Goal: Task Accomplishment & Management: Manage account settings

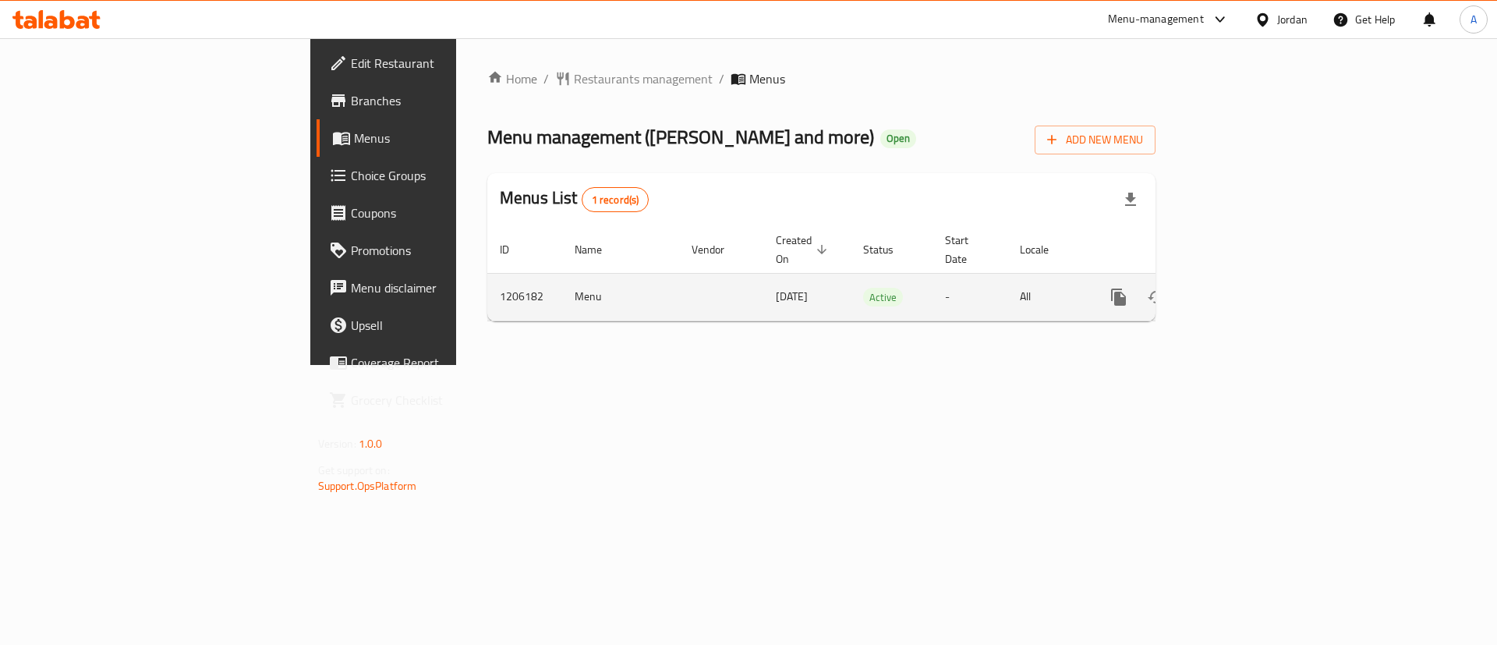
click at [1250, 287] on link "enhanced table" at bounding box center [1231, 296] width 37 height 37
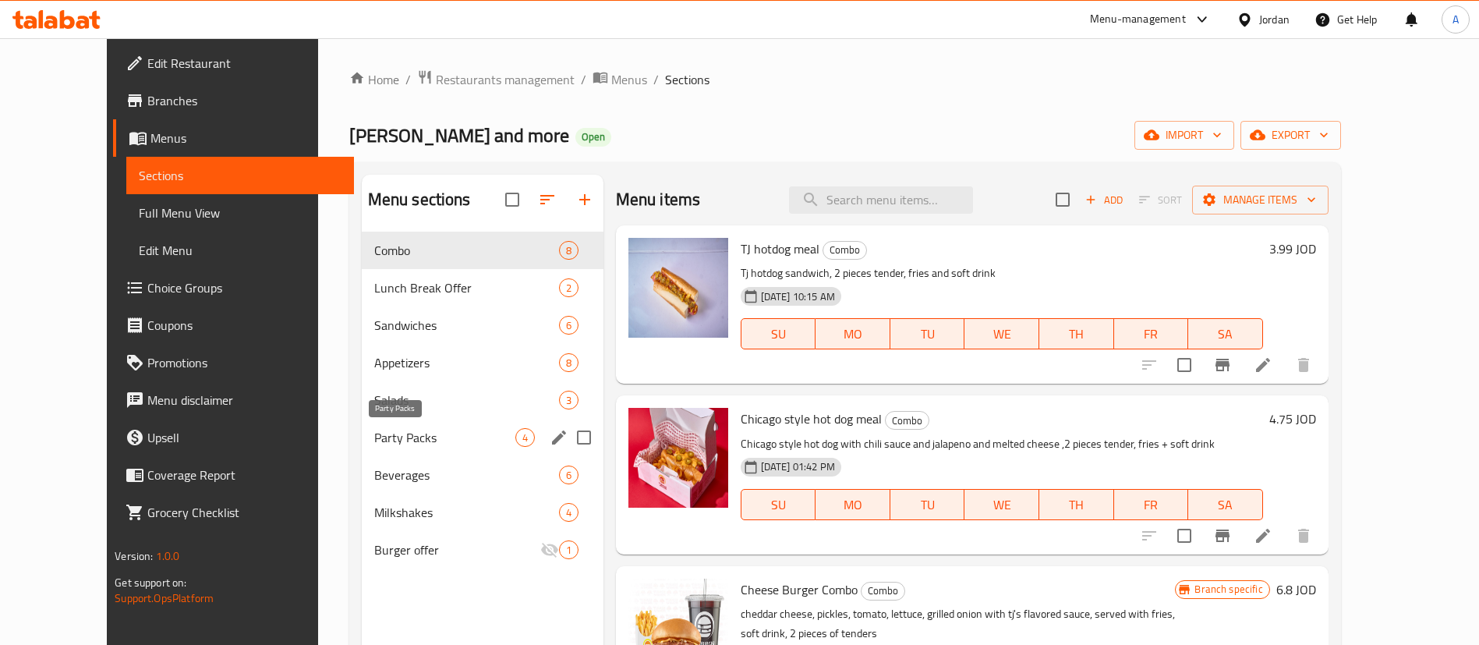
click at [428, 433] on span "Party Packs" at bounding box center [444, 437] width 141 height 19
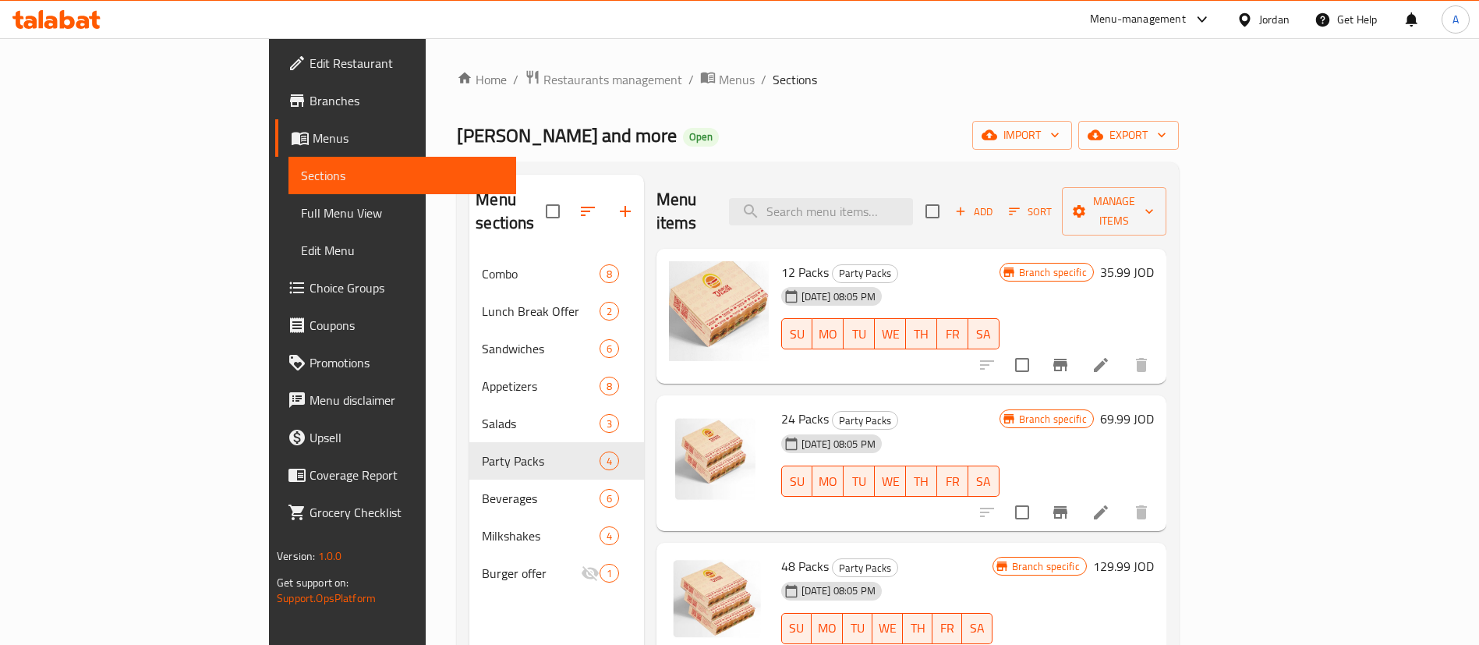
click at [310, 288] on span "Choice Groups" at bounding box center [407, 287] width 194 height 19
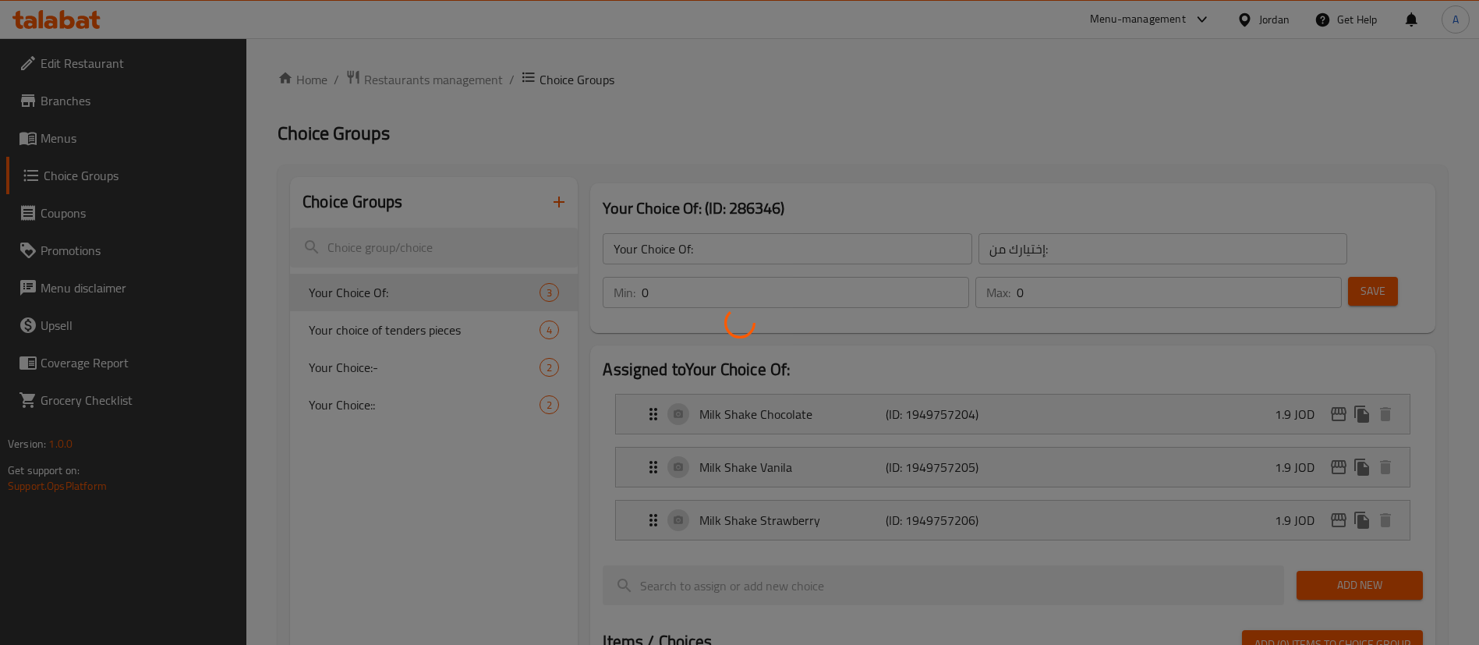
click at [553, 200] on div at bounding box center [739, 322] width 1479 height 645
click at [560, 200] on div at bounding box center [739, 322] width 1479 height 645
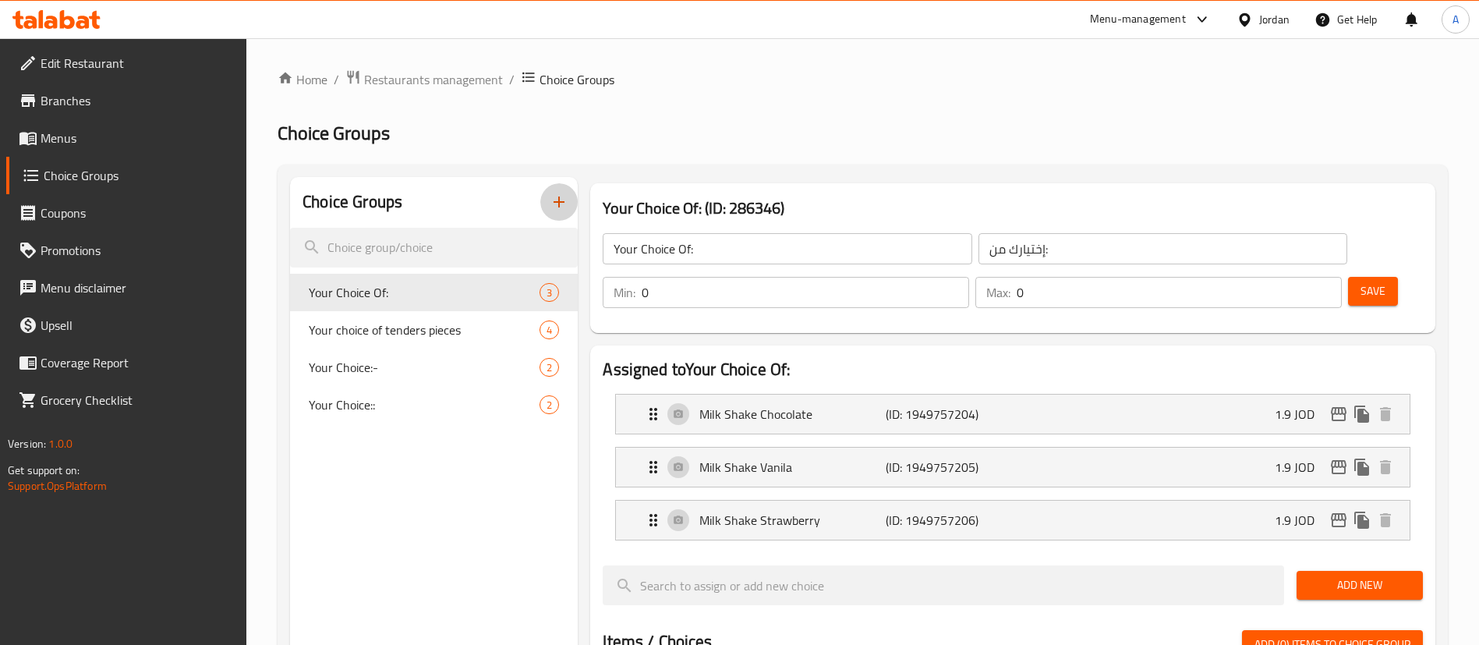
click at [562, 197] on icon "button" at bounding box center [559, 202] width 19 height 19
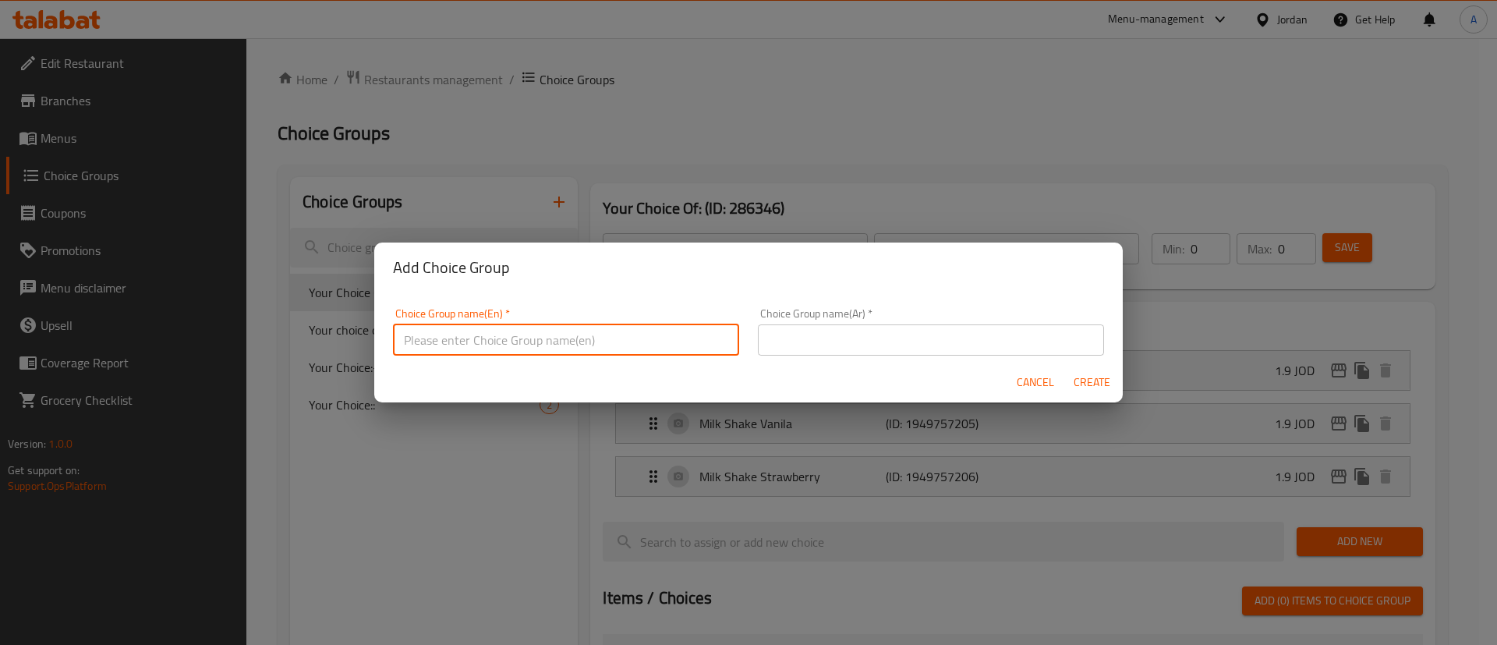
click at [560, 349] on input "text" at bounding box center [566, 339] width 346 height 31
click at [673, 324] on div "Choice Group name(En)   * Your Choice Choice Group name(En) *" at bounding box center [566, 332] width 346 height 48
click at [673, 339] on input "Your Choice" at bounding box center [566, 339] width 346 height 31
type input "Your Choice:"
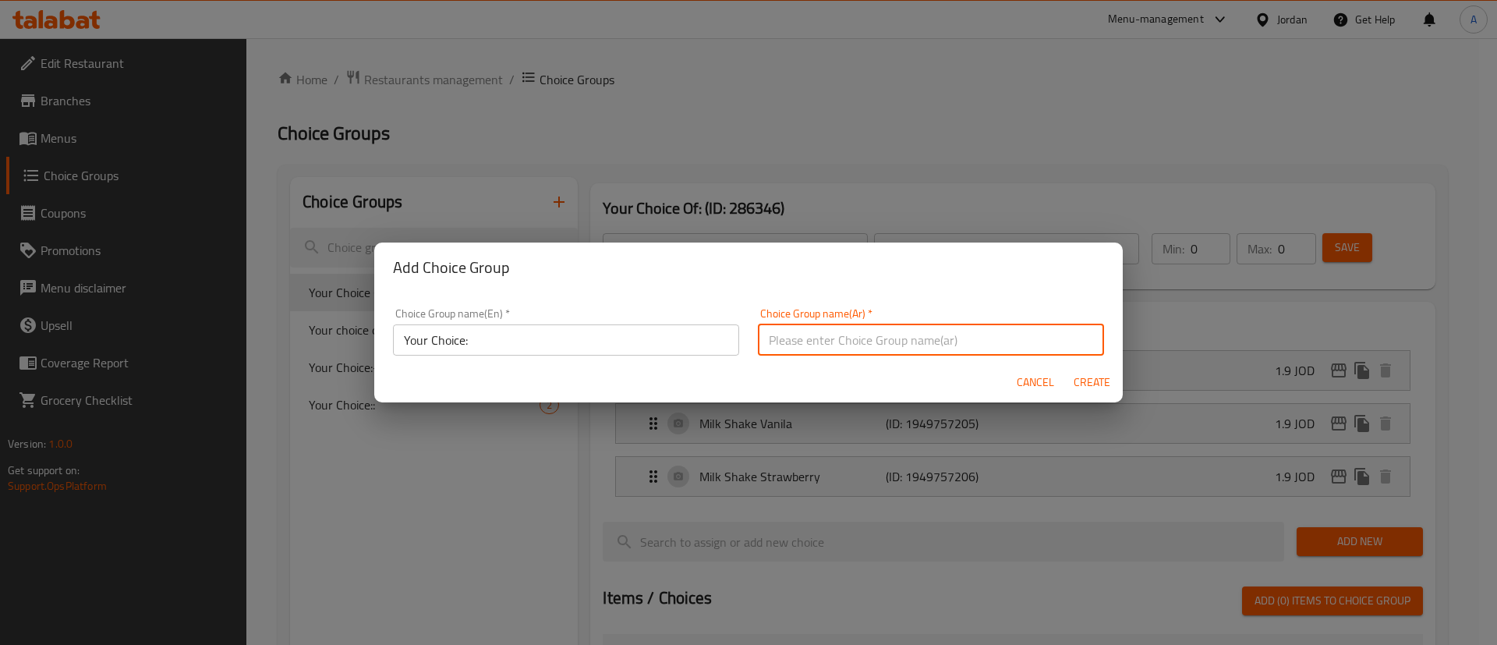
click at [838, 354] on div "Choice Group name(Ar)   * Choice Group name(Ar) *" at bounding box center [931, 332] width 365 height 66
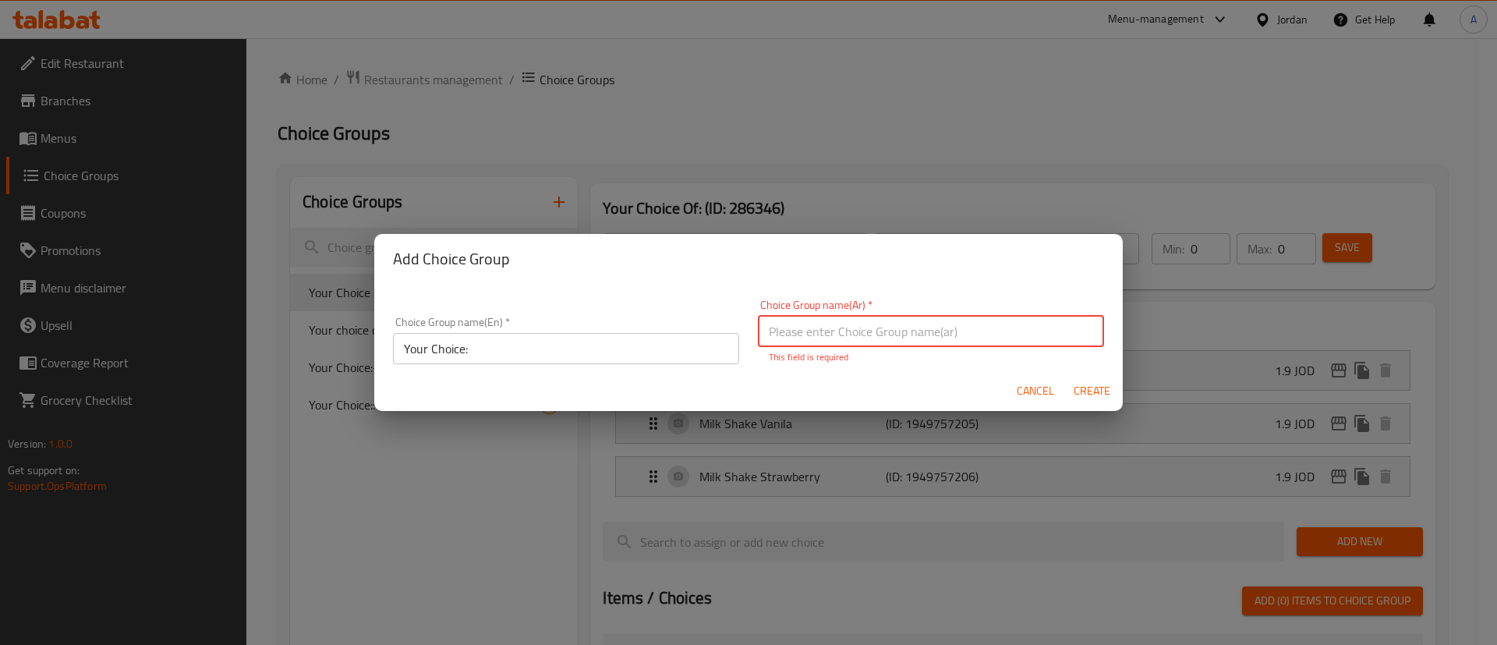
click at [839, 341] on input "text" at bounding box center [931, 331] width 346 height 31
type input "اختيارك"
click at [1077, 385] on span "Create" at bounding box center [1091, 390] width 37 height 19
type input "Your Choice:"
type input "اختيارك"
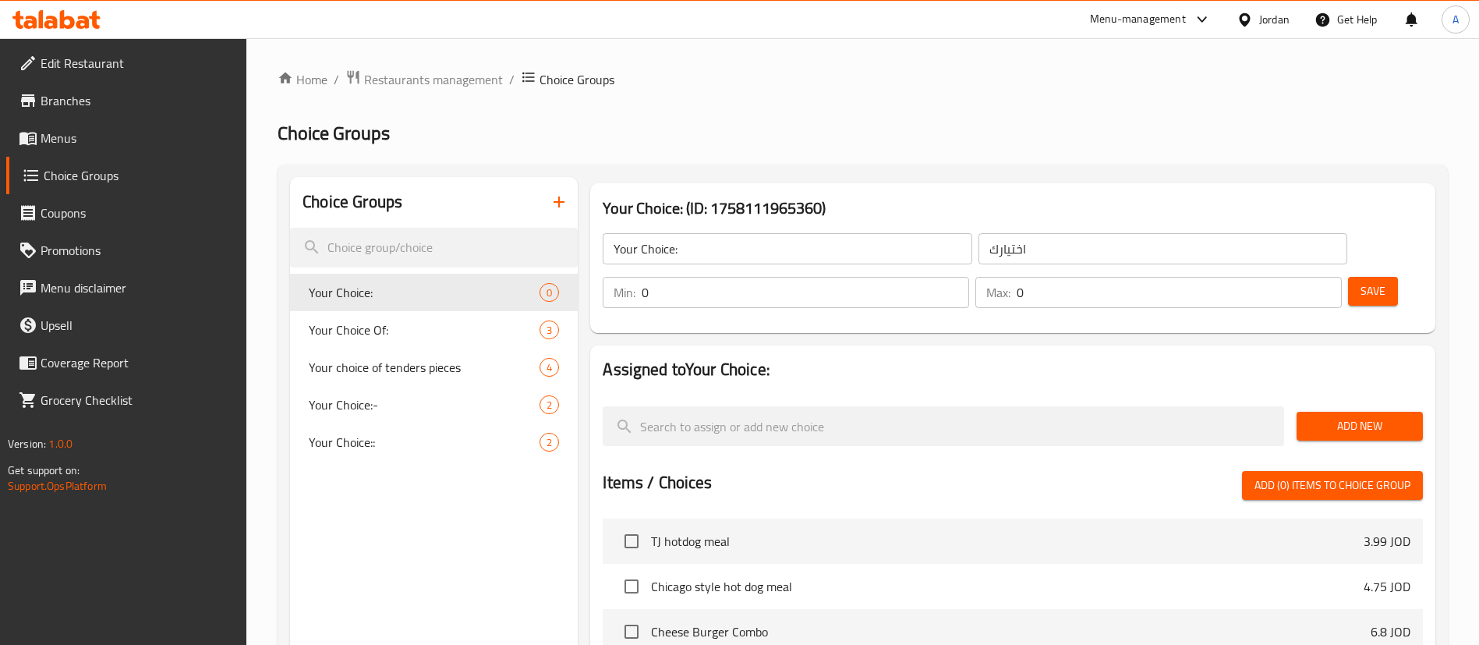
click at [969, 277] on input "0" at bounding box center [806, 292] width 328 height 31
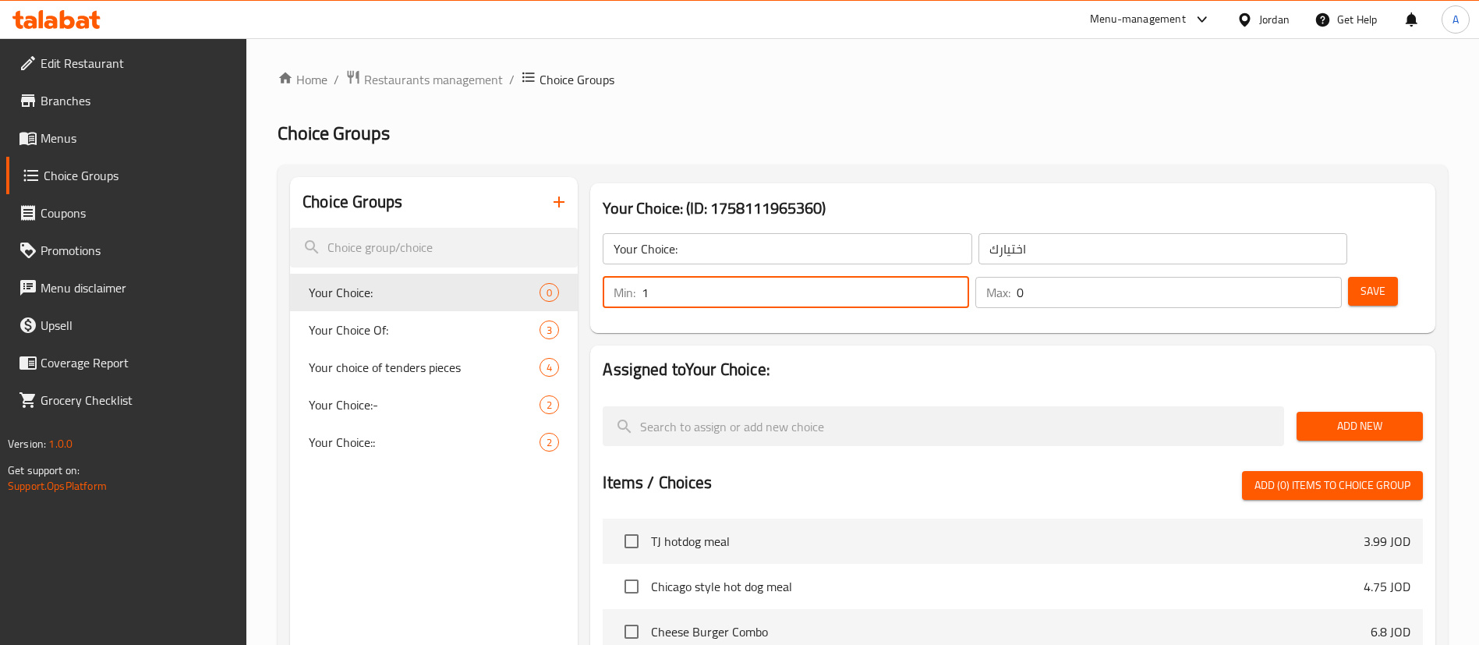
type input "1"
click at [969, 277] on input "1" at bounding box center [806, 292] width 328 height 31
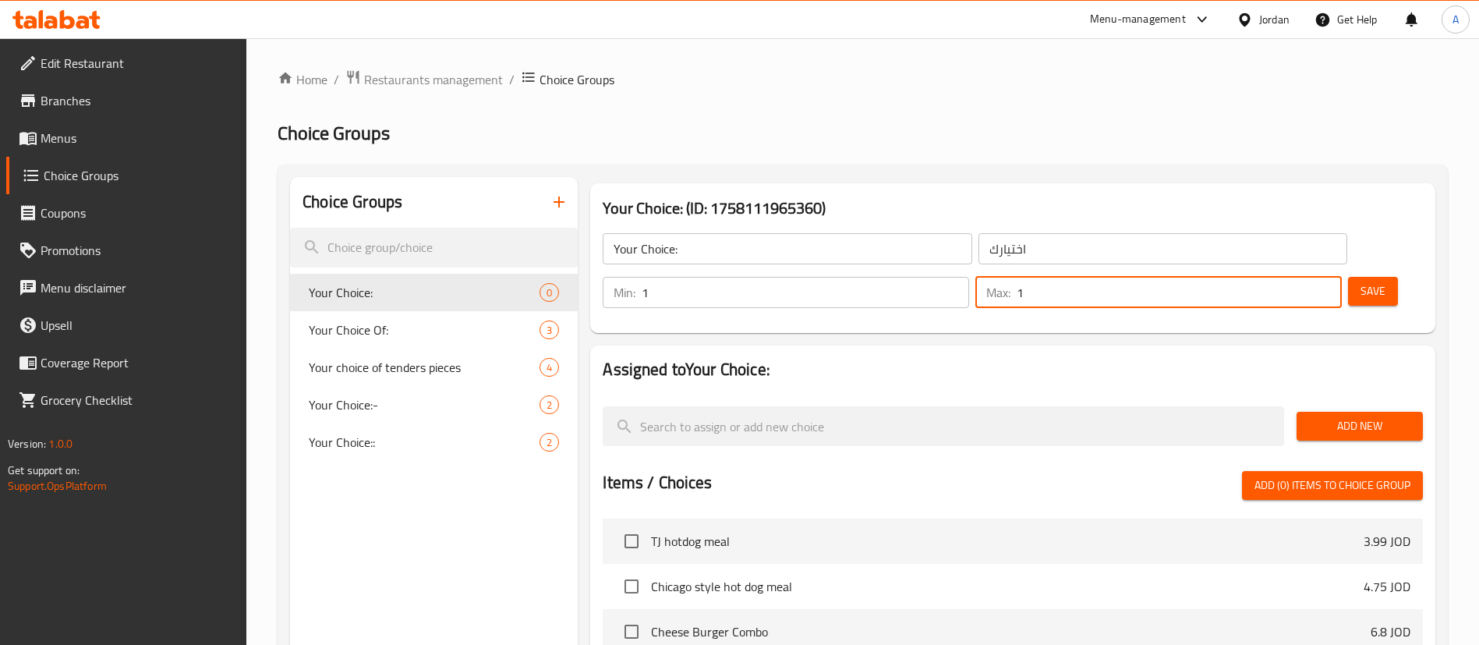
type input "1"
click at [1299, 277] on input "1" at bounding box center [1179, 292] width 325 height 31
click at [1361, 282] on span "Save" at bounding box center [1373, 291] width 25 height 19
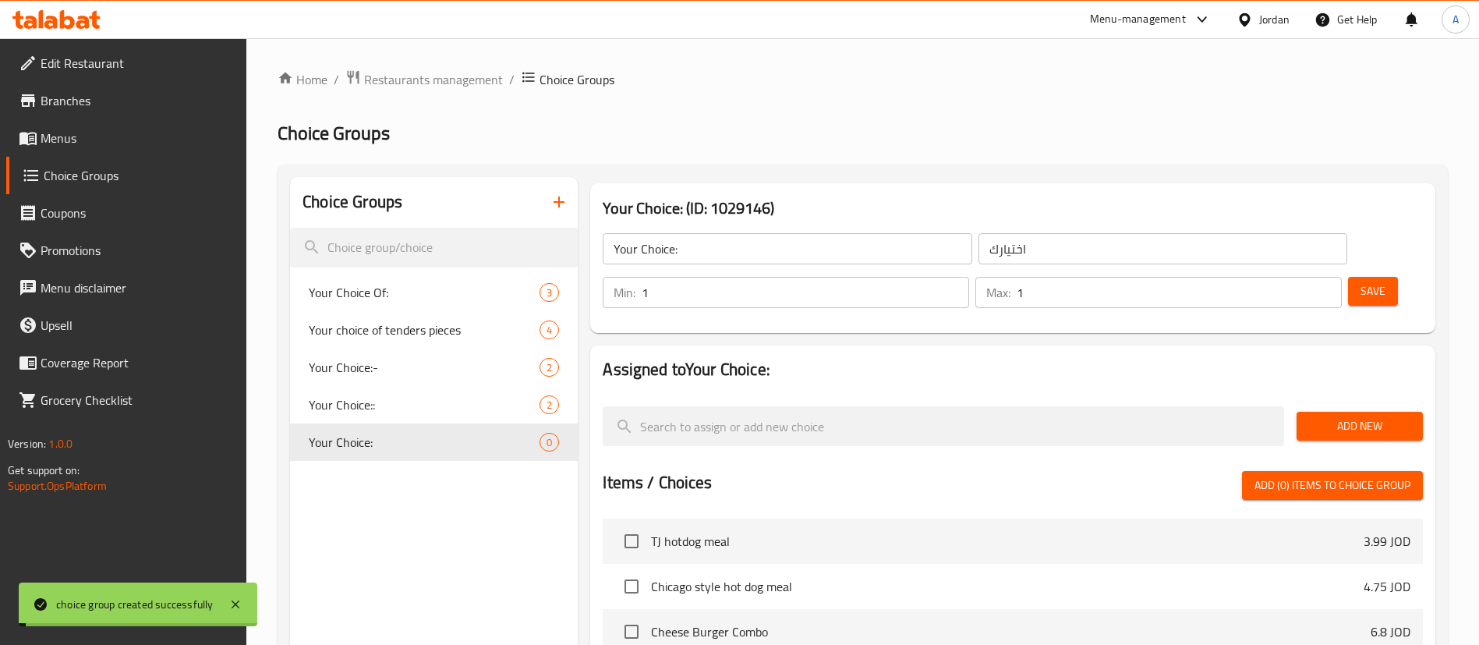
click at [1365, 416] on span "Add New" at bounding box center [1359, 425] width 101 height 19
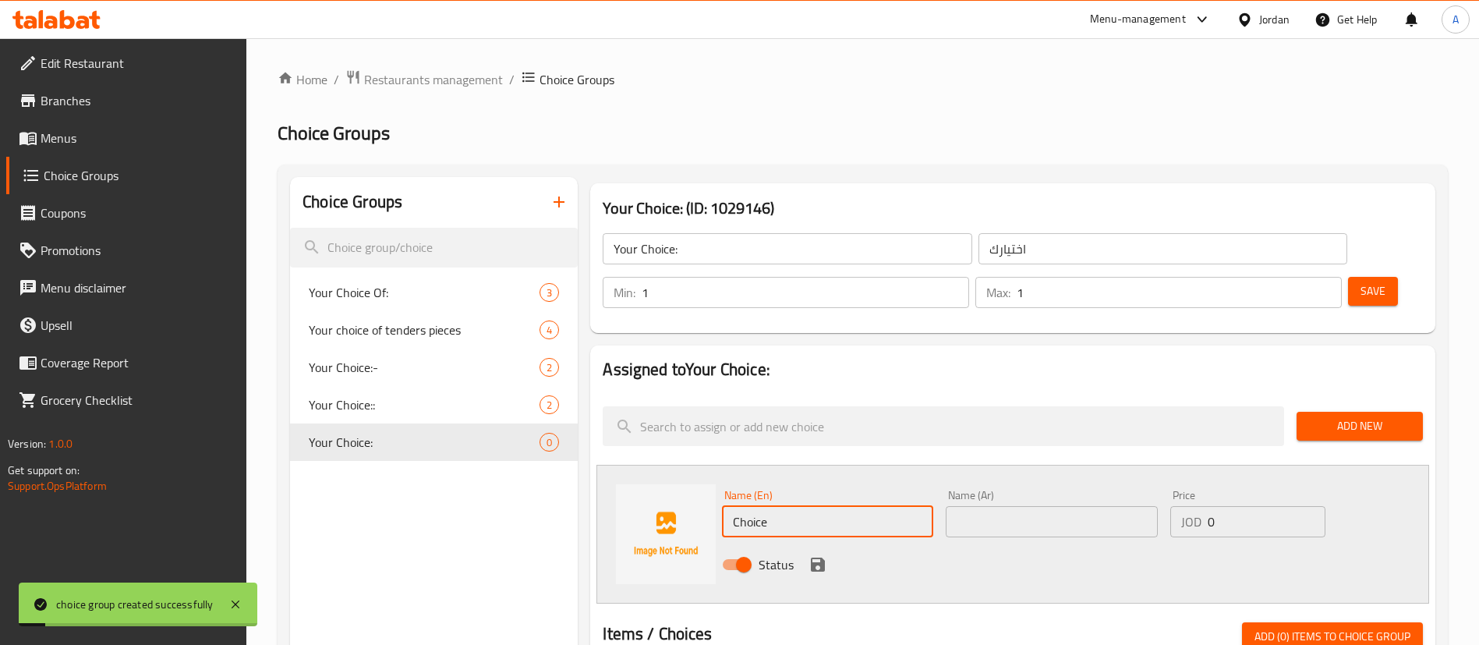
drag, startPoint x: 814, startPoint y: 466, endPoint x: 544, endPoint y: 480, distance: 271.0
click at [616, 481] on div "Name (En) Choice Name (En) Name (Ar) Name (Ar) Price JOD 0 Price Status" at bounding box center [1013, 534] width 833 height 139
type input "ب"
type input "F"
type input "All Beef"
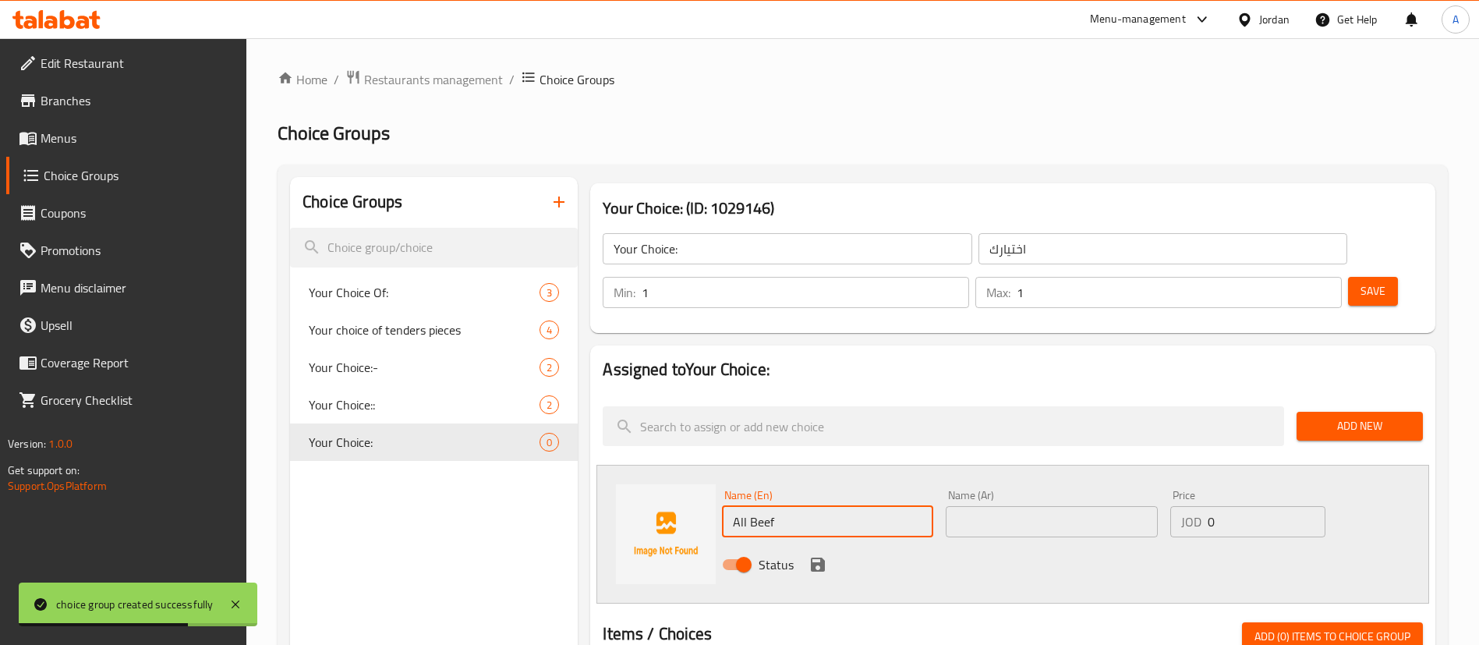
click at [1004, 506] on input "text" at bounding box center [1051, 521] width 211 height 31
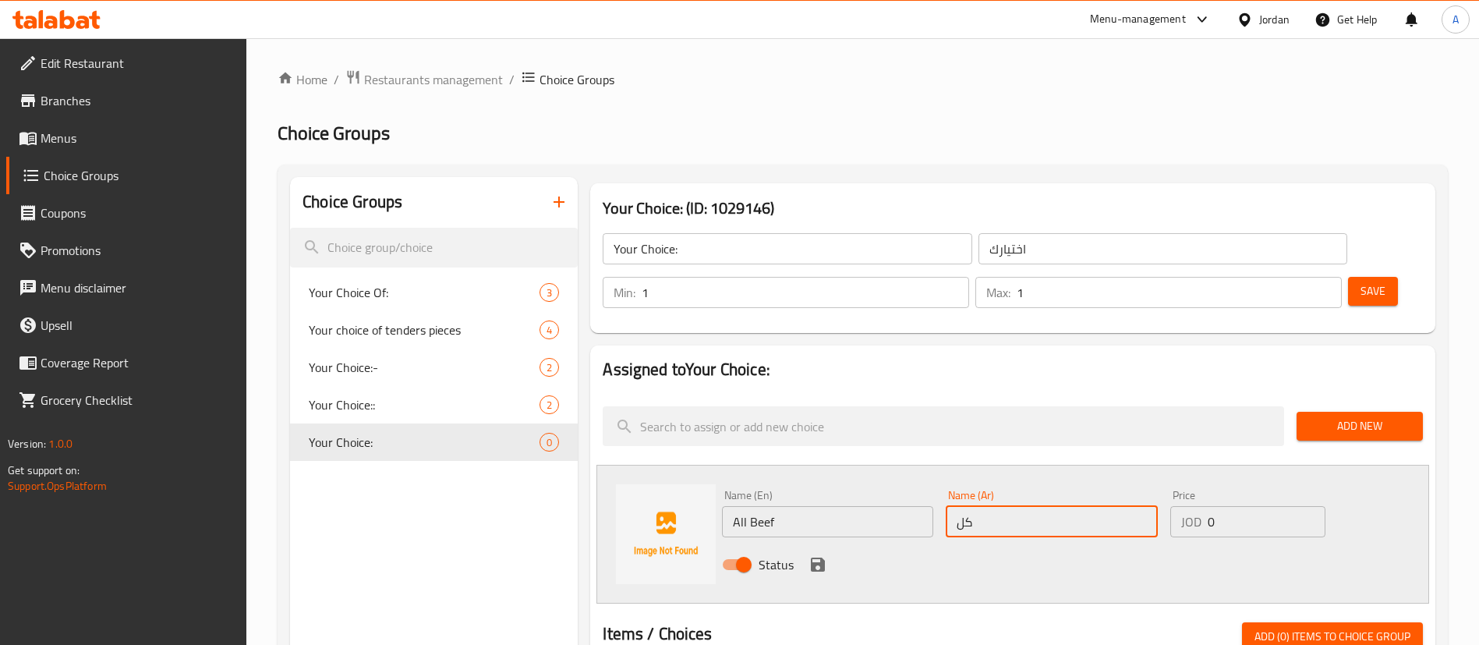
type input "ك"
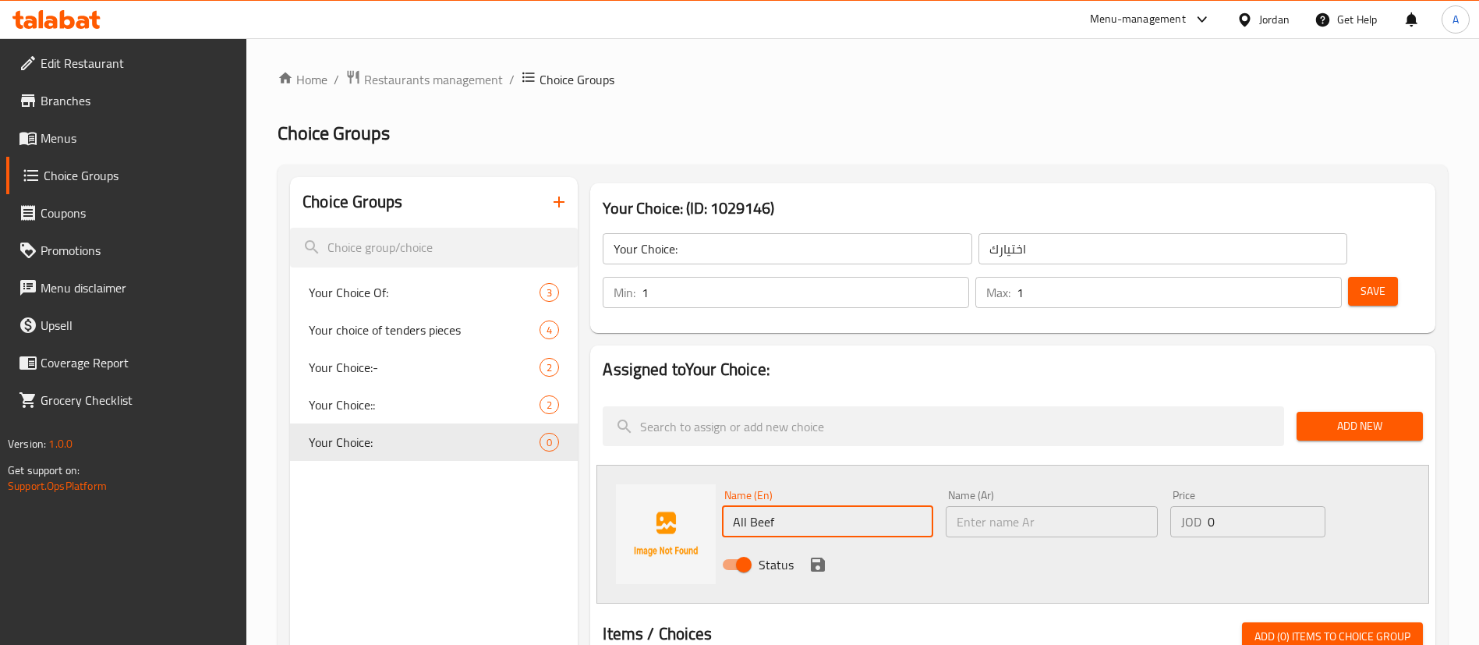
drag, startPoint x: 877, startPoint y: 480, endPoint x: 650, endPoint y: 468, distance: 226.5
click at [650, 470] on div "Name (En) All Beef Name (En) Name (Ar) Name (Ar) Price JOD 0 Price Status" at bounding box center [1013, 534] width 833 height 139
click at [989, 506] on input "text" at bounding box center [1051, 521] width 211 height 31
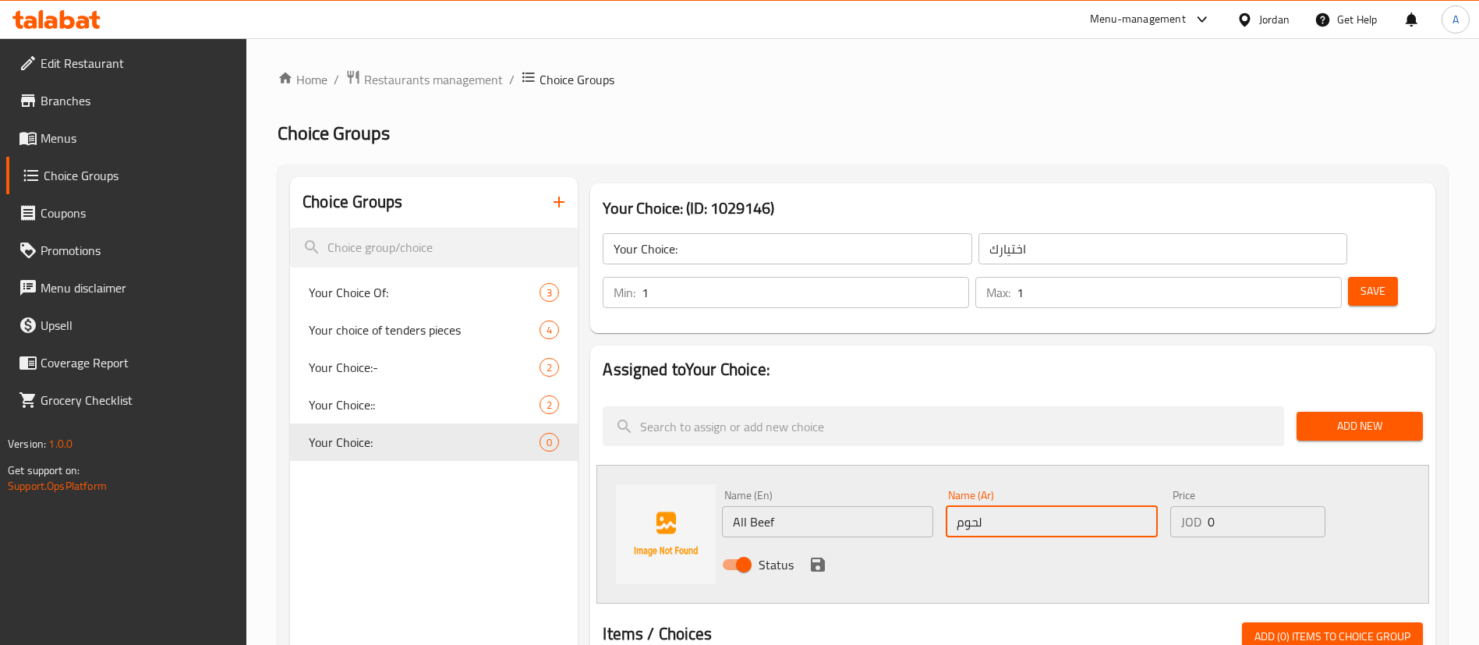
type input "لحوم"
drag, startPoint x: 814, startPoint y: 526, endPoint x: 1164, endPoint y: 494, distance: 351.6
click at [815, 558] on icon "save" at bounding box center [818, 565] width 14 height 14
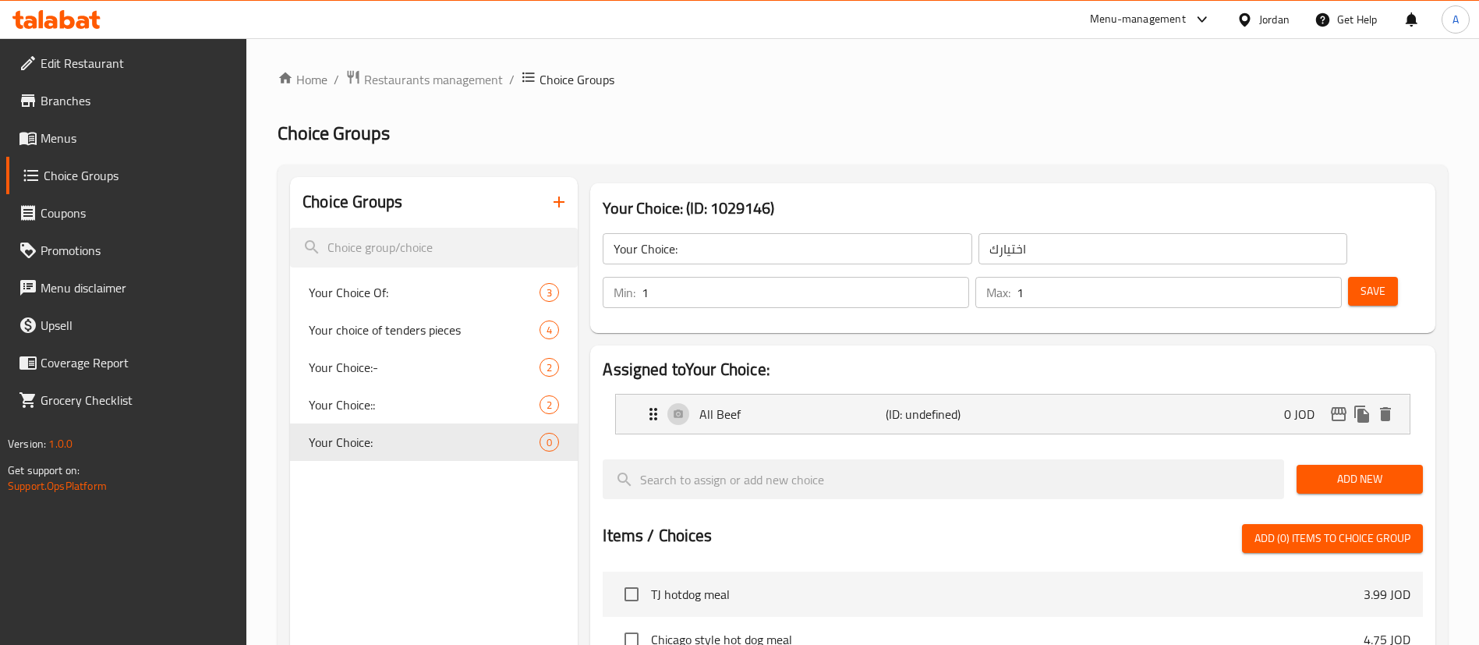
drag, startPoint x: 1341, startPoint y: 431, endPoint x: 1292, endPoint y: 422, distance: 49.9
click at [1341, 470] on span "Add New" at bounding box center [1359, 479] width 101 height 19
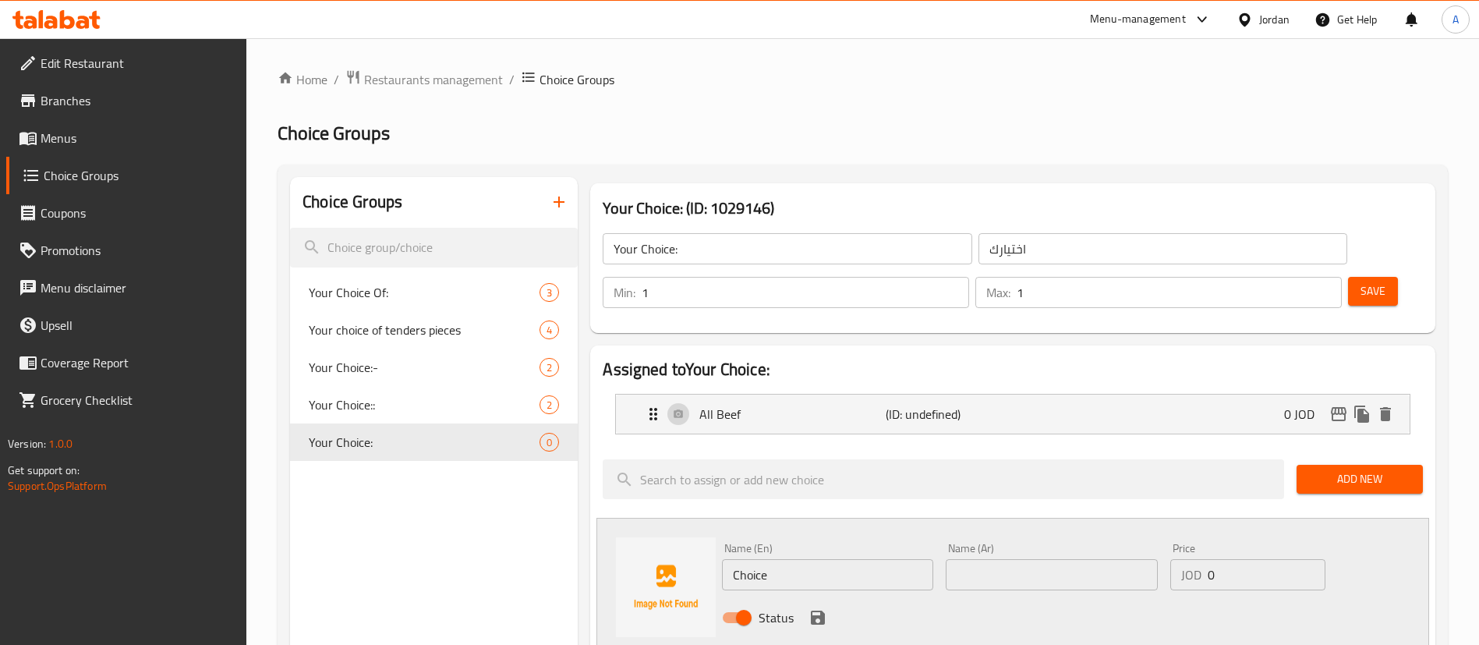
drag, startPoint x: 781, startPoint y: 540, endPoint x: 698, endPoint y: 540, distance: 82.7
click at [699, 540] on div "Name (En) Choice Name (En) Name (Ar) Name (Ar) Price JOD 0 Price Status" at bounding box center [1013, 587] width 833 height 139
click at [834, 559] on input "Half Beef and Half Chicken" at bounding box center [827, 574] width 211 height 31
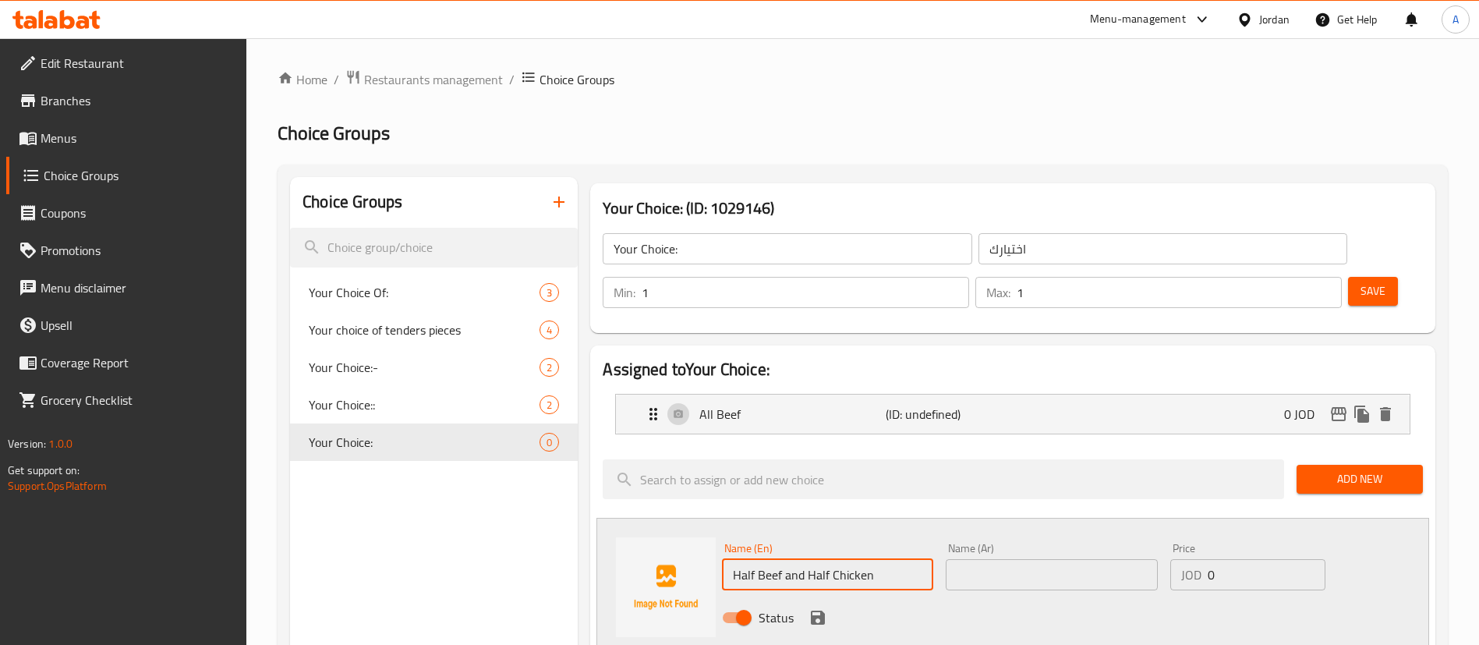
click at [833, 559] on input "Half Beef and Half Chicken" at bounding box center [827, 574] width 211 height 31
type input "Half Beef and Half Chicken"
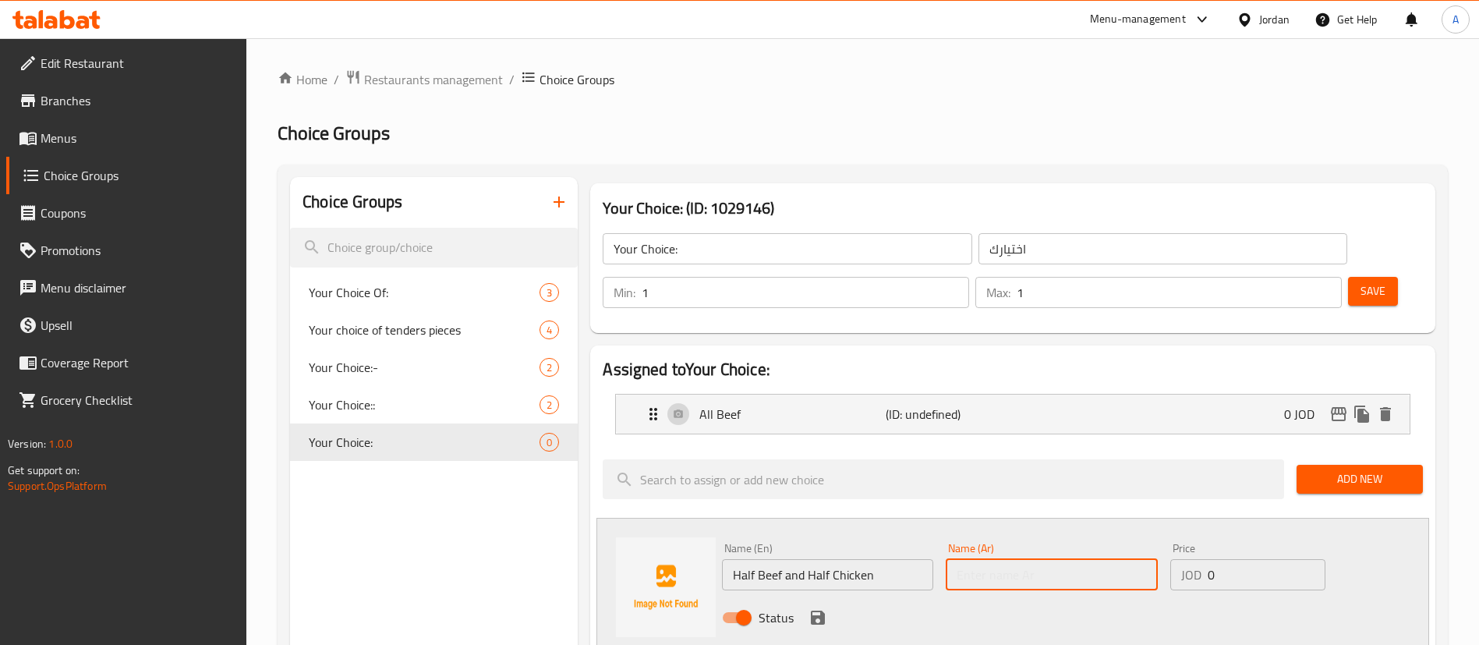
drag, startPoint x: 1011, startPoint y: 540, endPoint x: 1012, endPoint y: 533, distance: 8.0
click at [1011, 559] on input "text" at bounding box center [1051, 574] width 211 height 31
paste input "نصف لحم بقري ونصف دجاج"
drag, startPoint x: 1015, startPoint y: 531, endPoint x: 1044, endPoint y: 530, distance: 29.6
click at [1044, 559] on input "نصف لحم بقري ونصف دجاج" at bounding box center [1051, 574] width 211 height 31
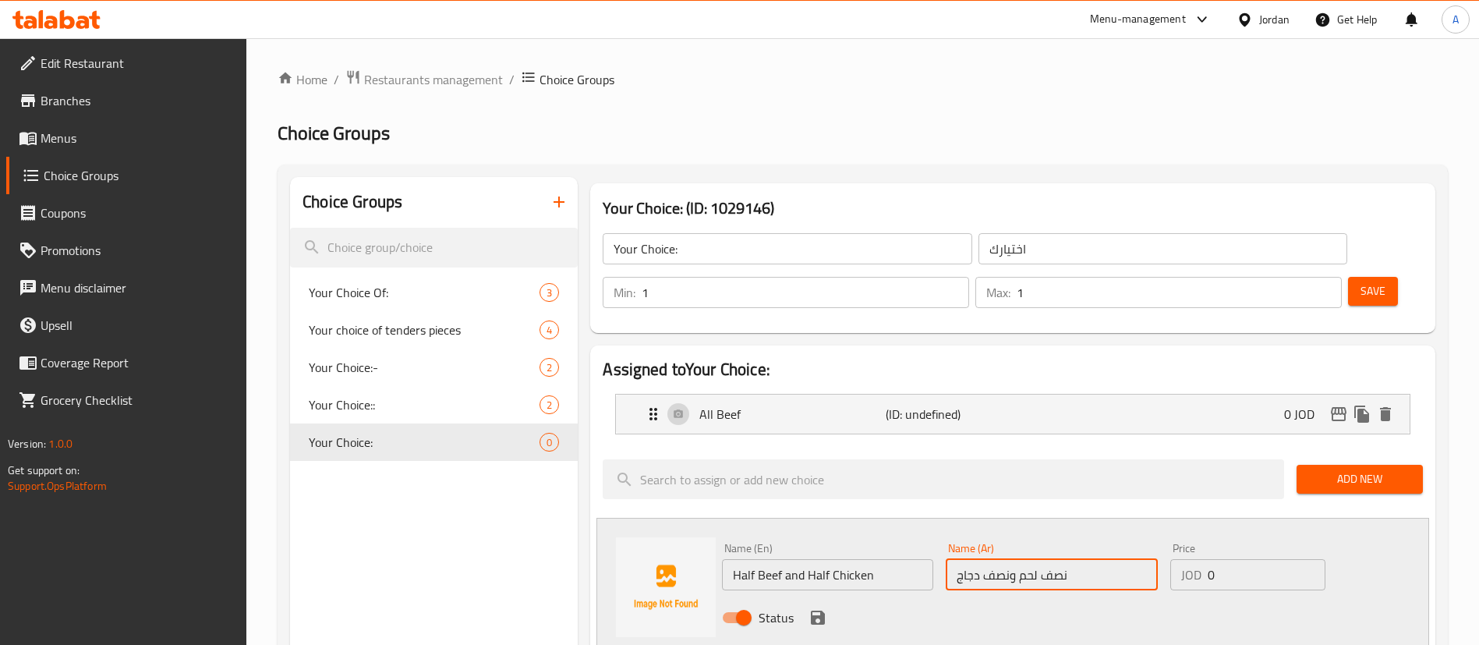
type input "نصف لحم ونصف دجاج"
click at [827, 608] on icon "save" at bounding box center [818, 617] width 19 height 19
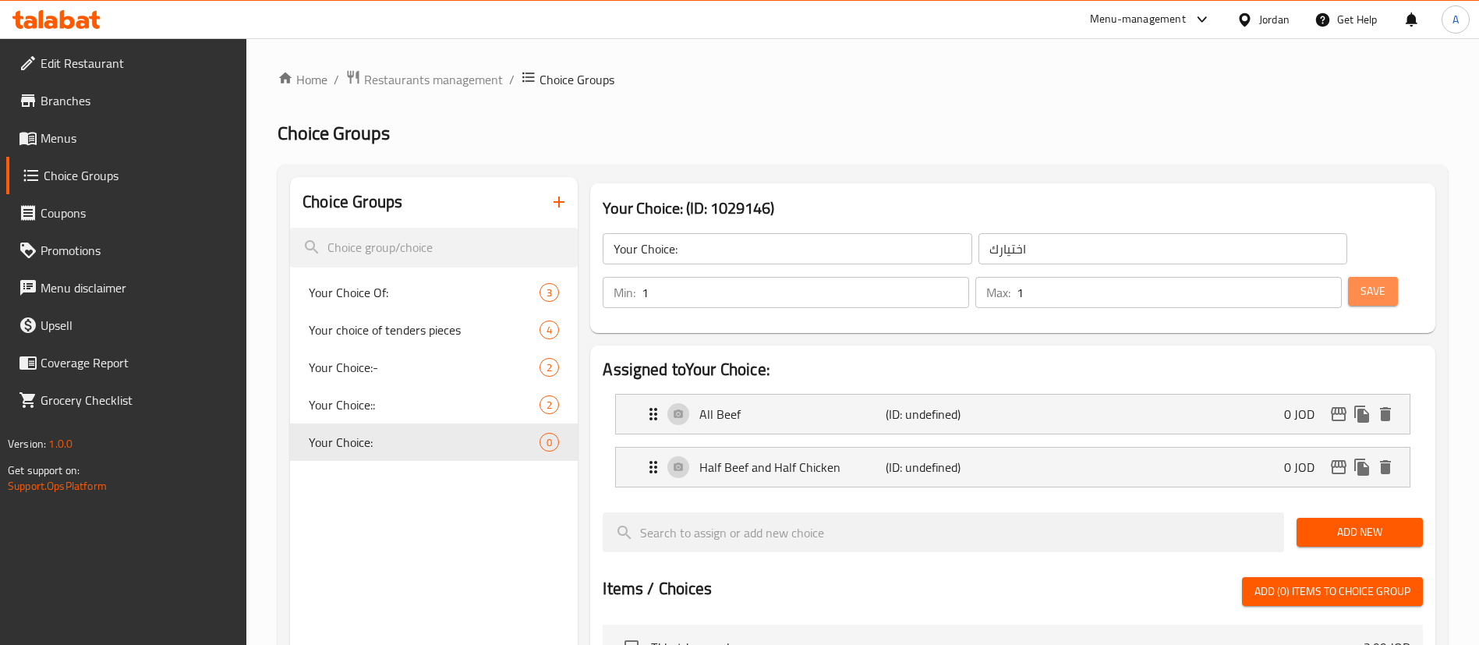
click at [1353, 277] on button "Save" at bounding box center [1373, 291] width 50 height 29
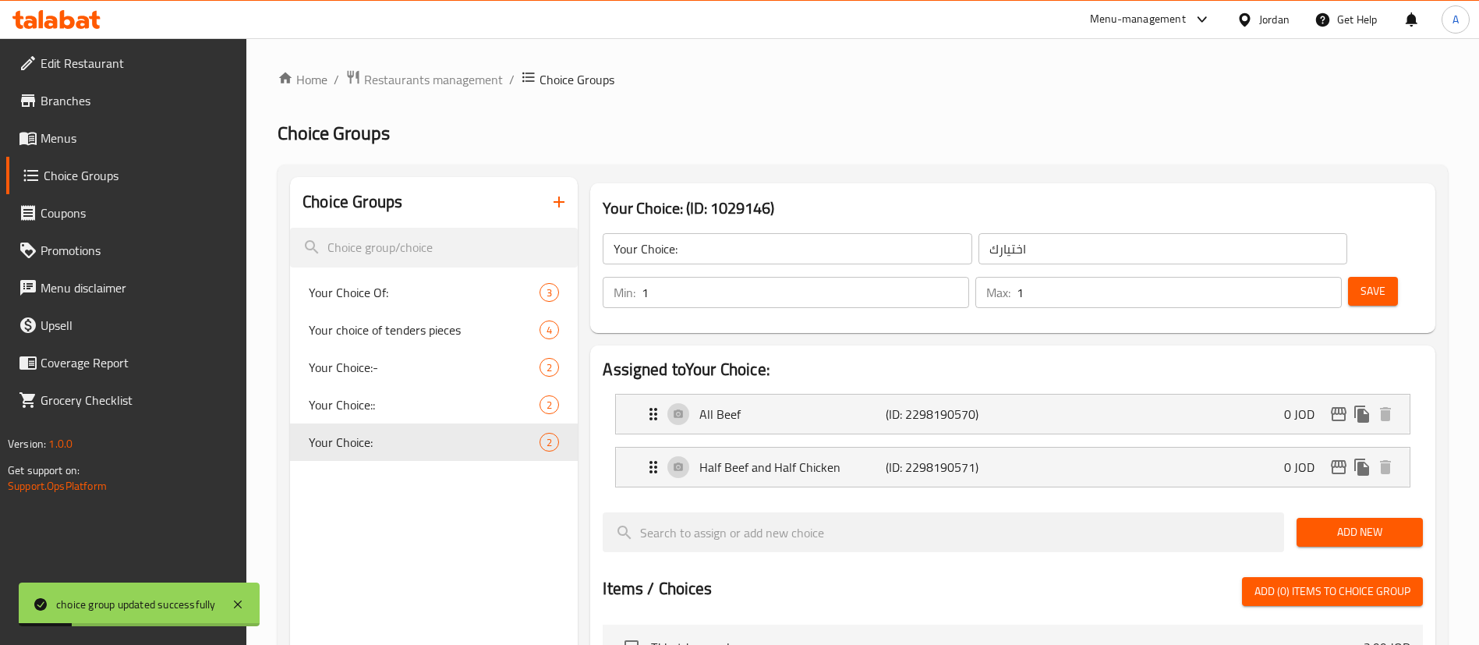
click at [1361, 282] on span "Save" at bounding box center [1373, 291] width 25 height 19
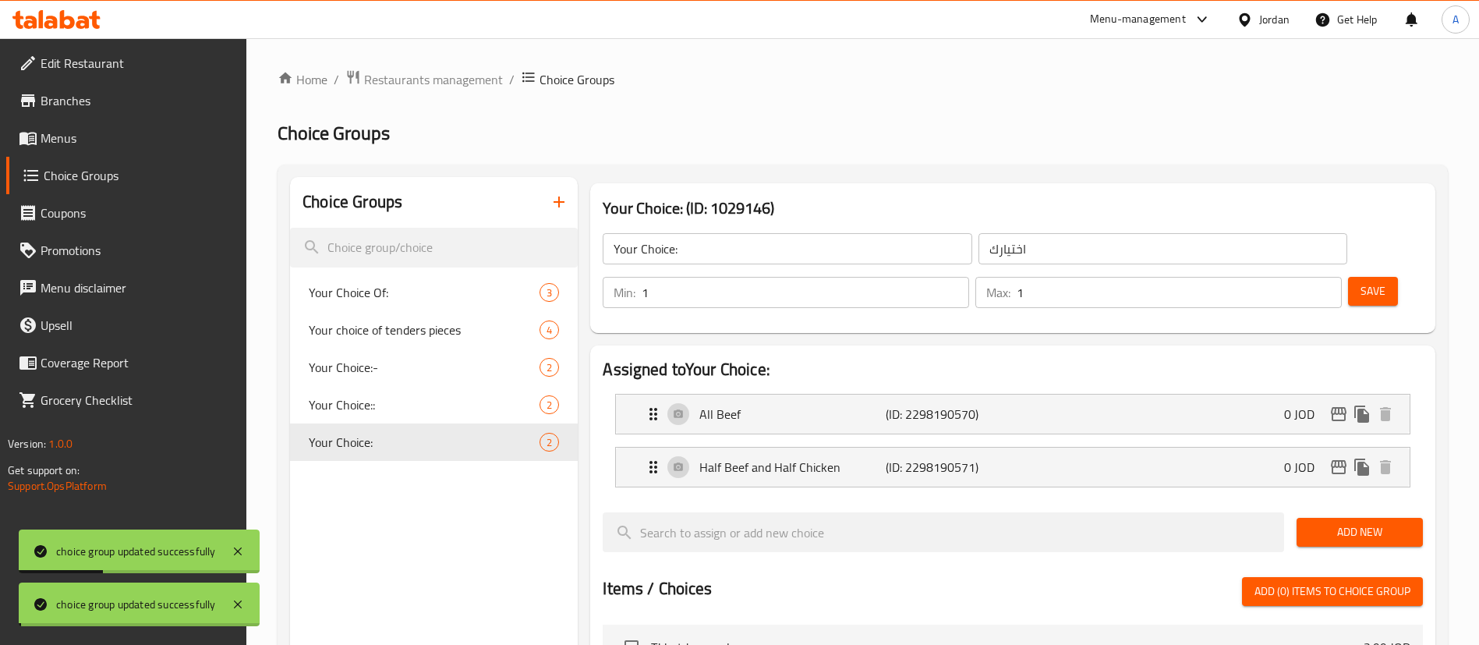
click at [140, 140] on div at bounding box center [739, 322] width 1479 height 645
click at [37, 140] on span at bounding box center [30, 138] width 22 height 19
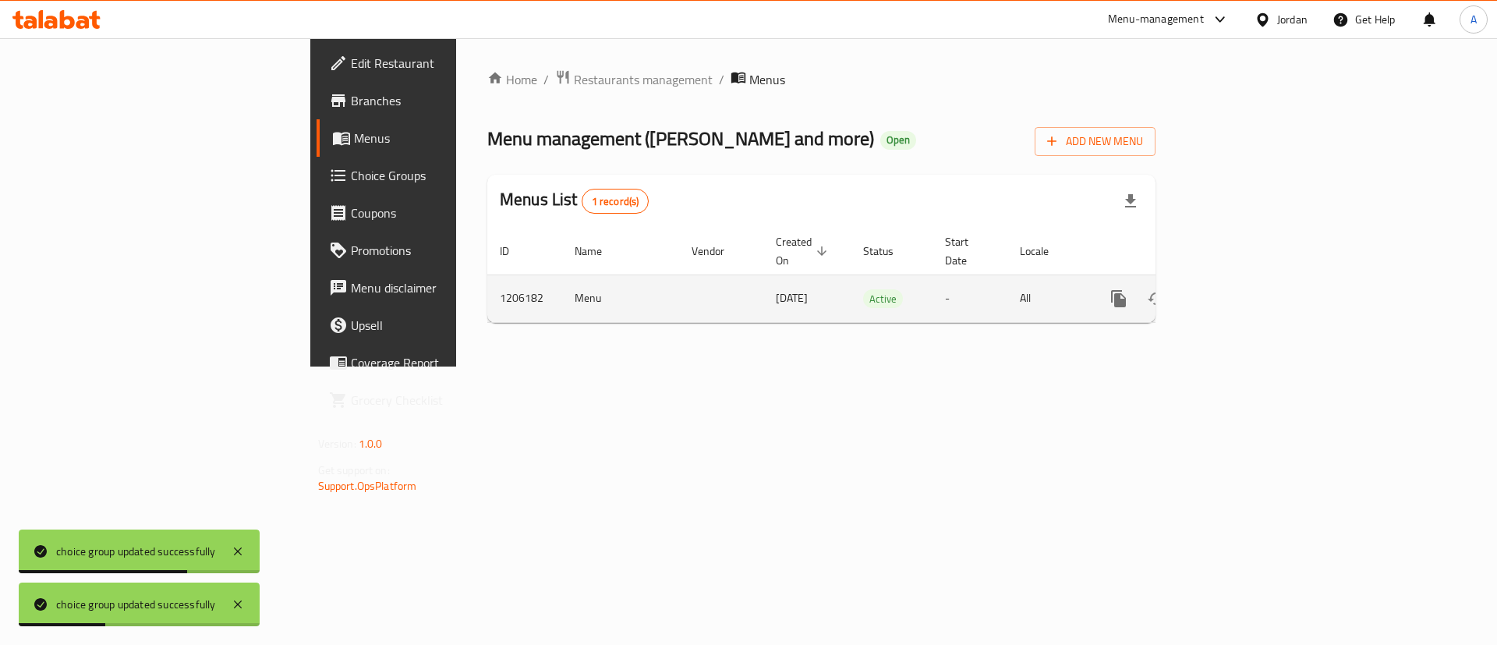
click at [1241, 289] on icon "enhanced table" at bounding box center [1231, 298] width 19 height 19
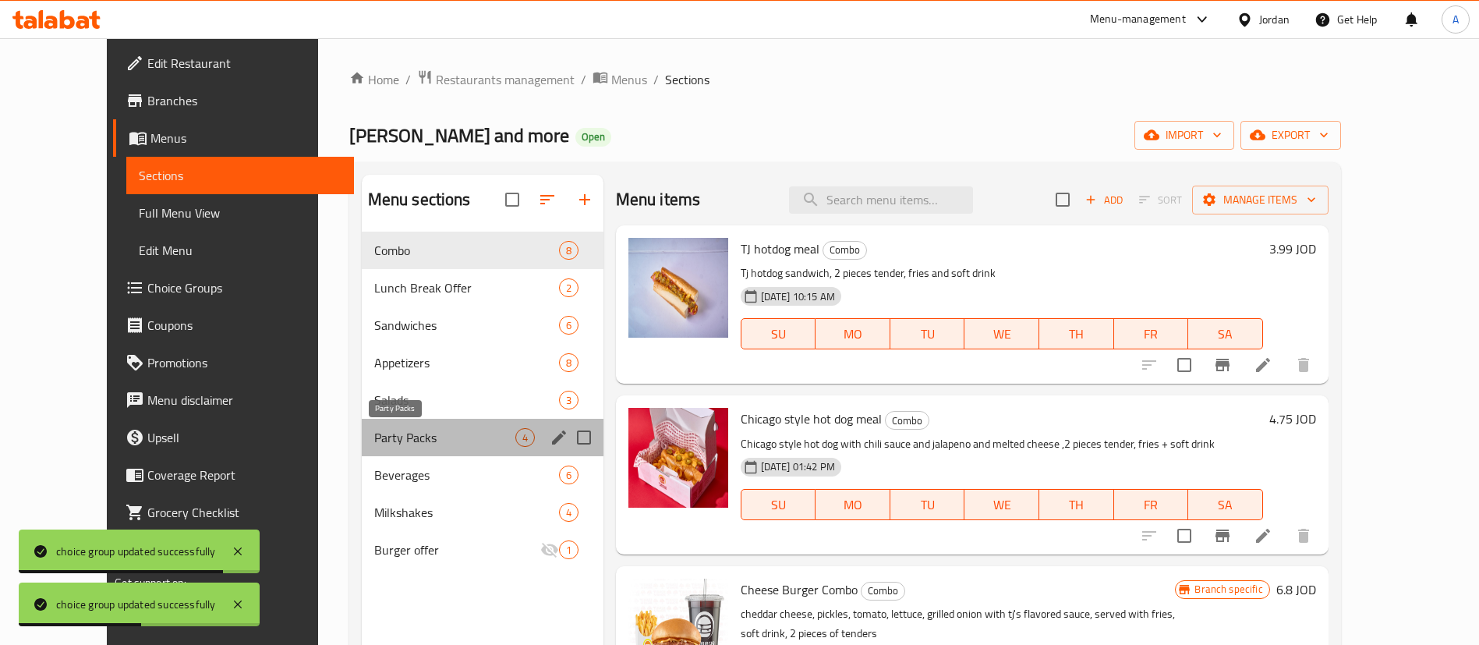
click at [392, 431] on span "Party Packs" at bounding box center [444, 437] width 141 height 19
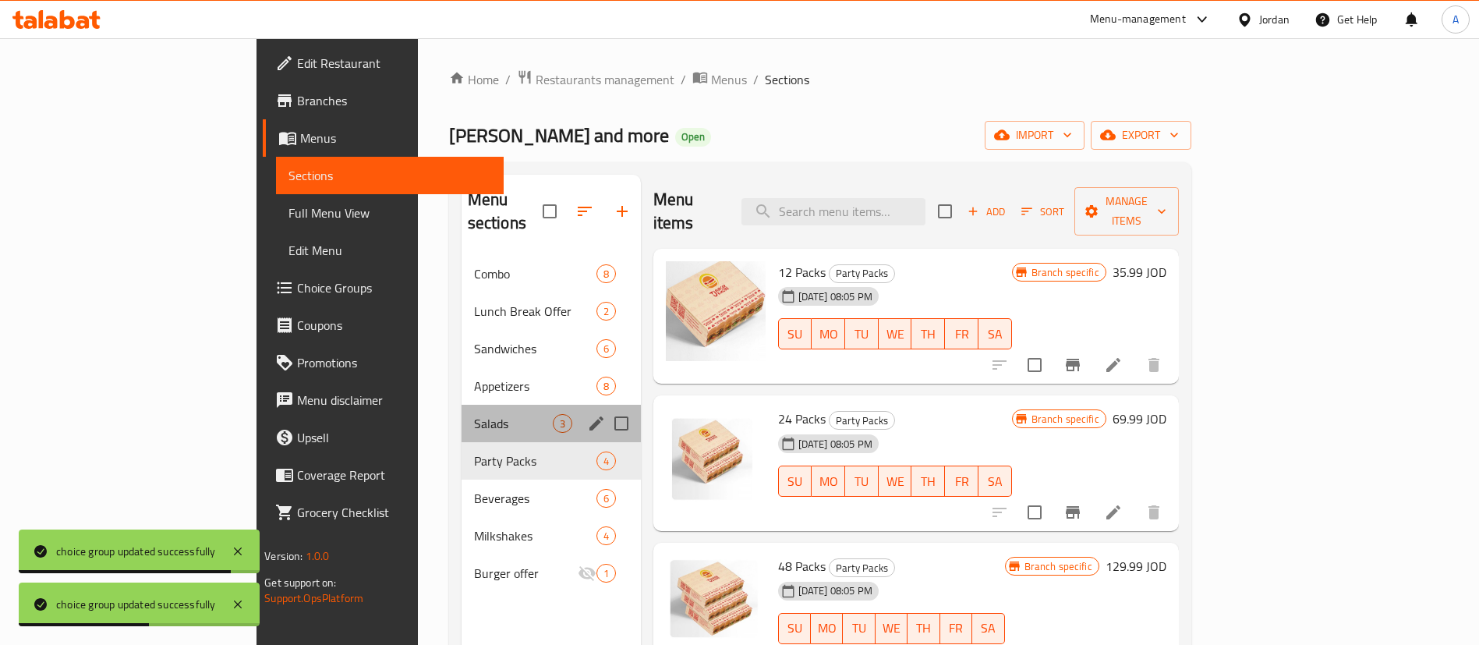
click at [462, 416] on div "Salads 3" at bounding box center [551, 423] width 179 height 37
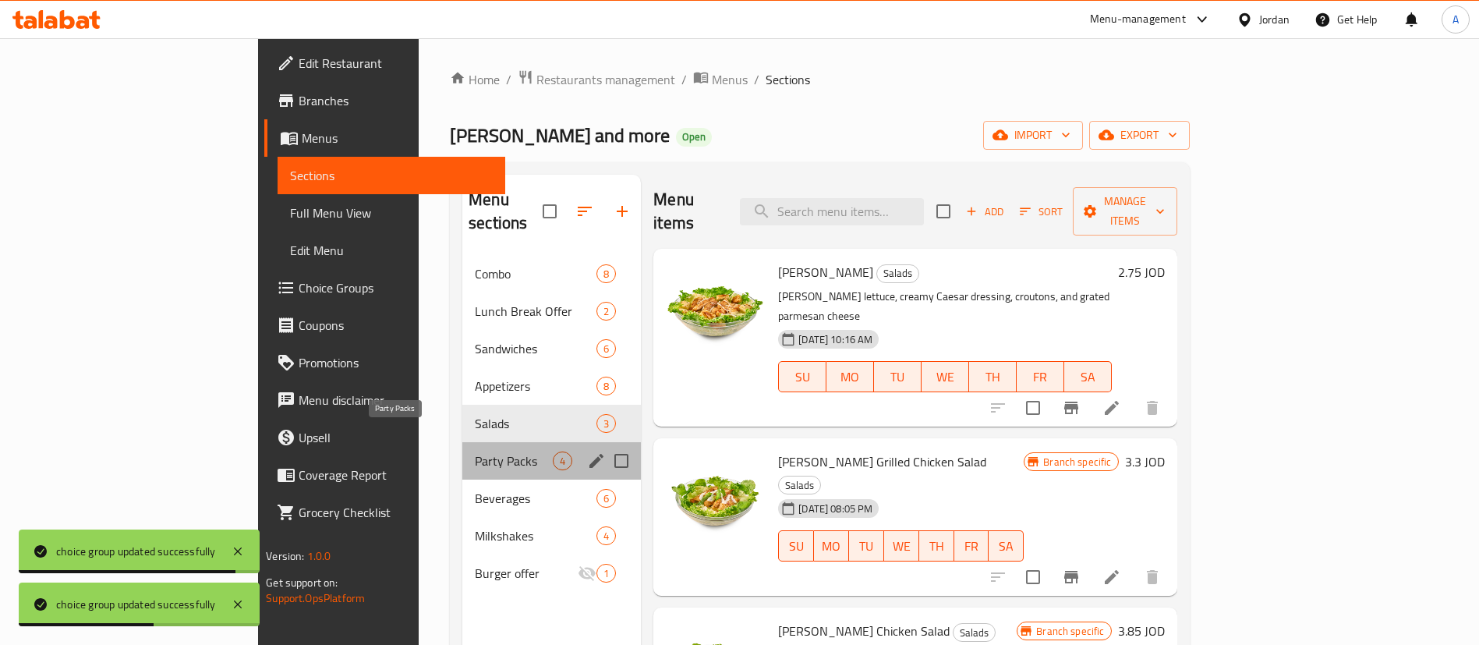
click at [475, 452] on span "Party Packs" at bounding box center [514, 461] width 78 height 19
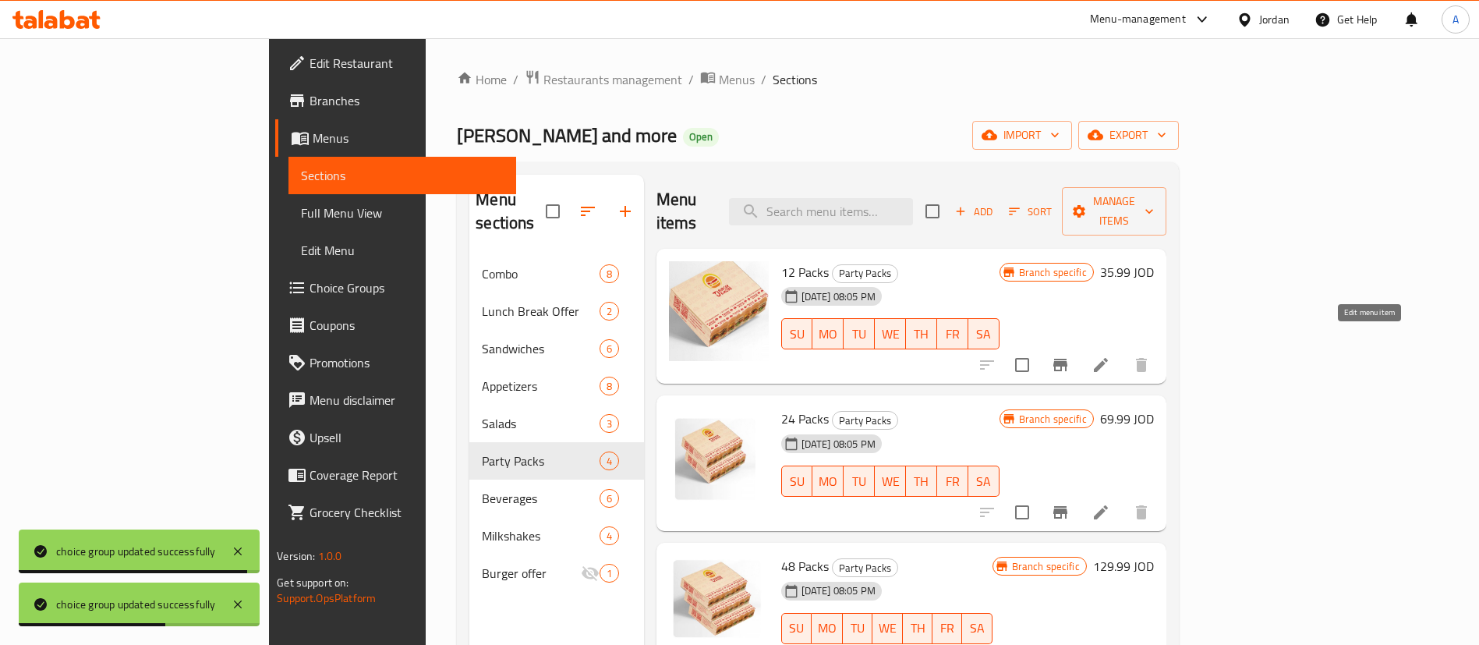
click at [1108, 358] on icon at bounding box center [1101, 365] width 14 height 14
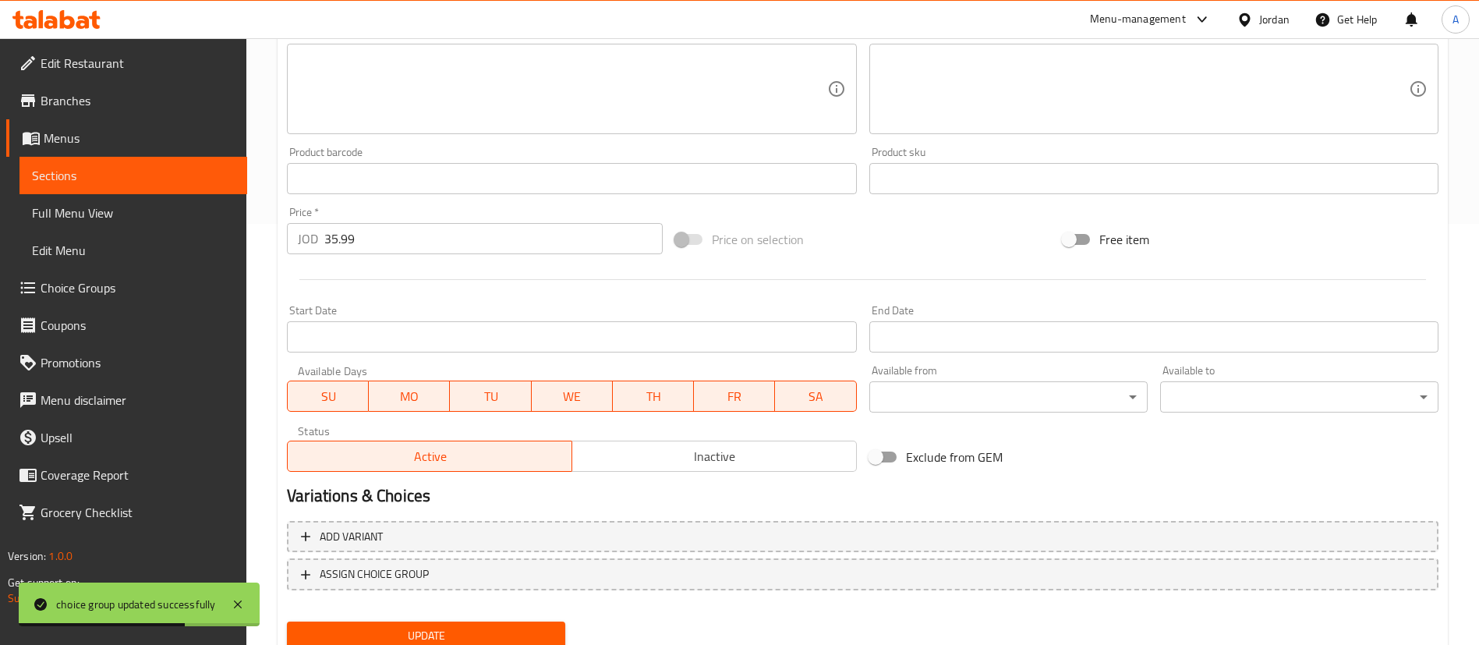
scroll to position [480, 0]
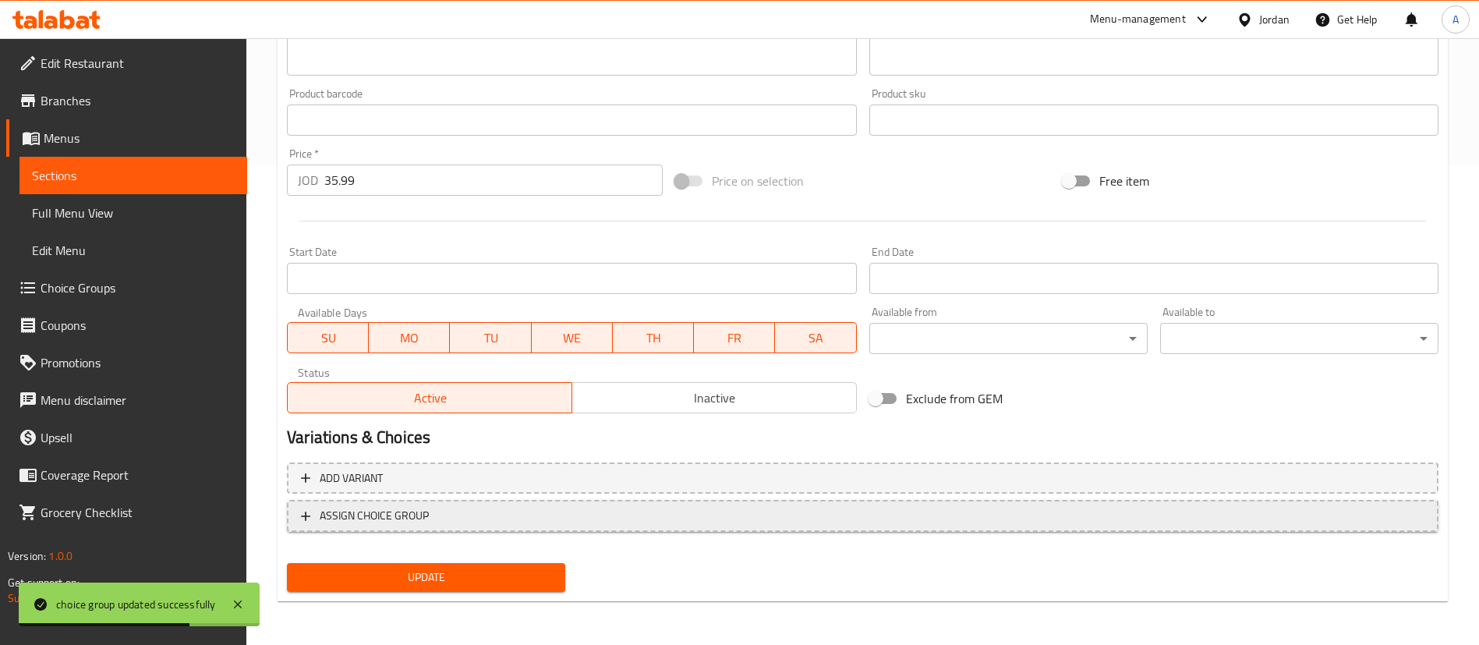
click at [592, 519] on span "ASSIGN CHOICE GROUP" at bounding box center [863, 515] width 1124 height 19
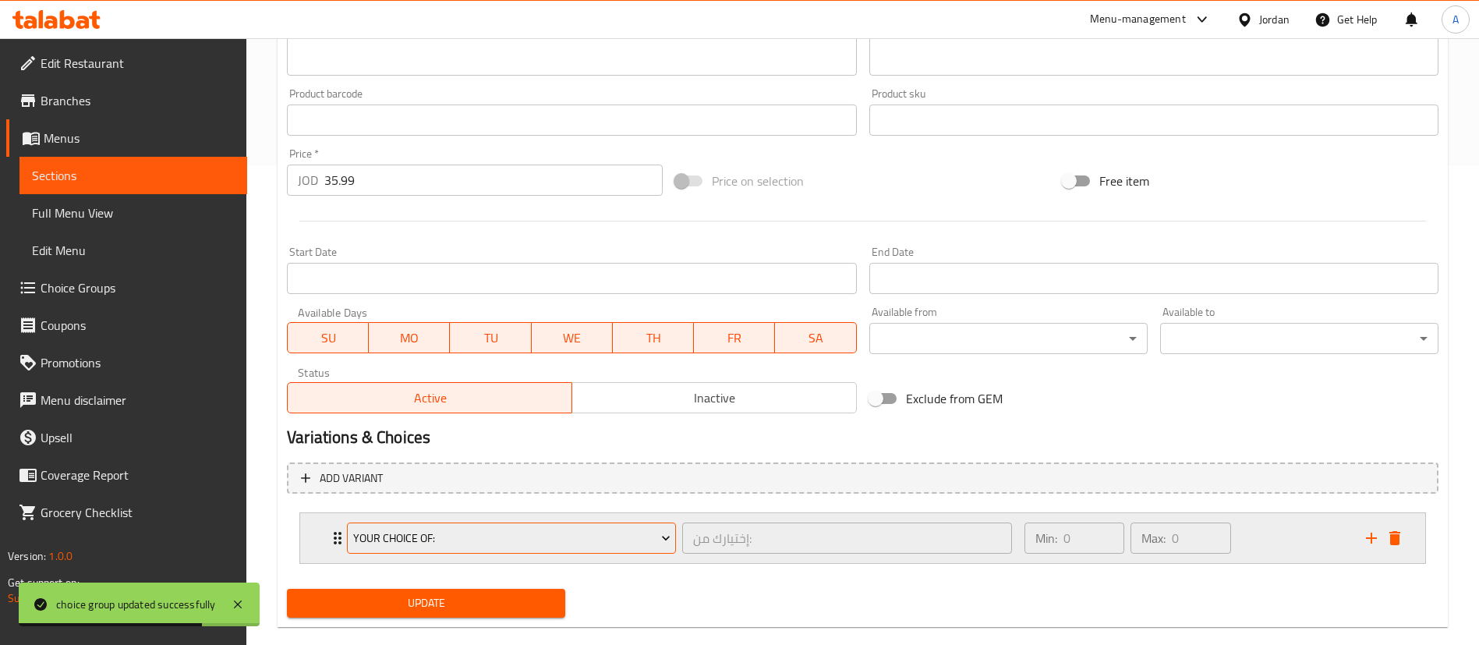
click at [507, 547] on span "Your Choice Of:" at bounding box center [511, 538] width 317 height 19
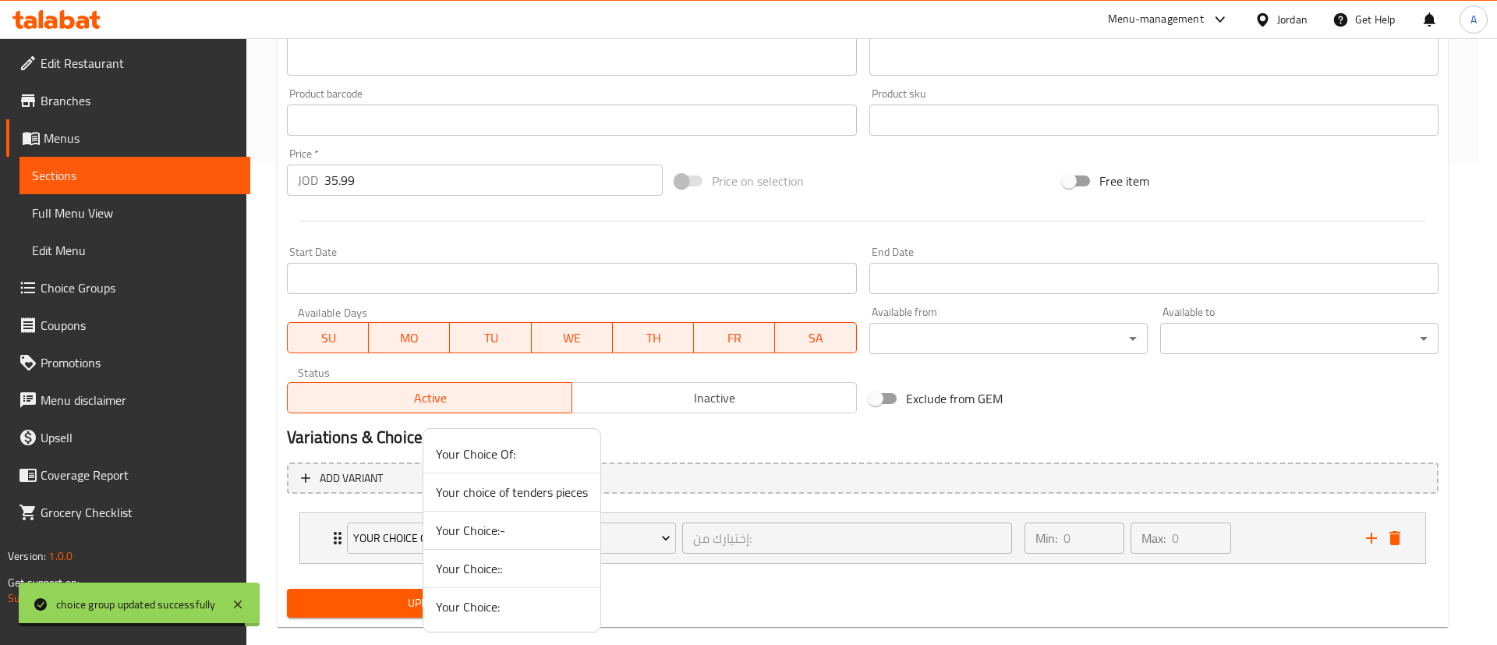
click at [500, 600] on span "Your Choice:" at bounding box center [512, 606] width 152 height 19
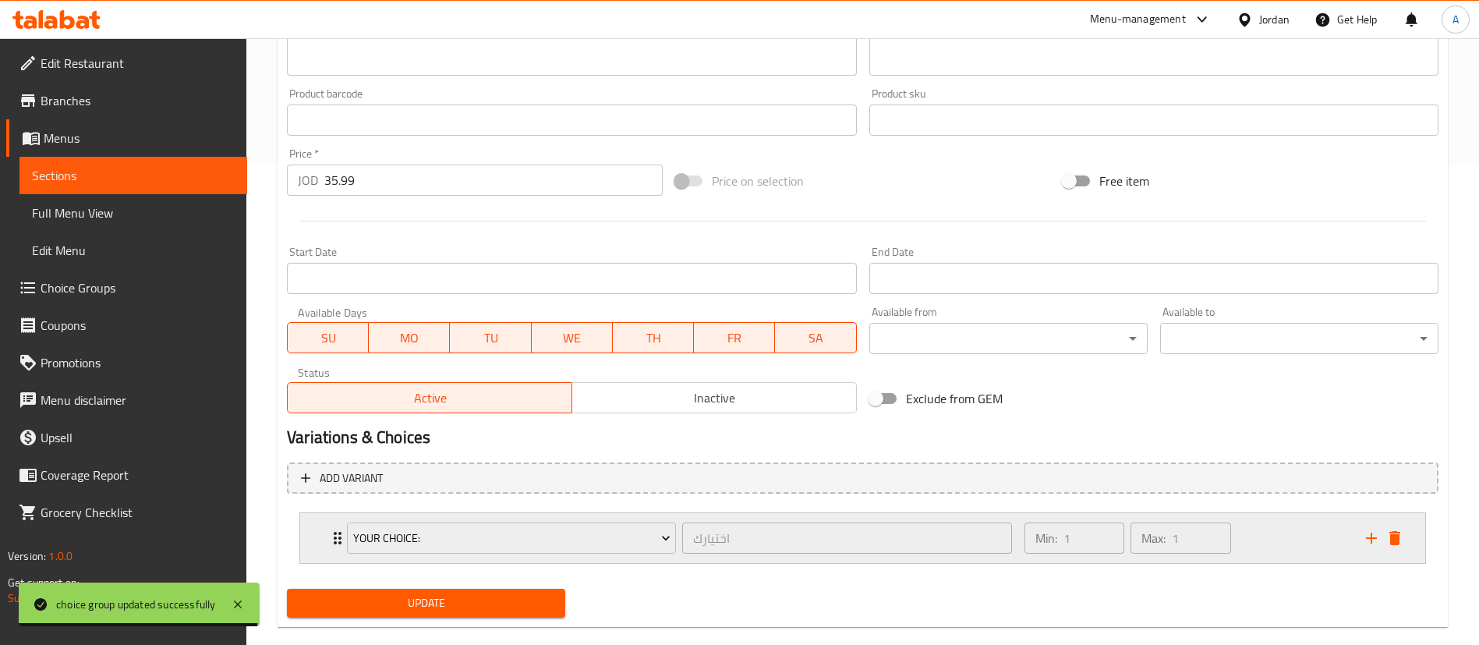
click at [1275, 537] on div "Min: 1 ​ Max: 1 ​" at bounding box center [1186, 538] width 342 height 50
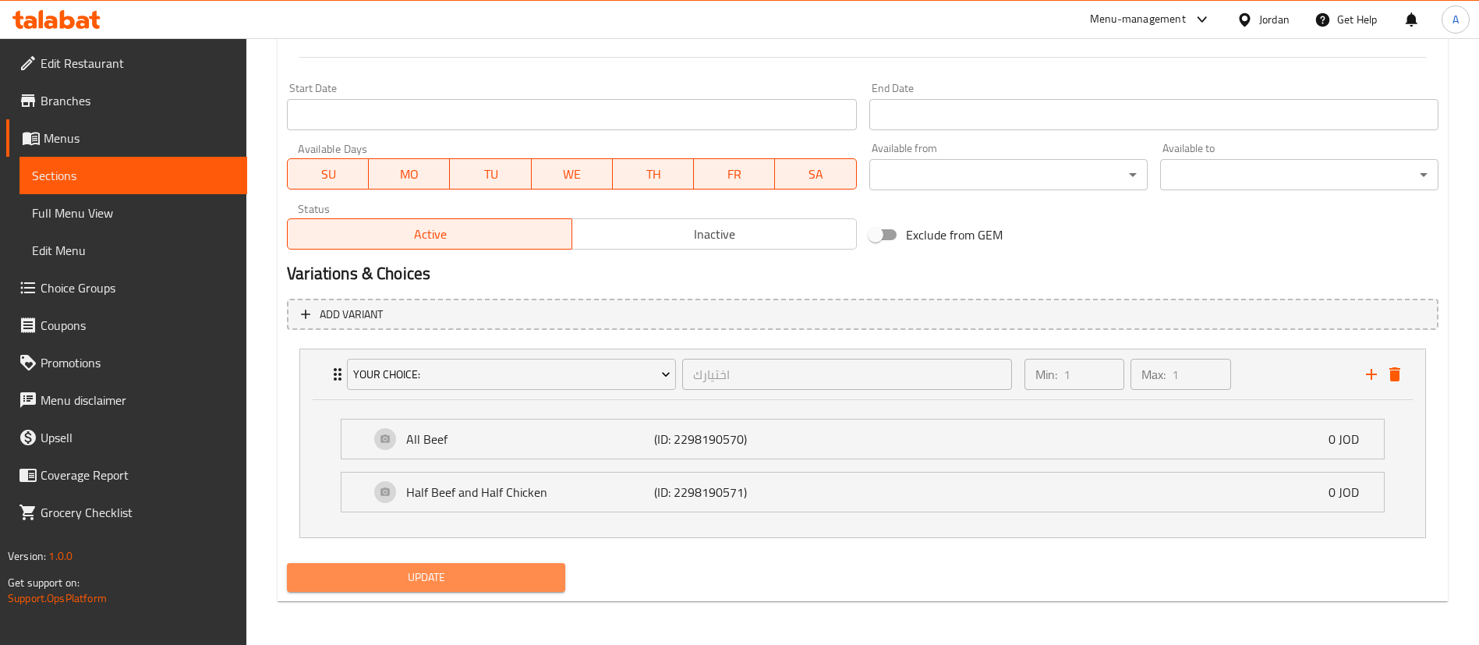
click at [441, 580] on span "Update" at bounding box center [425, 577] width 253 height 19
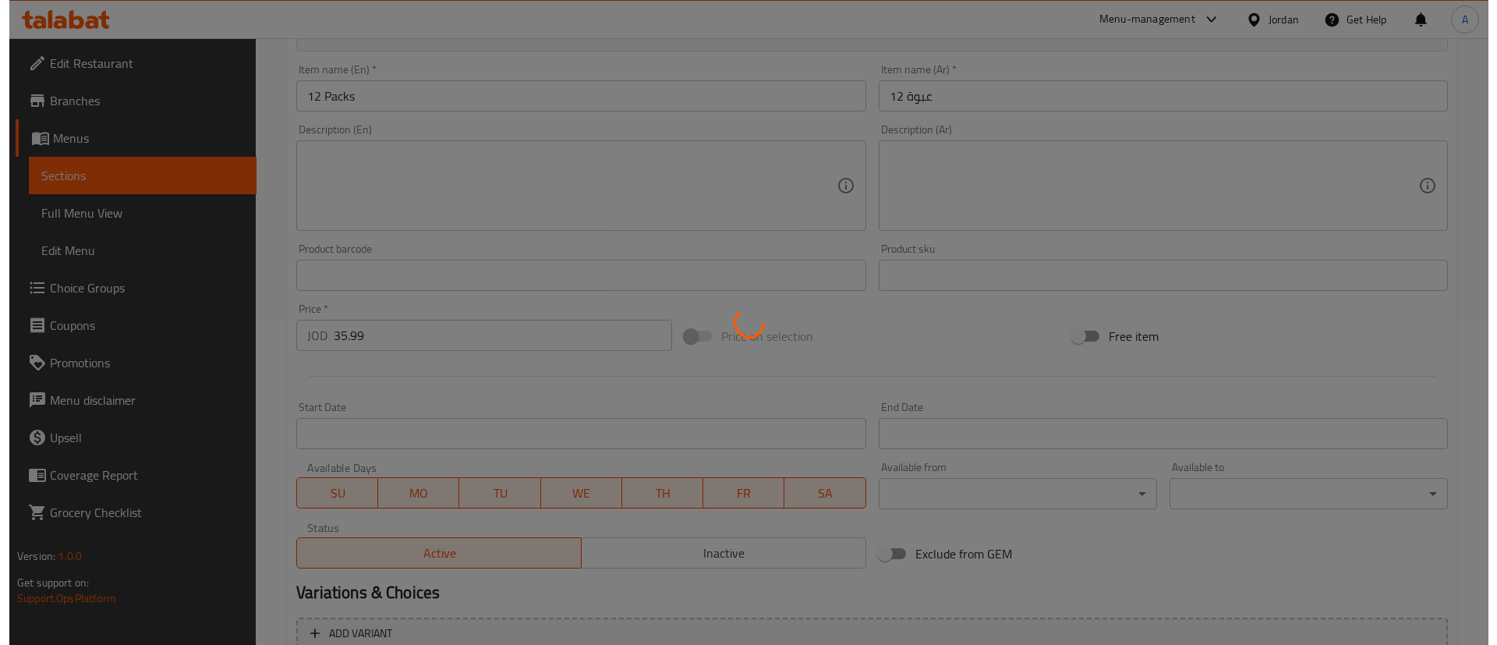
scroll to position [0, 0]
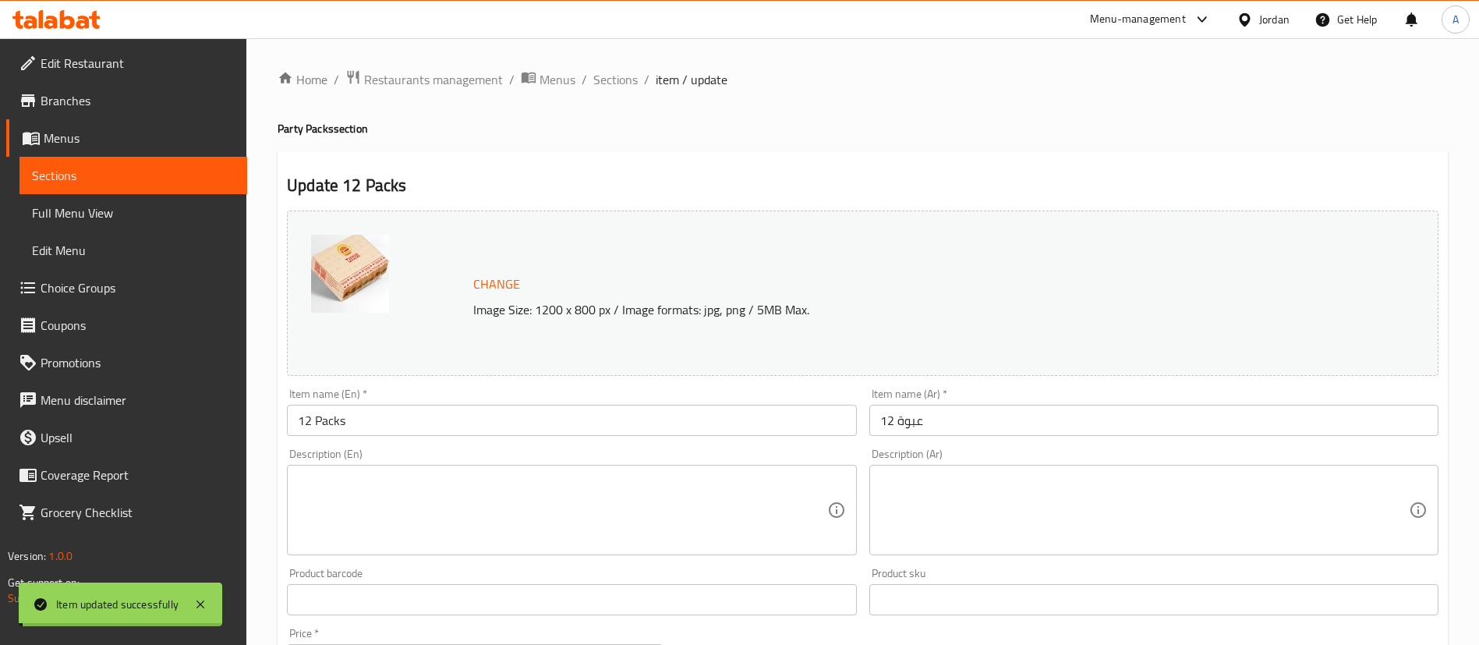
click at [608, 79] on span "Sections" at bounding box center [616, 79] width 44 height 19
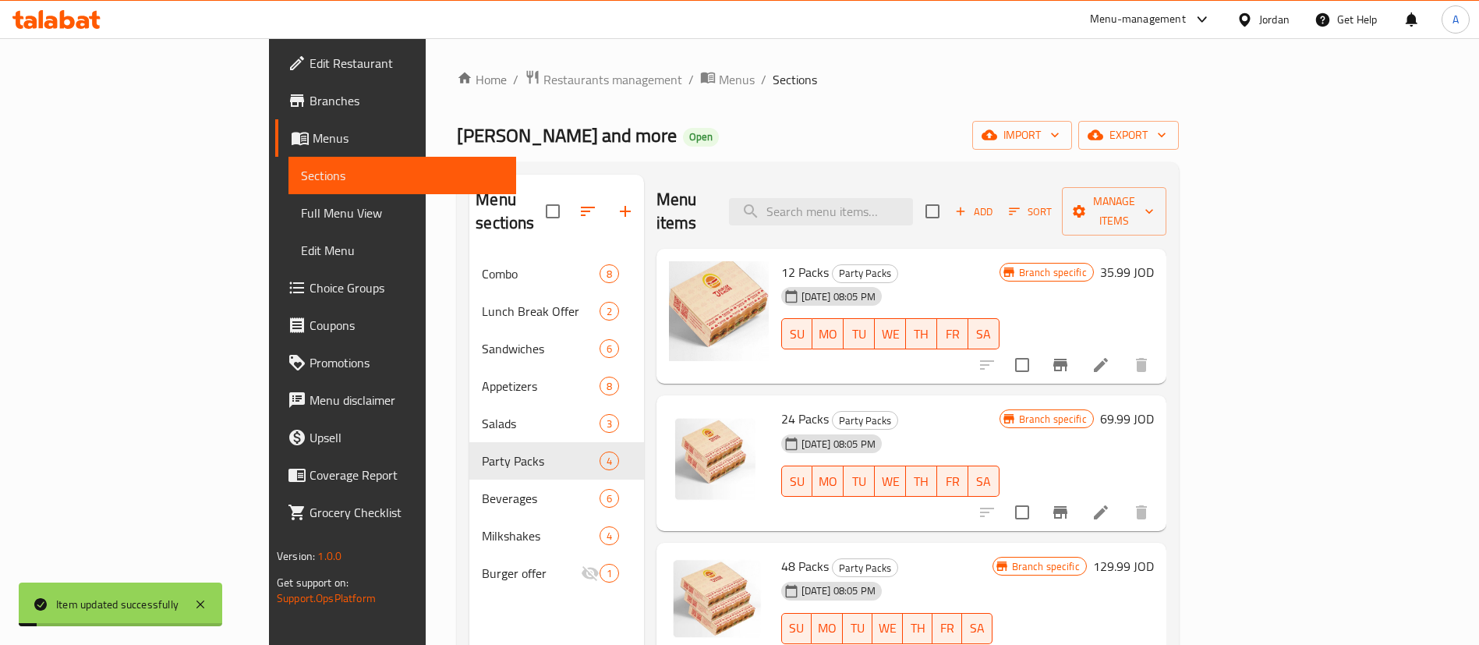
click at [1111, 503] on icon at bounding box center [1101, 512] width 19 height 19
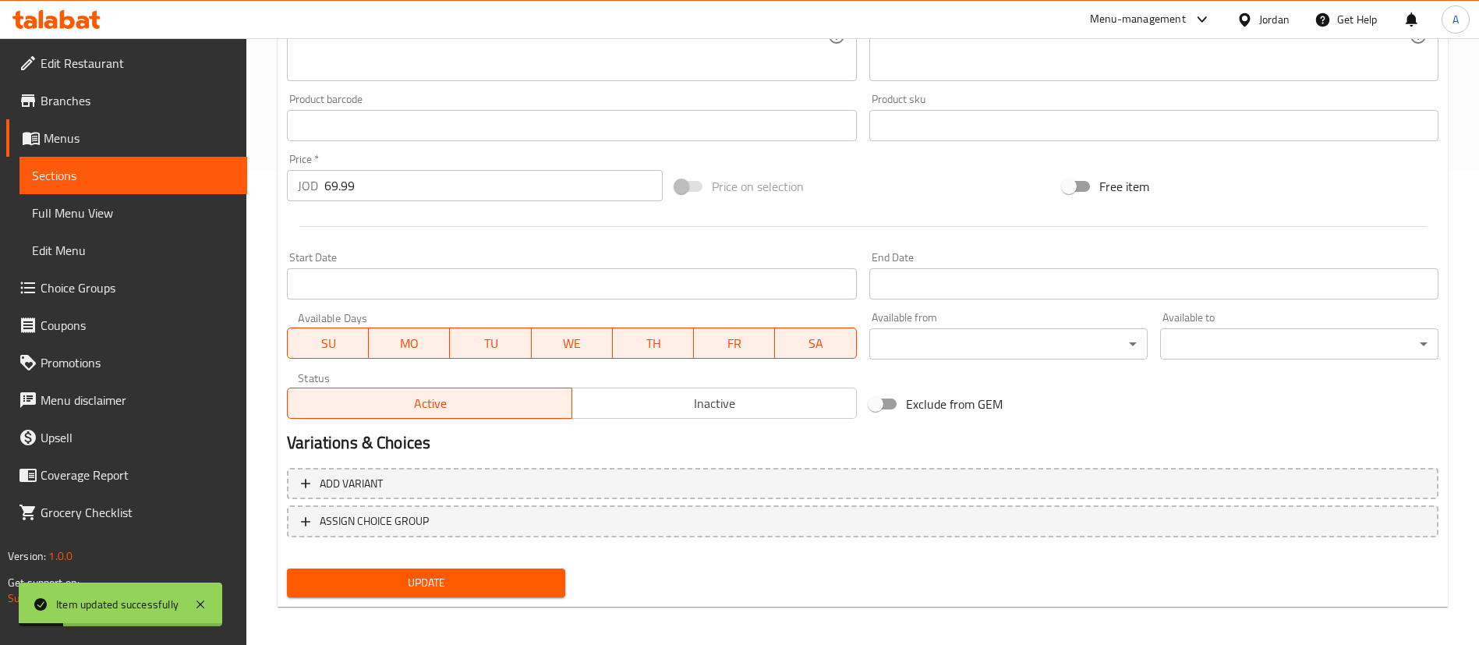
scroll to position [480, 0]
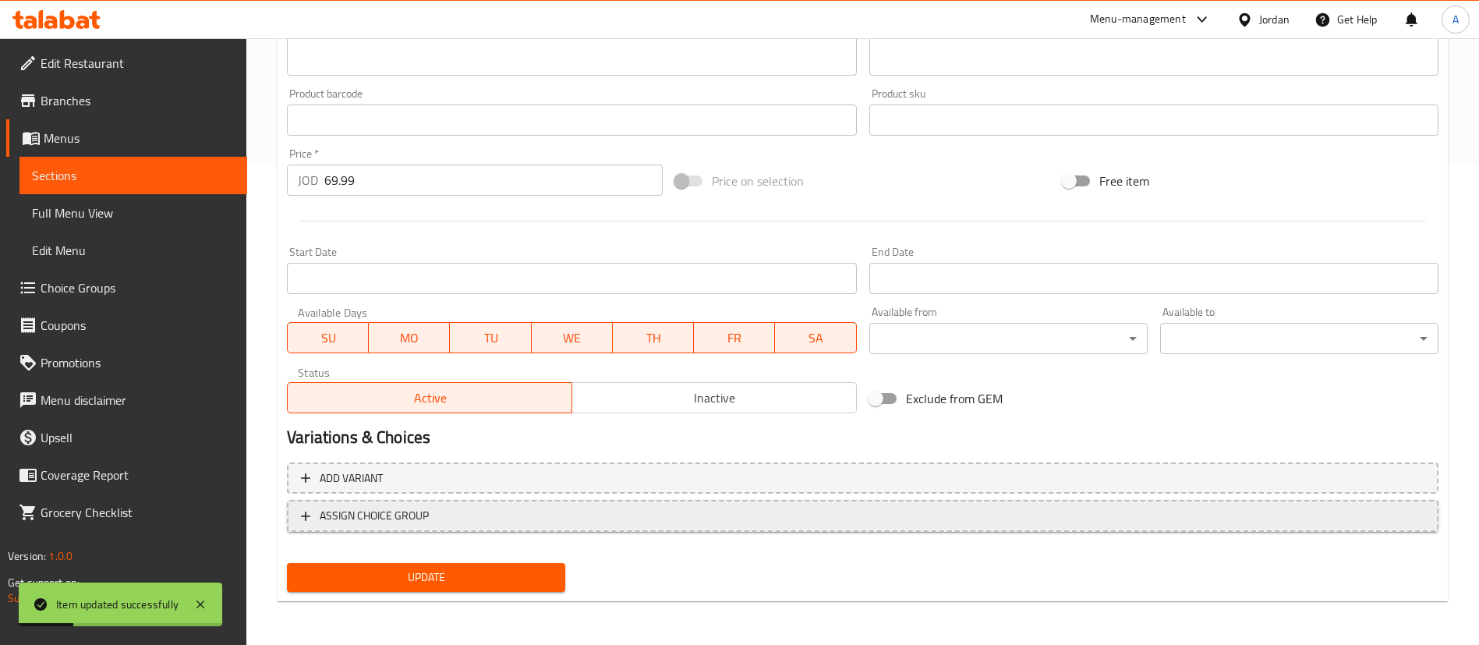
click at [402, 515] on span "ASSIGN CHOICE GROUP" at bounding box center [374, 515] width 109 height 19
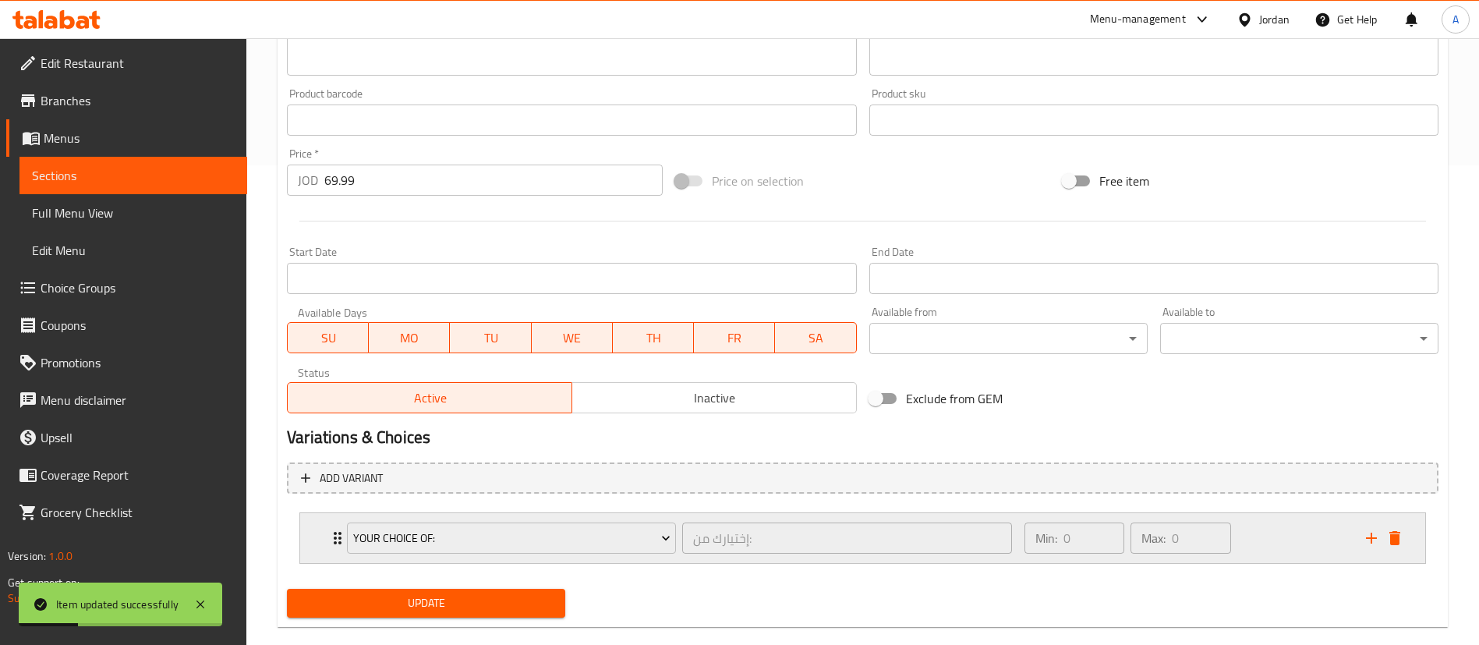
drag, startPoint x: 381, startPoint y: 563, endPoint x: 384, endPoint y: 556, distance: 8.0
click at [383, 559] on div "Your Choice Of: إختيارك من: ​" at bounding box center [680, 538] width 684 height 50
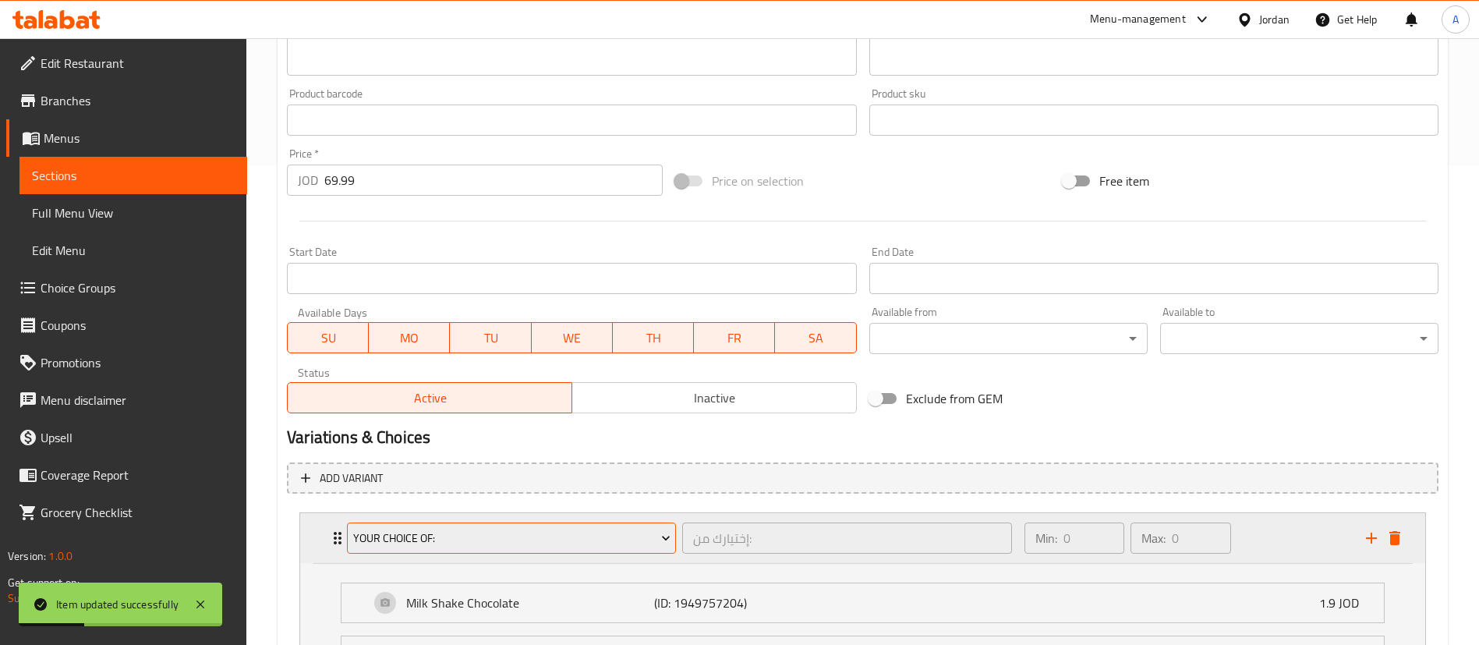
click at [388, 531] on span "Your Choice Of:" at bounding box center [511, 538] width 317 height 19
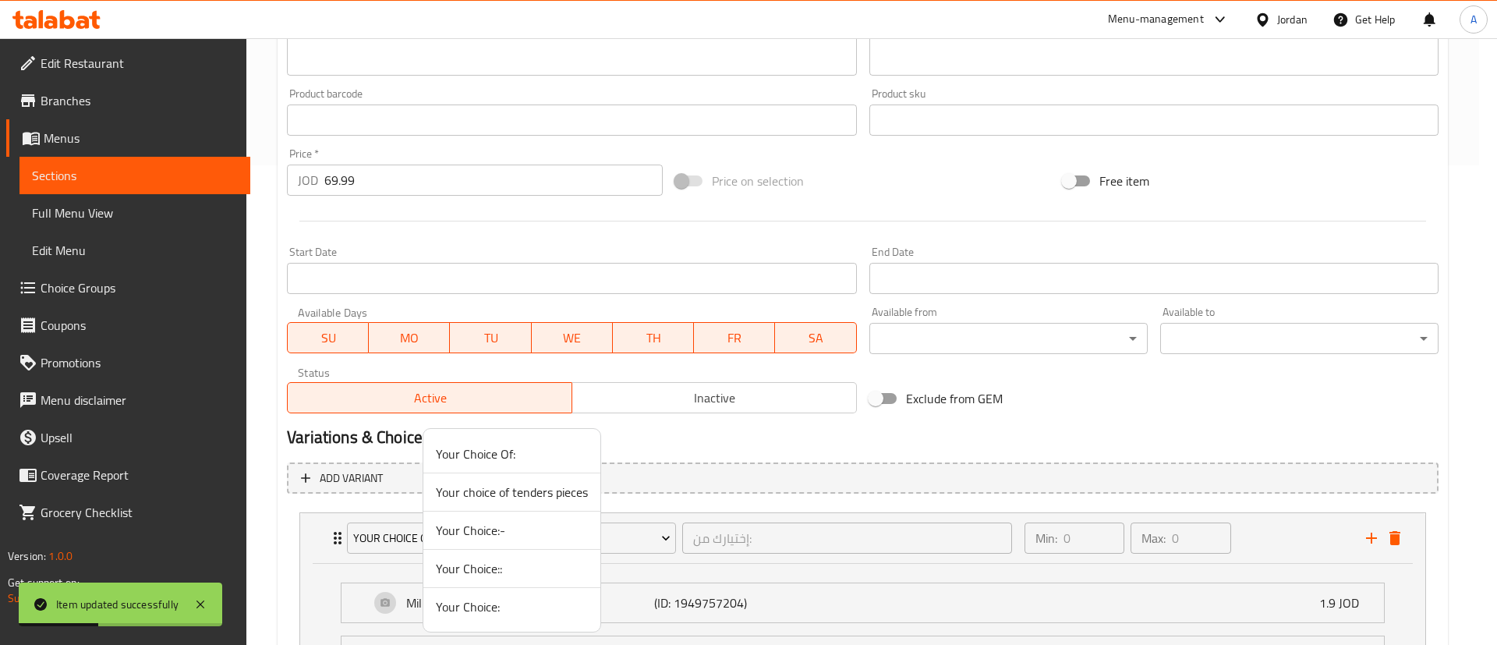
click at [475, 622] on li "Your Choice:" at bounding box center [511, 606] width 177 height 37
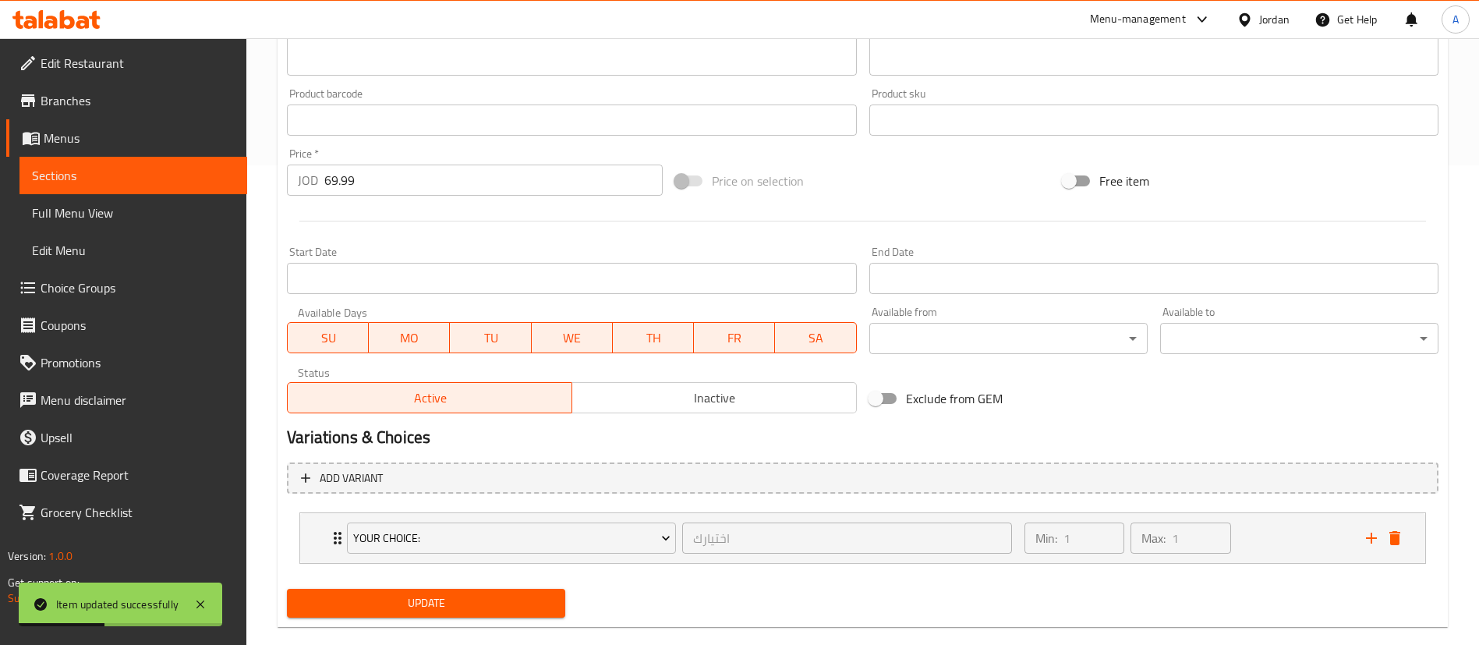
click at [473, 606] on span "Update" at bounding box center [425, 603] width 253 height 19
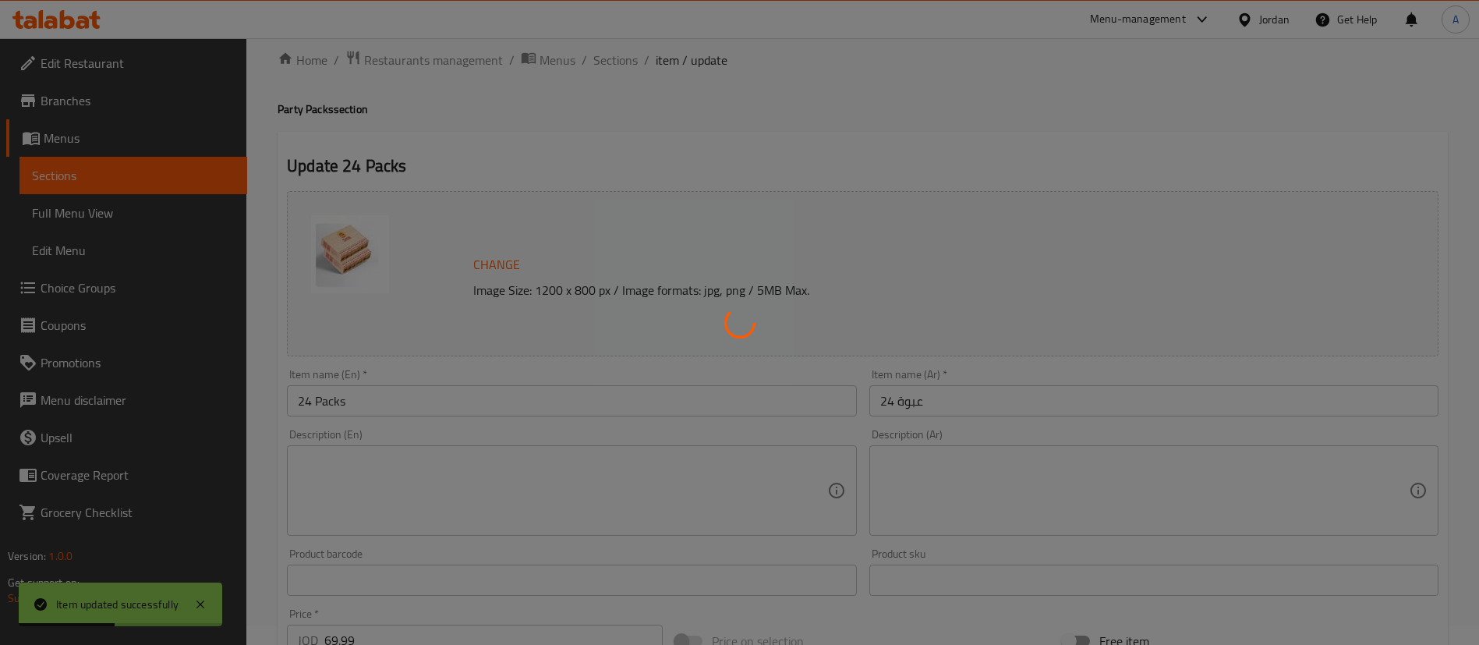
scroll to position [0, 0]
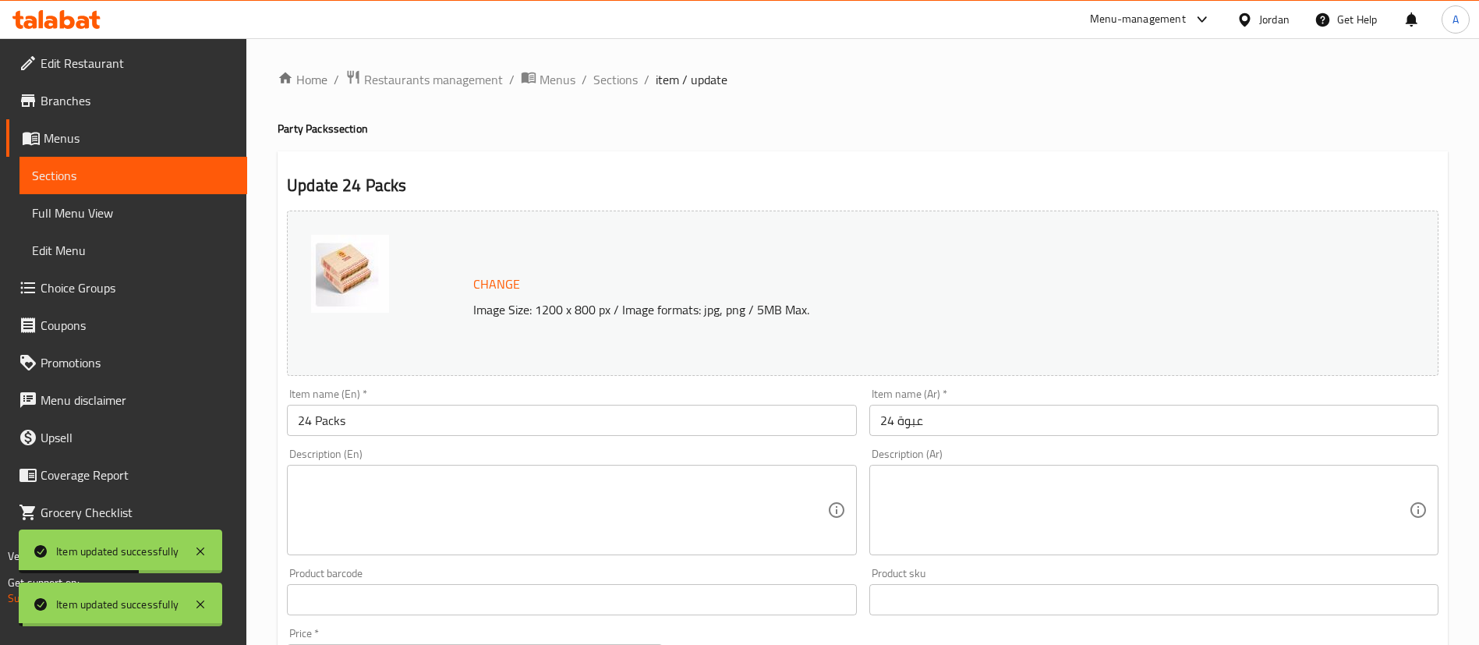
click at [624, 76] on span "Sections" at bounding box center [616, 79] width 44 height 19
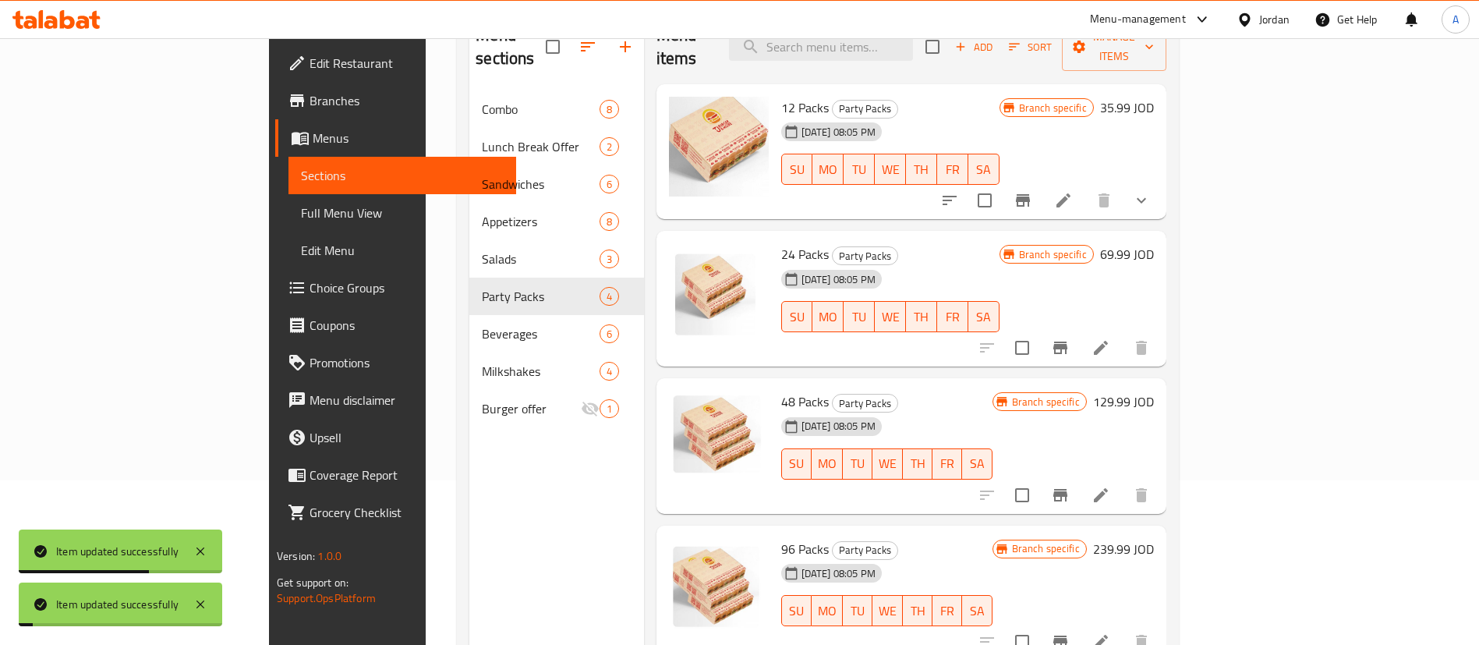
scroll to position [218, 0]
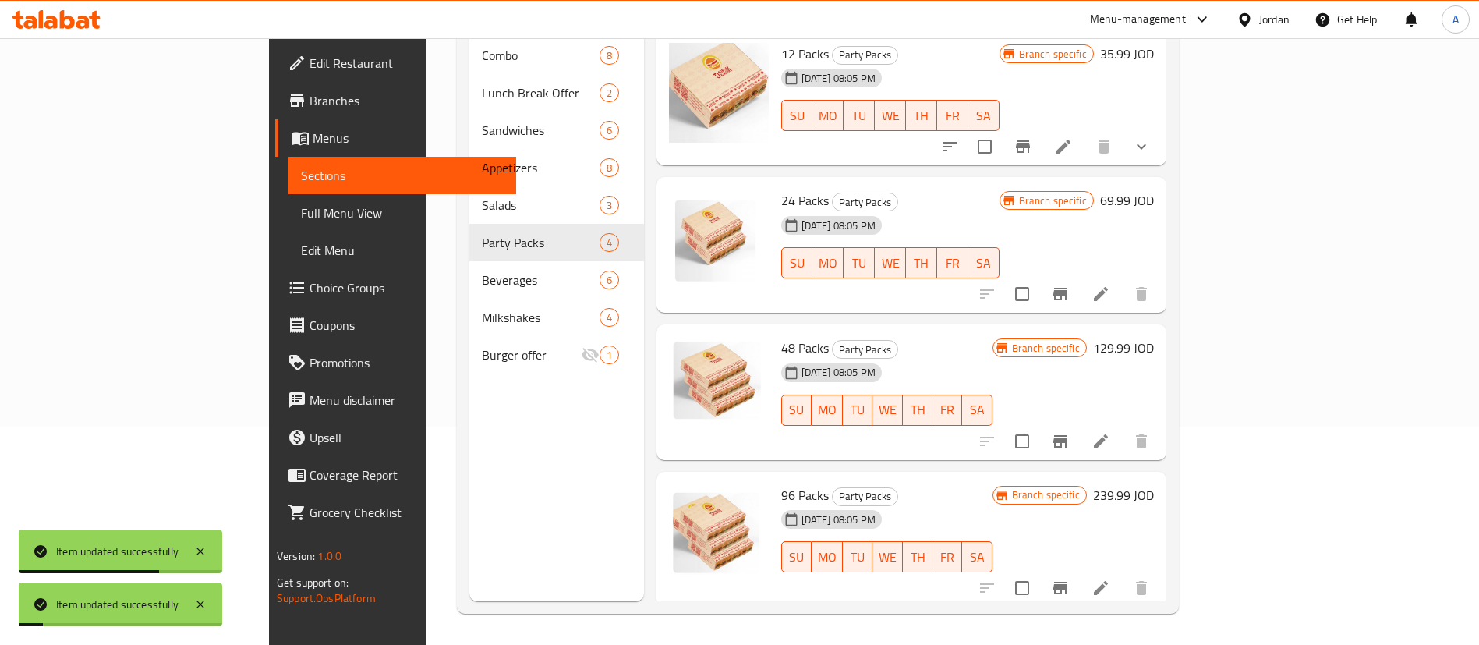
click at [1123, 427] on li at bounding box center [1101, 441] width 44 height 28
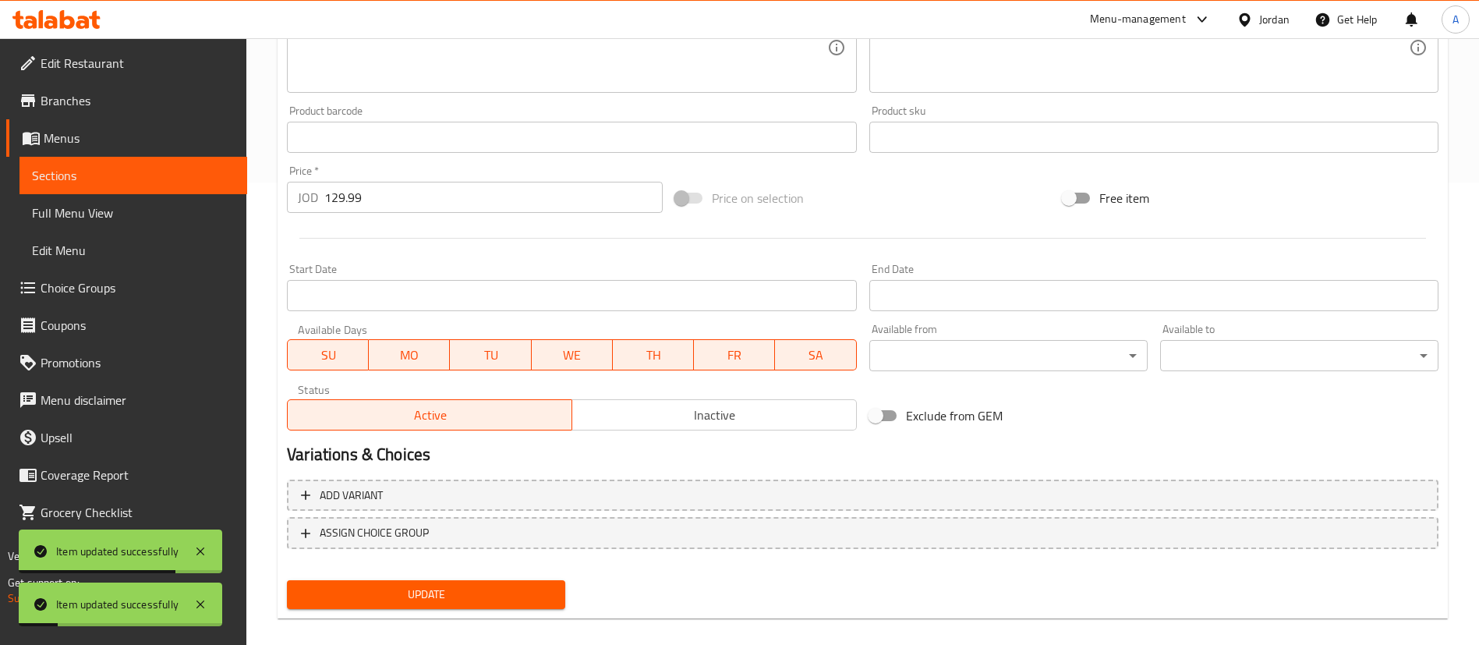
scroll to position [480, 0]
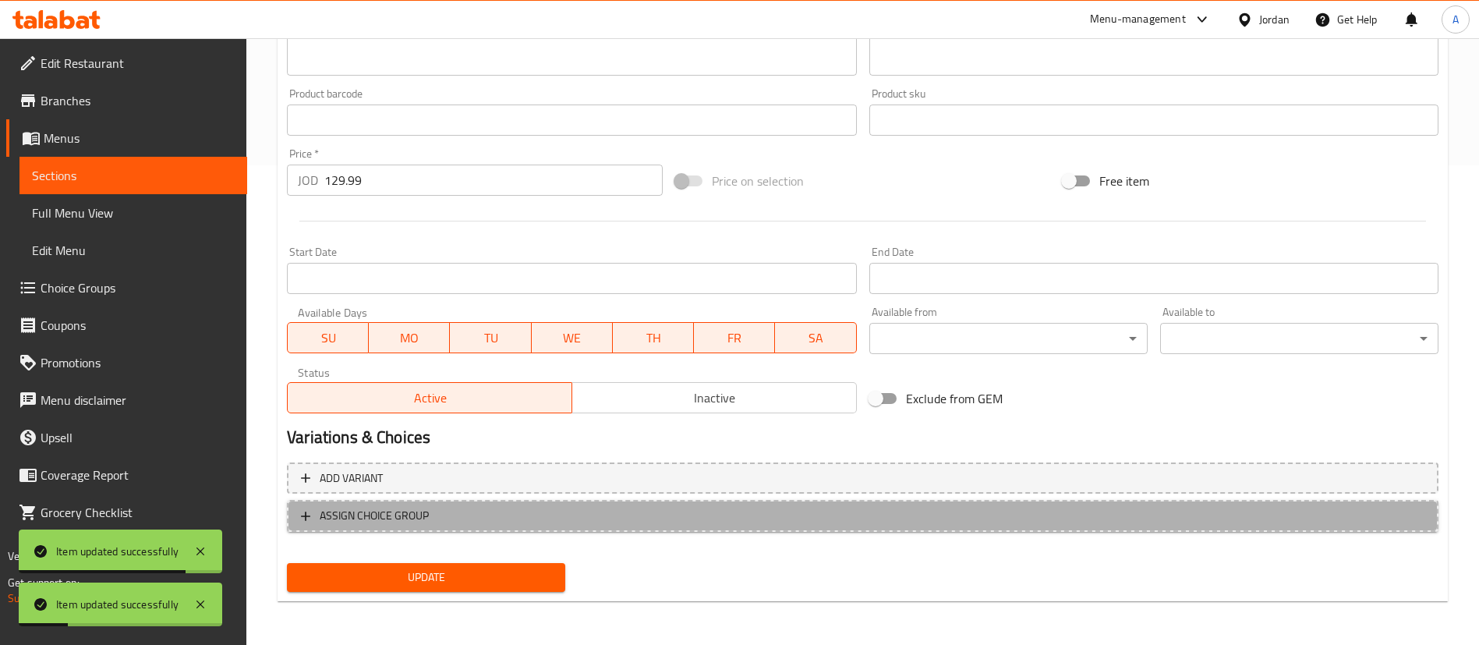
click at [481, 508] on span "ASSIGN CHOICE GROUP" at bounding box center [863, 515] width 1124 height 19
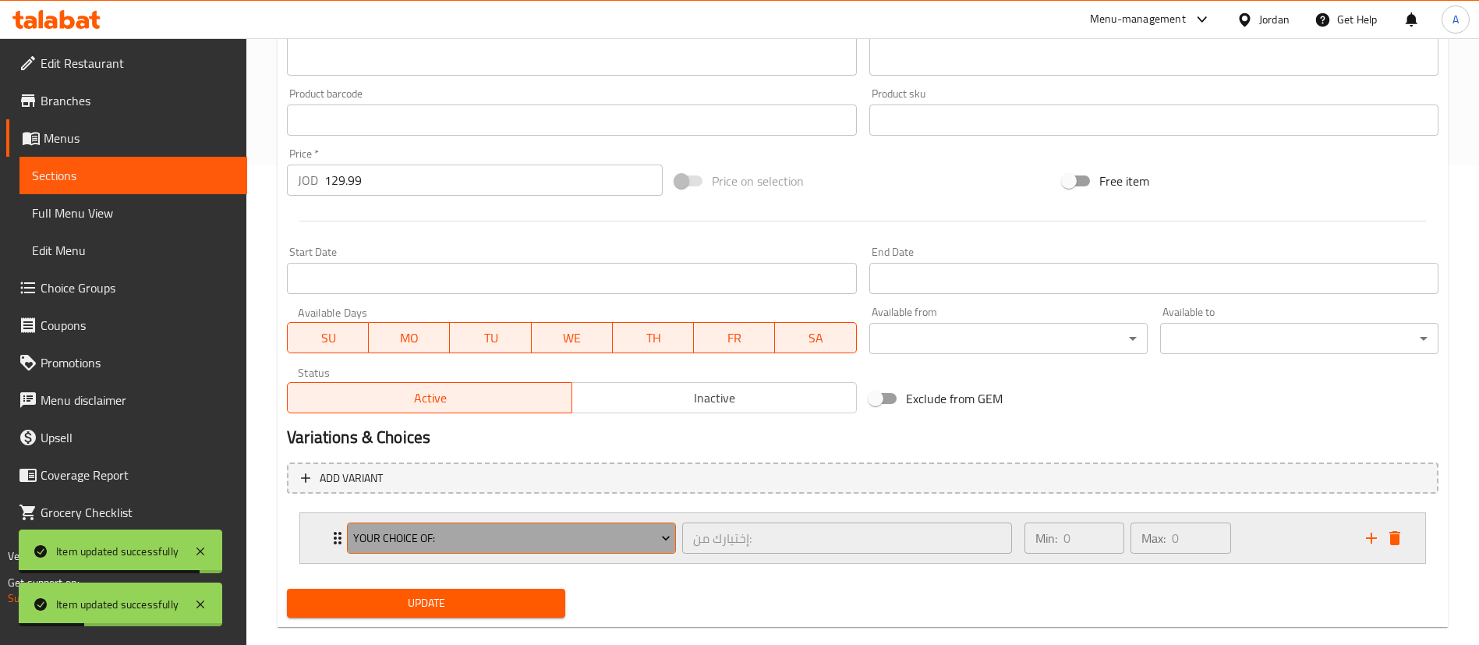
click at [464, 538] on span "Your Choice Of:" at bounding box center [511, 538] width 317 height 19
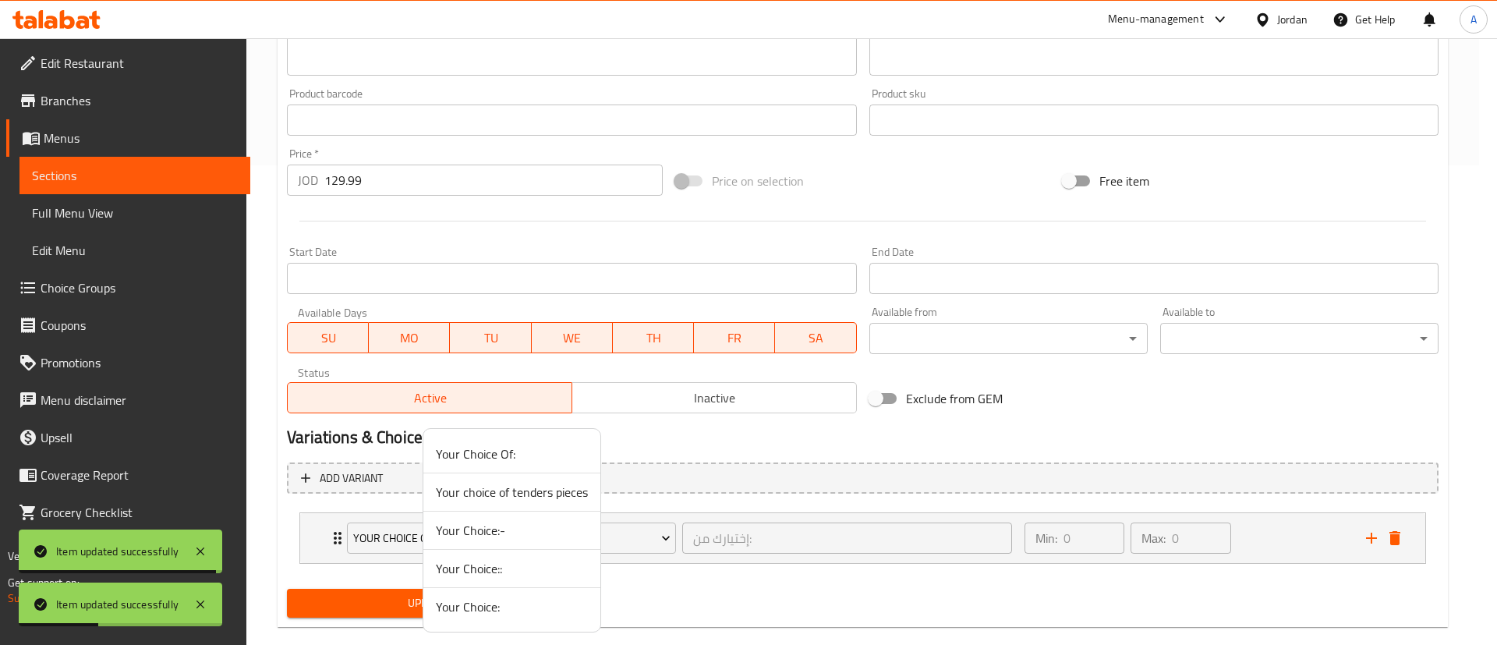
click at [486, 604] on span "Your Choice:" at bounding box center [512, 606] width 152 height 19
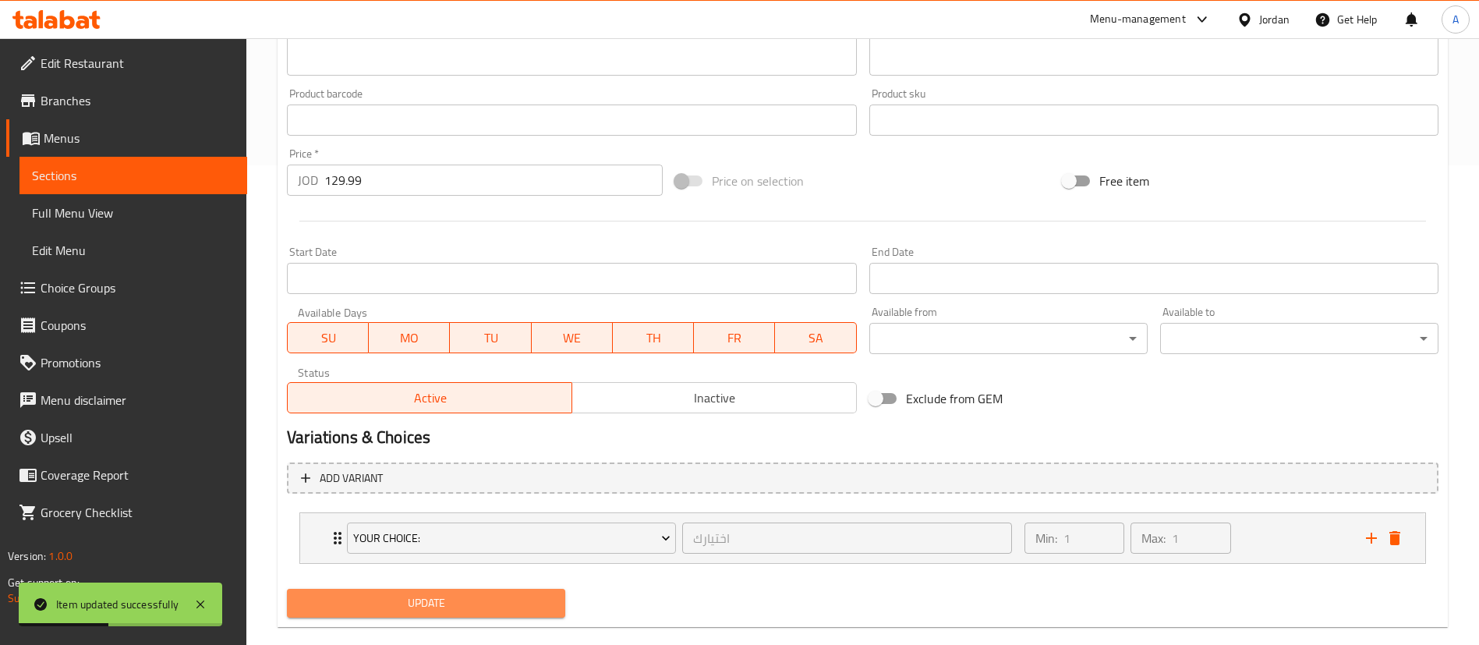
drag, startPoint x: 501, startPoint y: 607, endPoint x: 502, endPoint y: 579, distance: 28.1
click at [501, 607] on span "Update" at bounding box center [425, 603] width 253 height 19
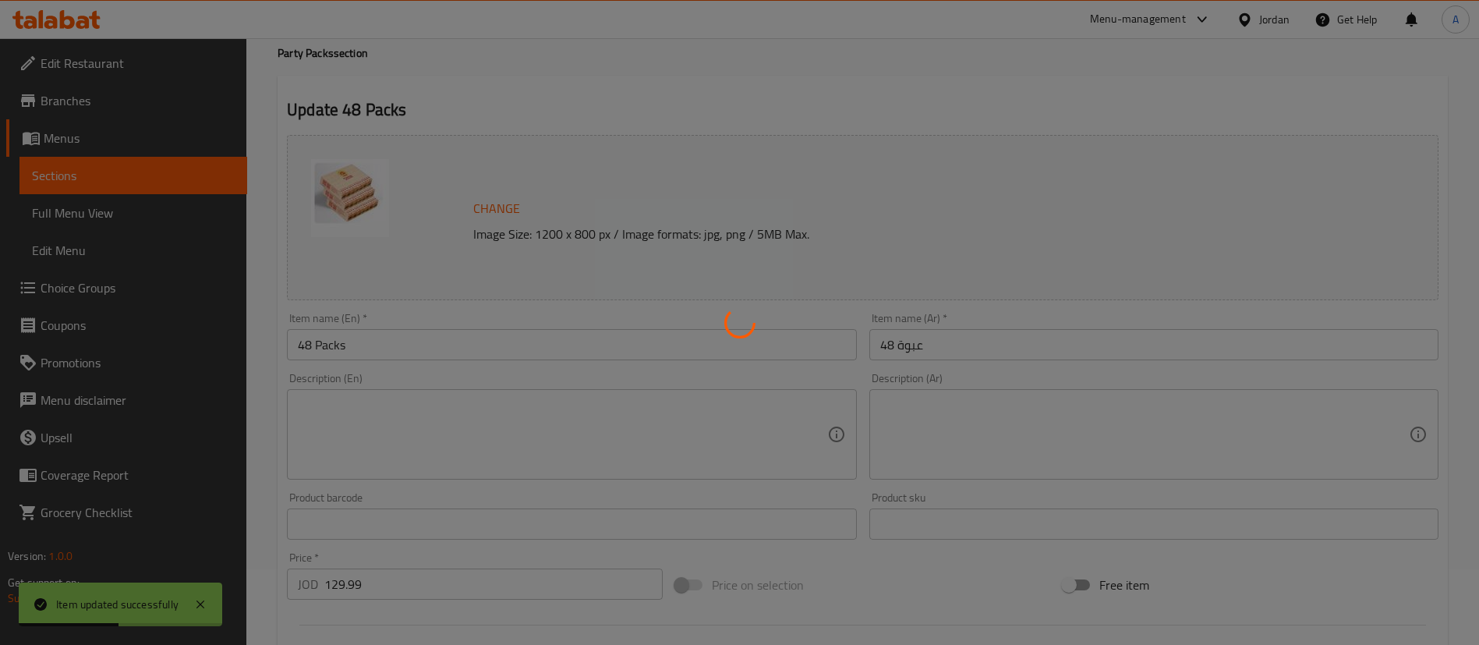
scroll to position [0, 0]
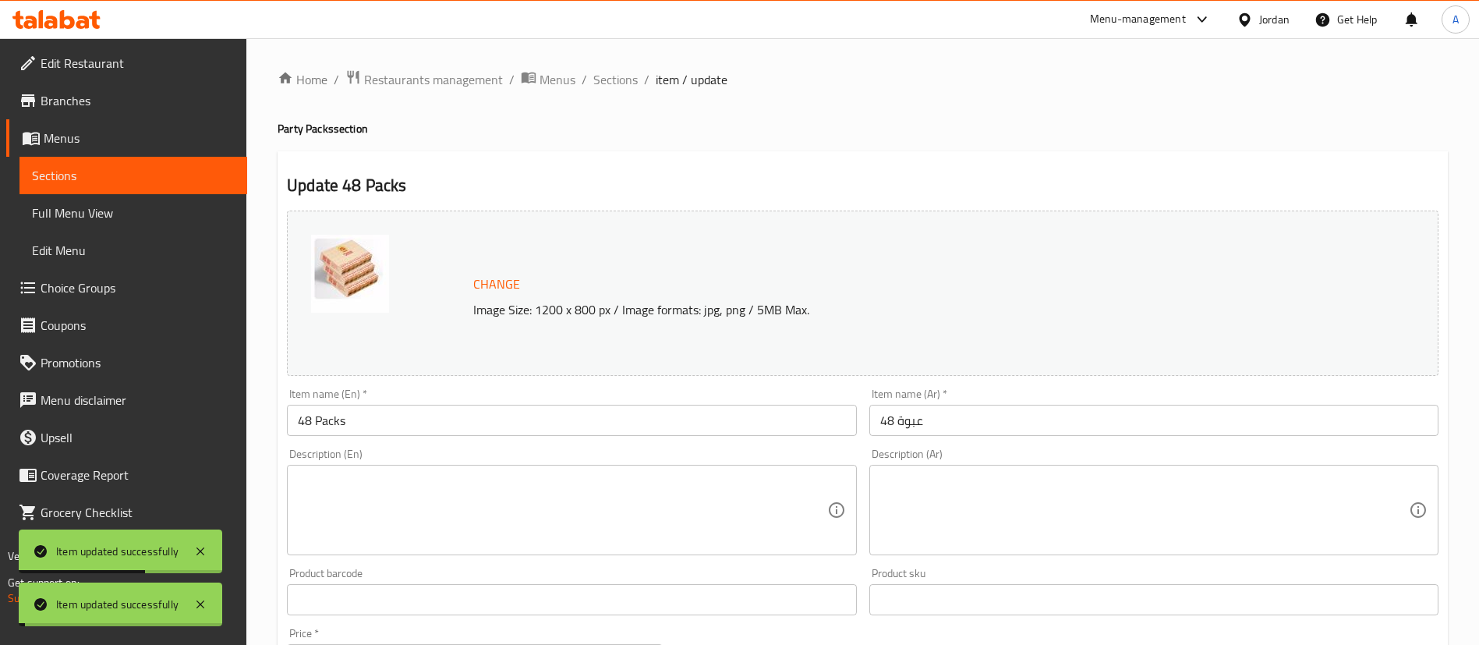
click at [608, 78] on span "Sections" at bounding box center [616, 79] width 44 height 19
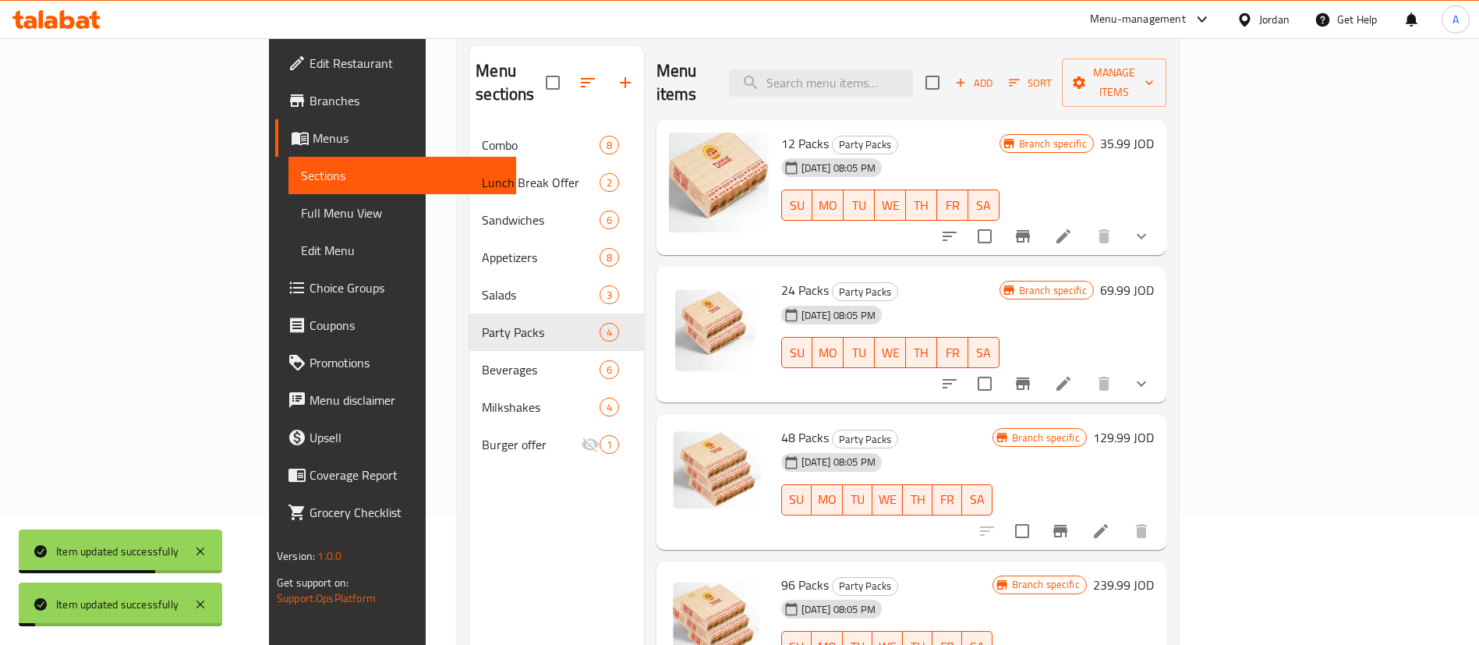
scroll to position [218, 0]
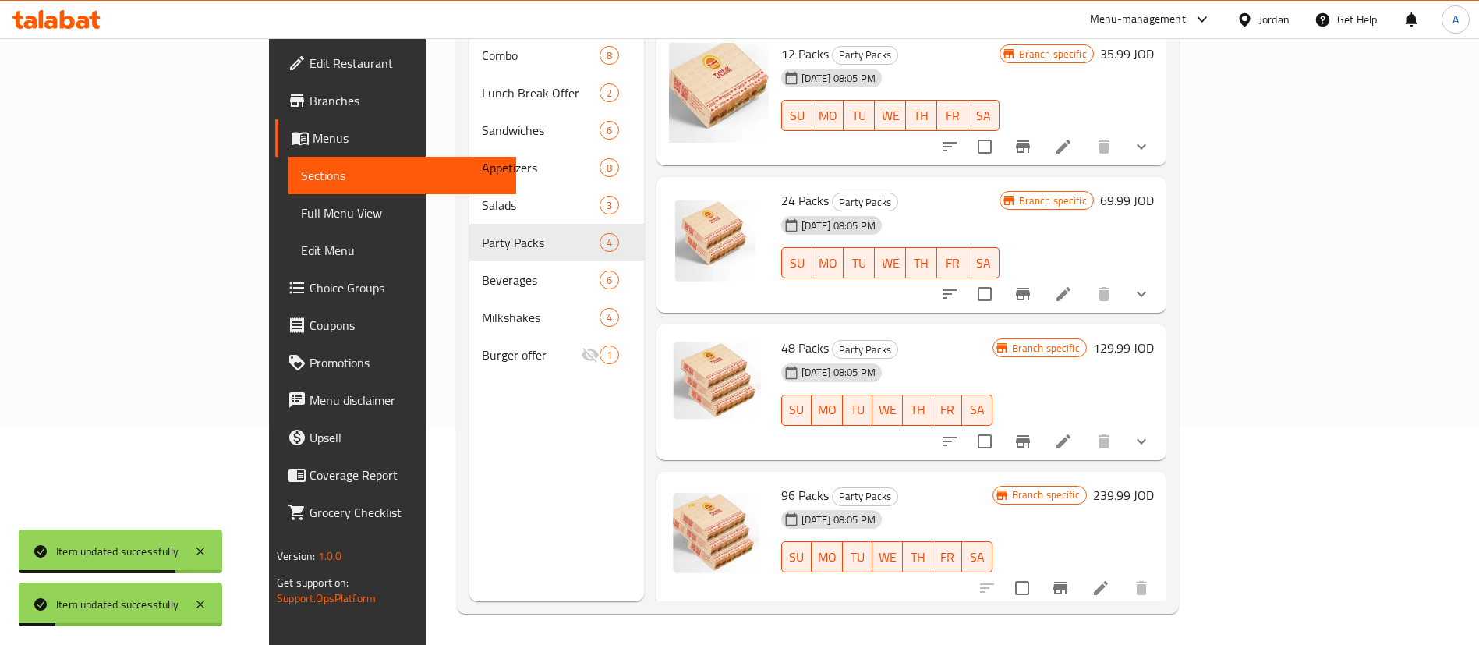
click at [1154, 484] on h6 "239.99 JOD" at bounding box center [1123, 495] width 61 height 22
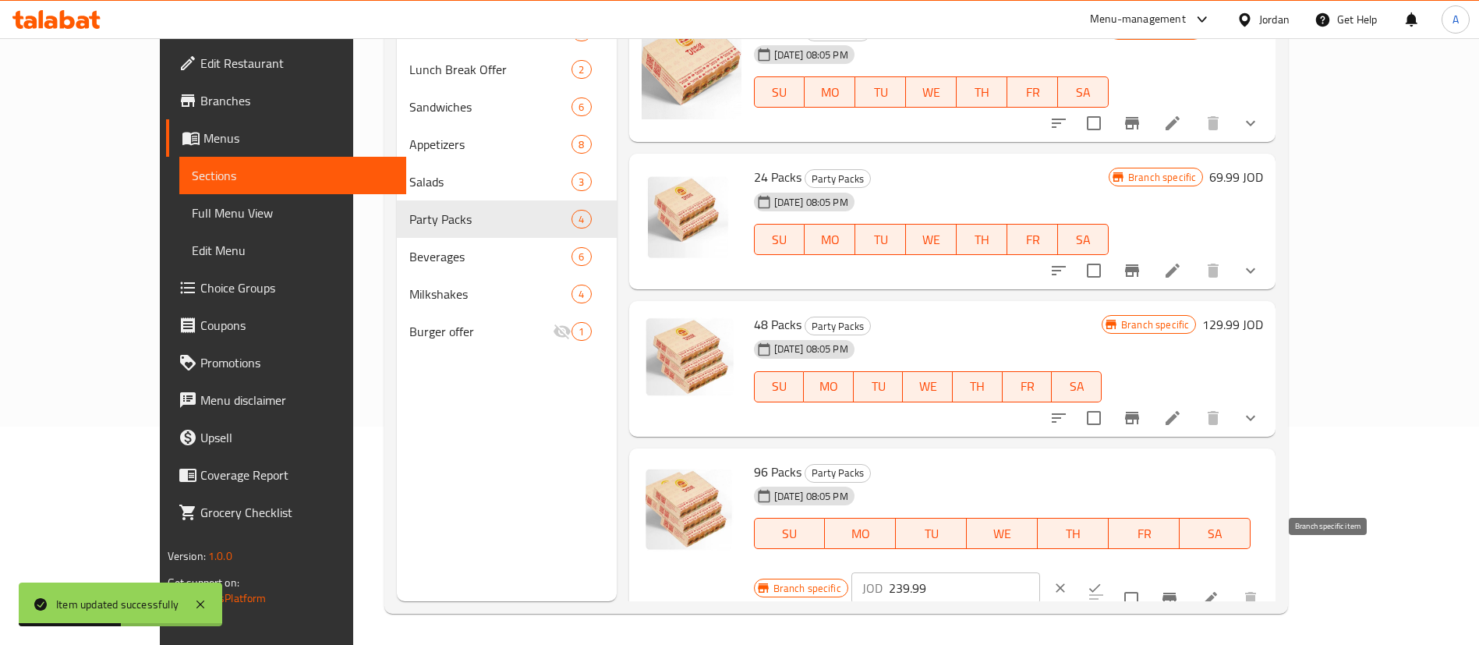
click at [1277, 589] on div "Menu items Add Sort Manage items 12 Packs Party Packs [DATE] 08:05 PM SU MO TU …" at bounding box center [947, 278] width 660 height 645
drag, startPoint x: 1345, startPoint y: 565, endPoint x: 1368, endPoint y: 566, distance: 22.7
click at [1270, 580] on div at bounding box center [1174, 598] width 192 height 37
click at [1217, 592] on icon at bounding box center [1210, 599] width 14 height 14
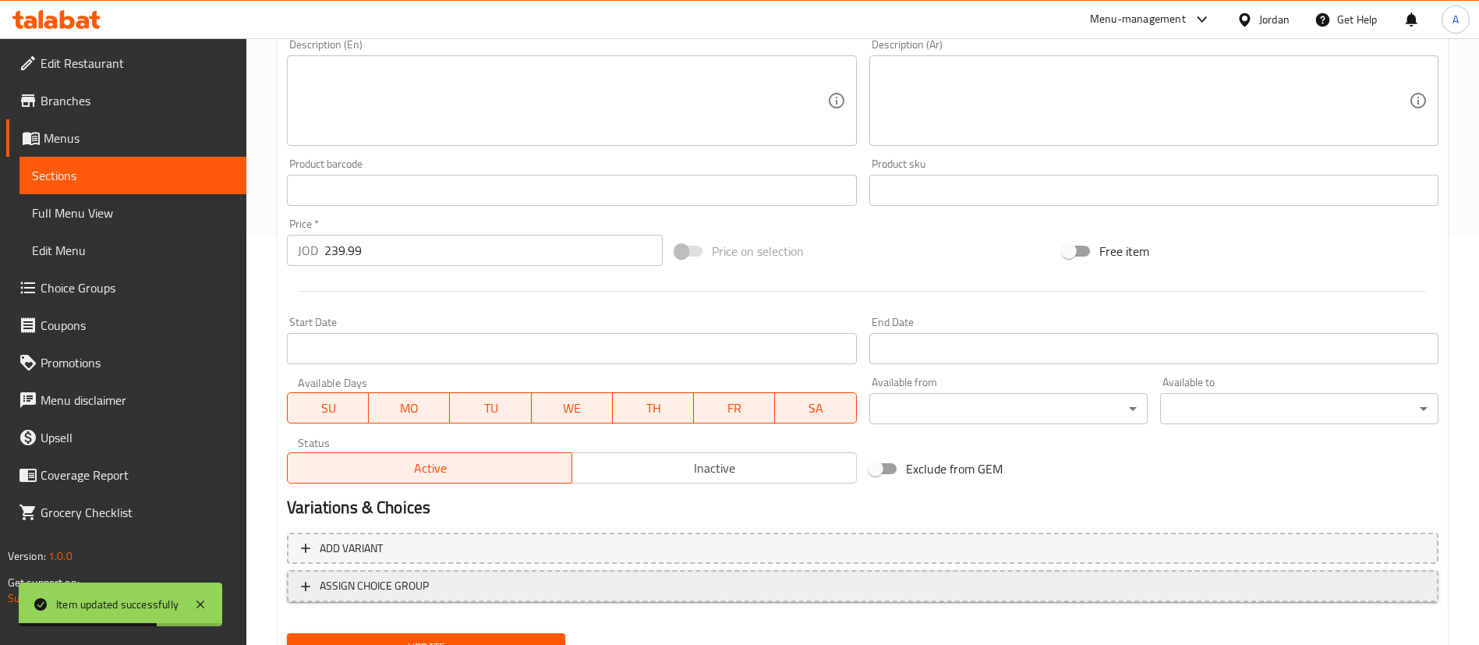
scroll to position [480, 0]
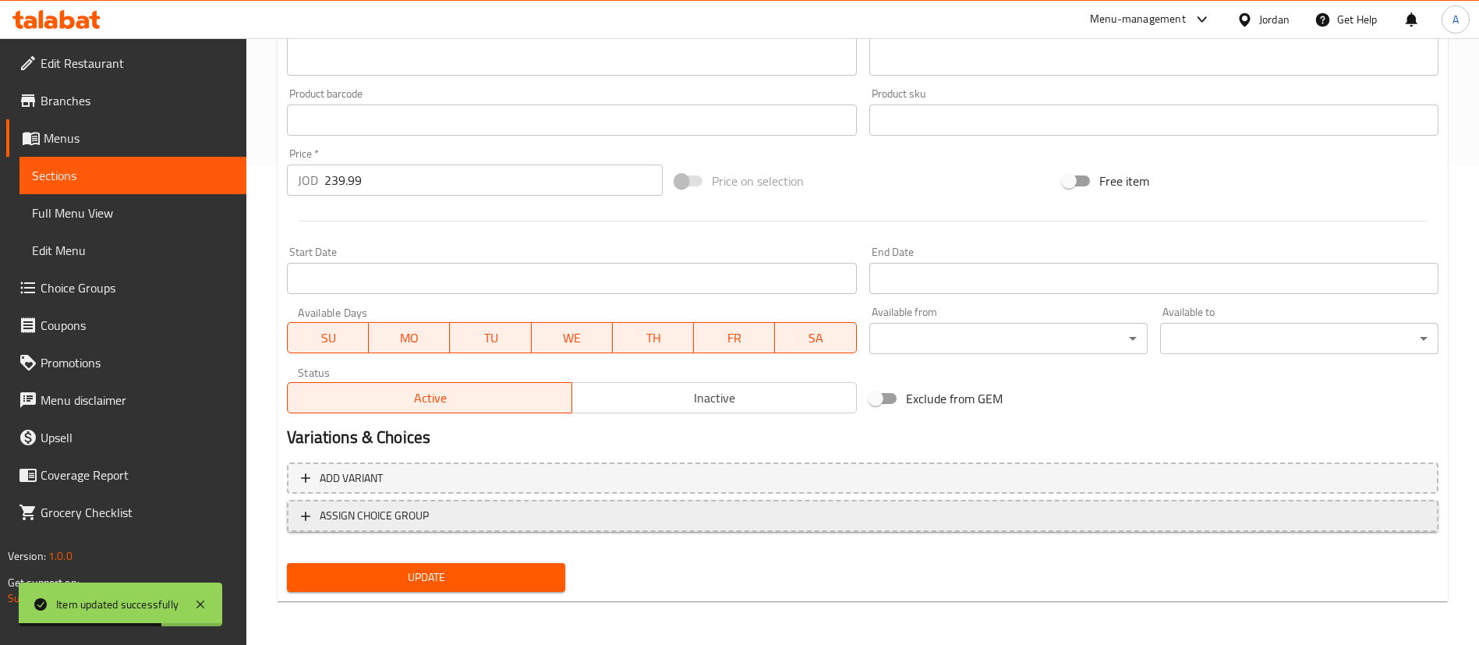
click at [532, 500] on button "ASSIGN CHOICE GROUP" at bounding box center [863, 516] width 1152 height 32
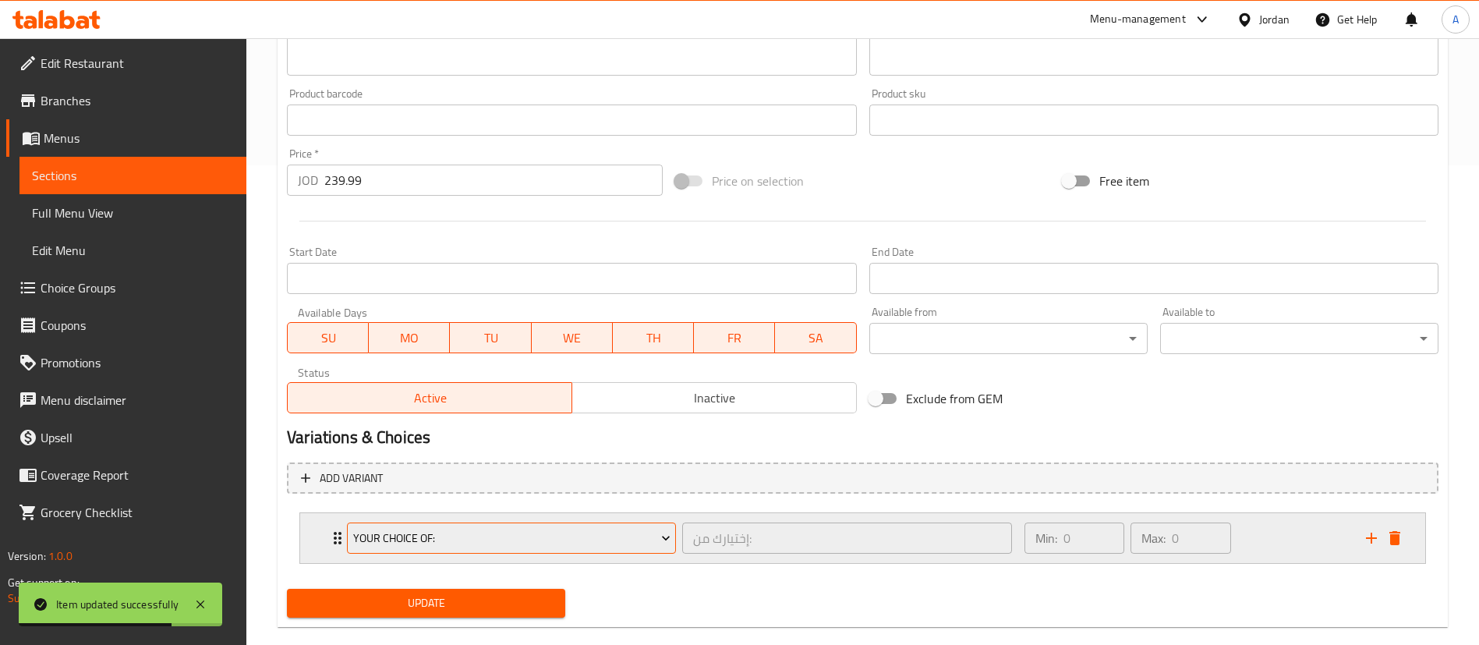
click at [530, 548] on button "Your Choice Of:" at bounding box center [511, 538] width 329 height 31
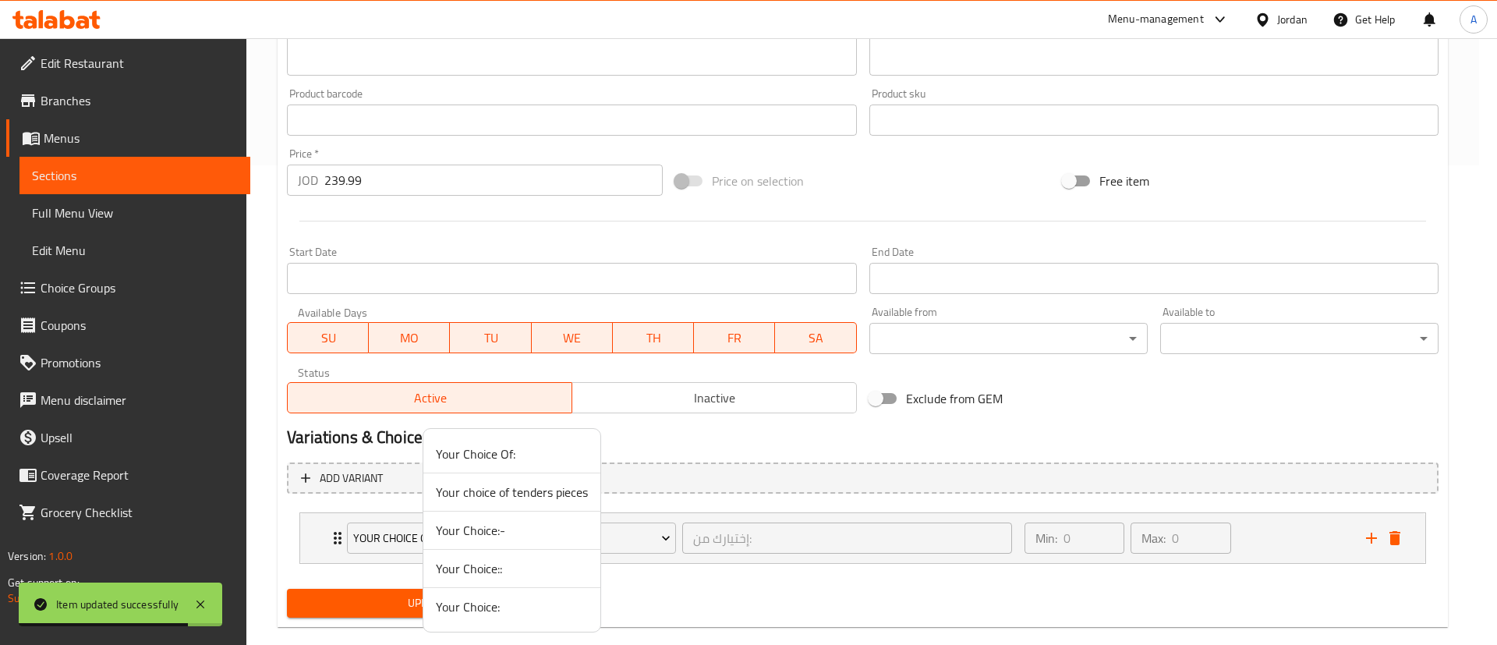
click at [508, 599] on span "Your Choice:" at bounding box center [512, 606] width 152 height 19
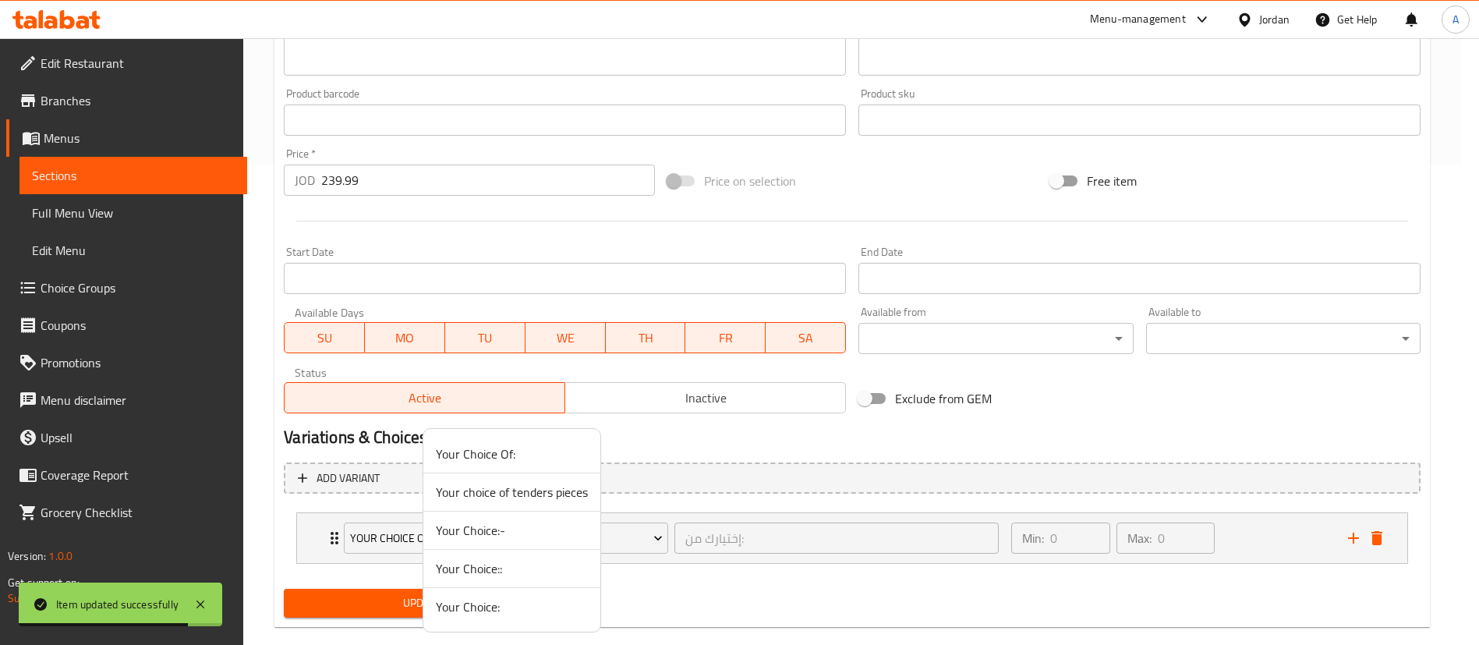
click at [489, 610] on span "Update" at bounding box center [421, 603] width 250 height 19
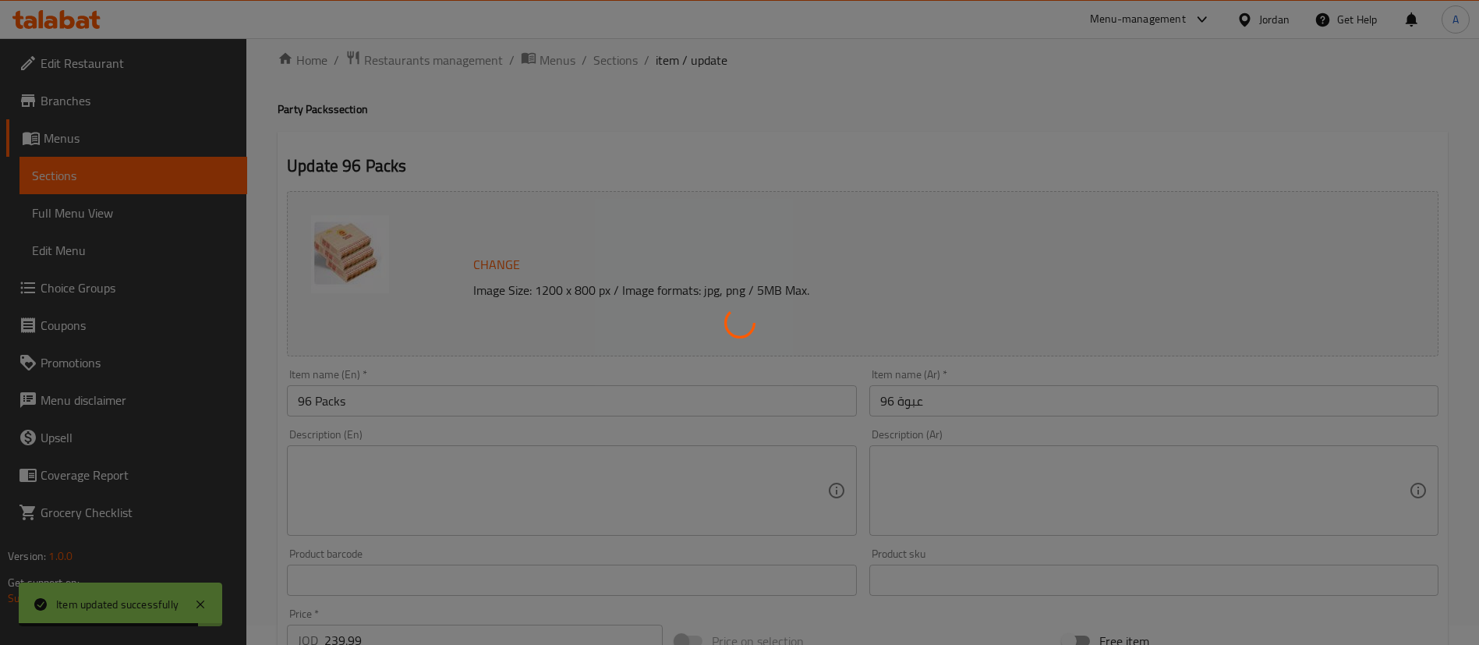
scroll to position [0, 0]
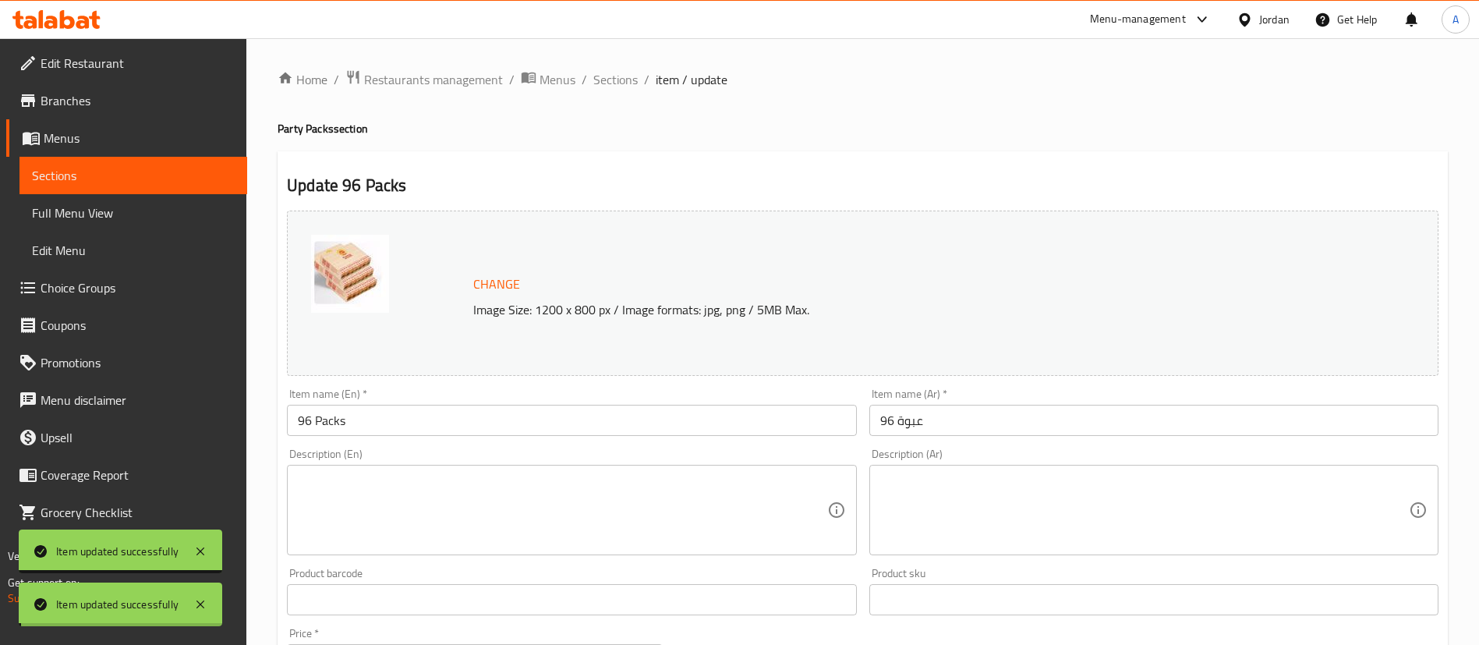
click at [608, 79] on span "Sections" at bounding box center [616, 79] width 44 height 19
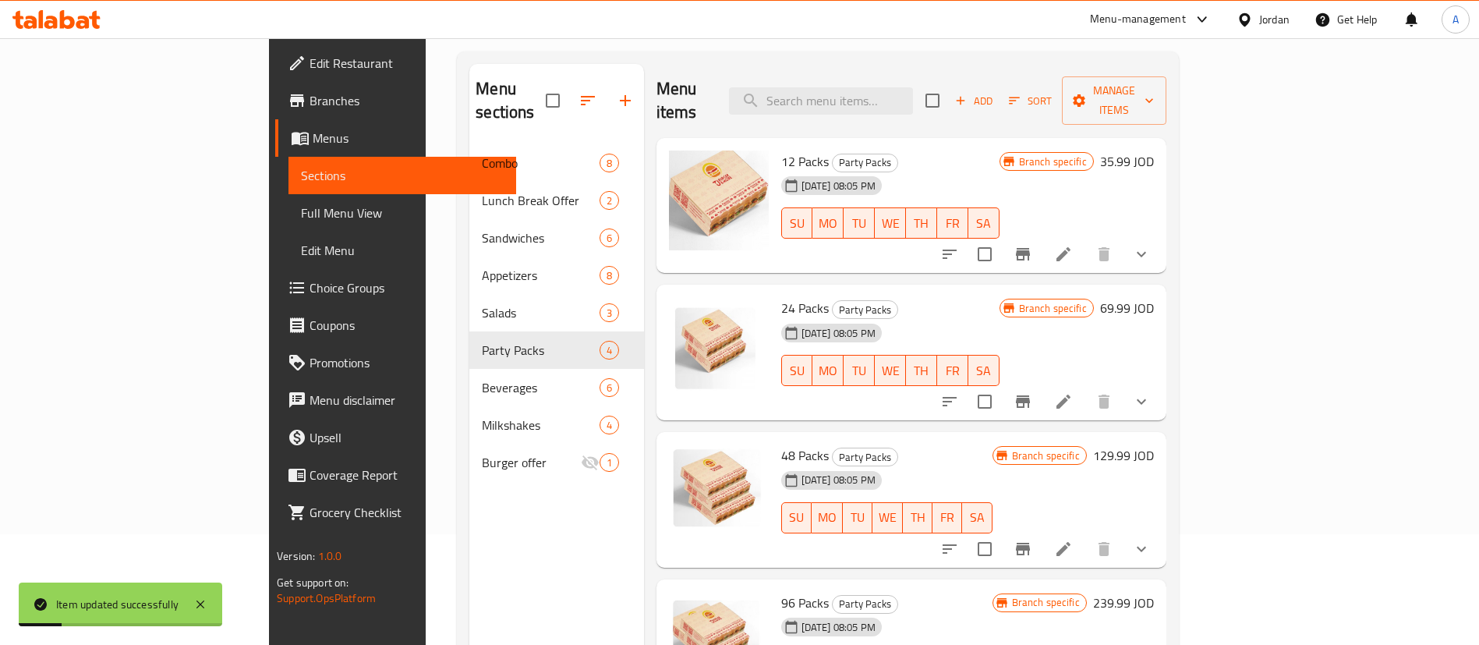
scroll to position [218, 0]
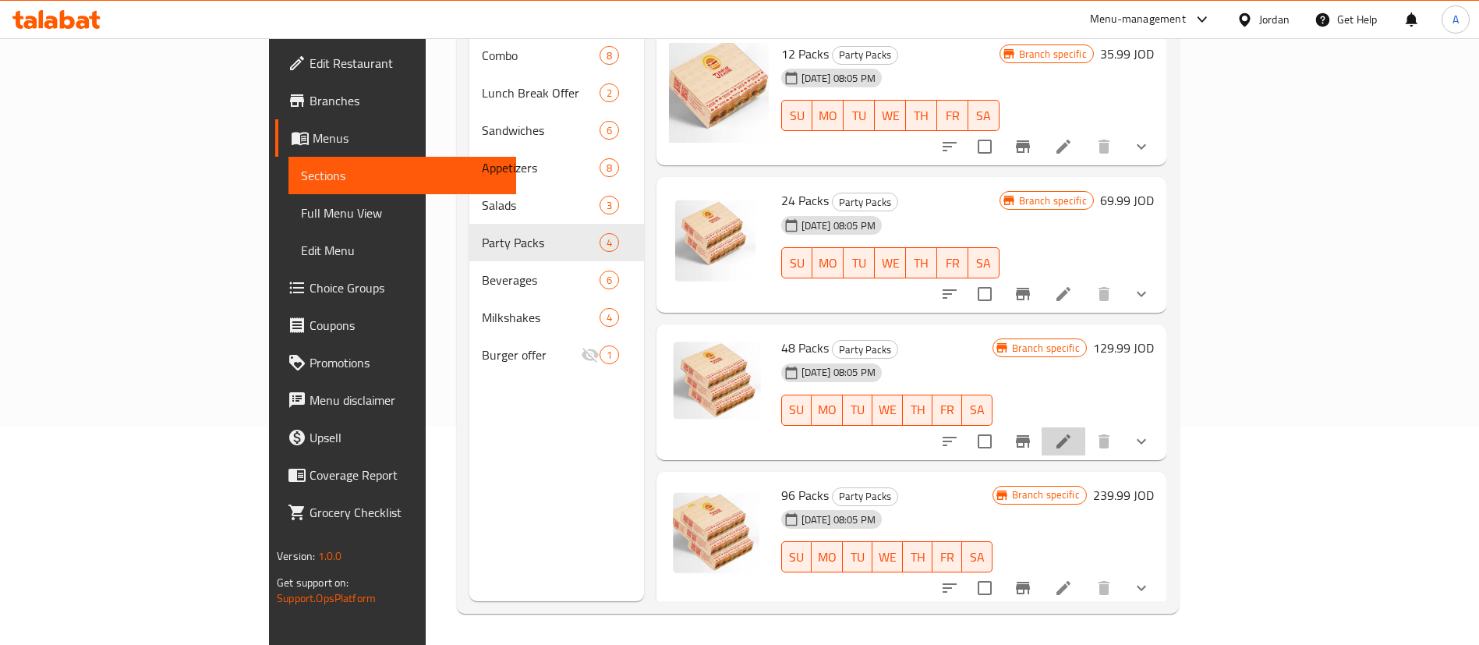
click at [1086, 427] on li at bounding box center [1064, 441] width 44 height 28
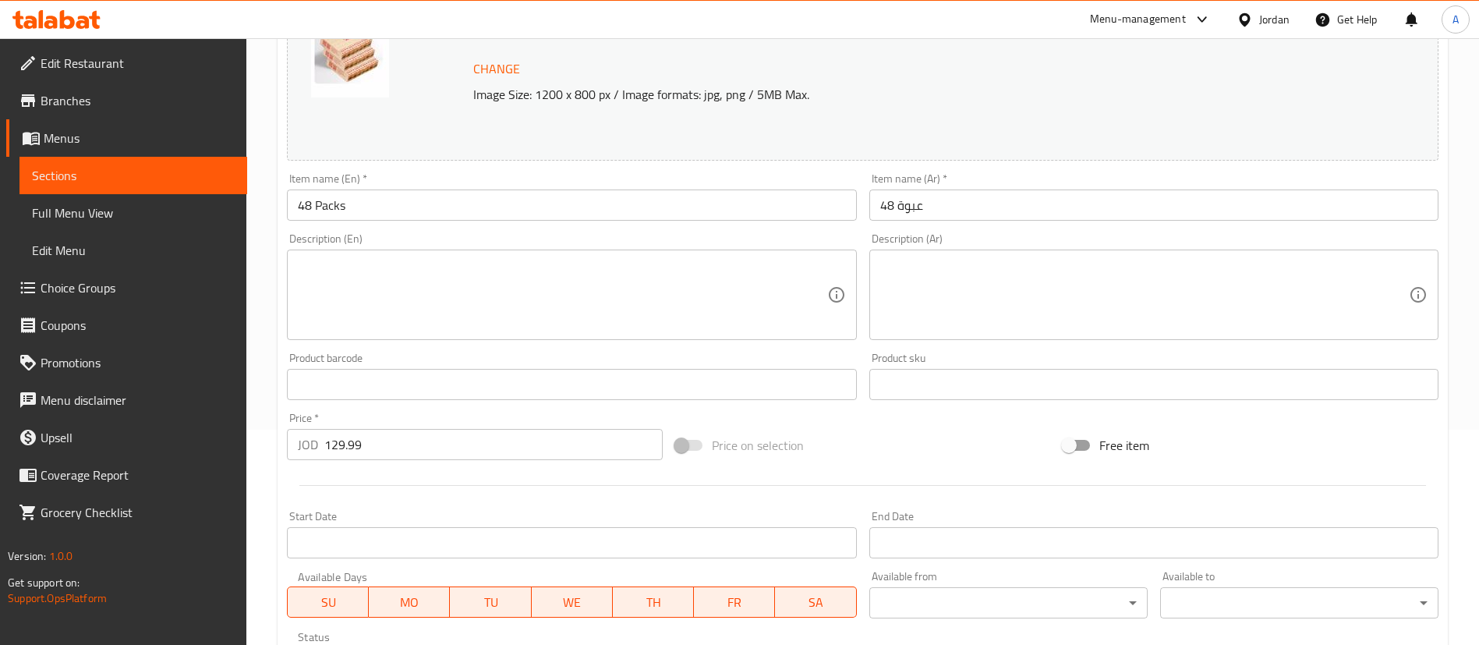
scroll to position [505, 0]
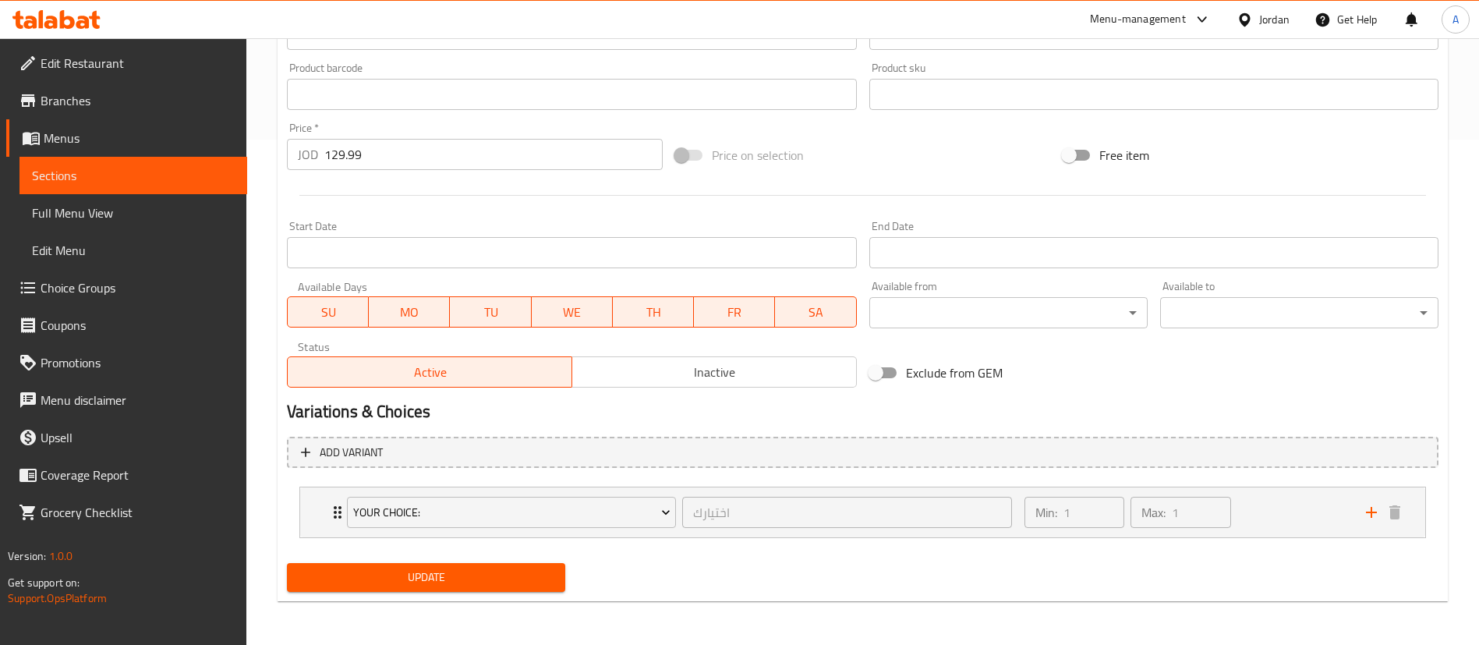
click at [661, 367] on span "Inactive" at bounding box center [715, 372] width 272 height 23
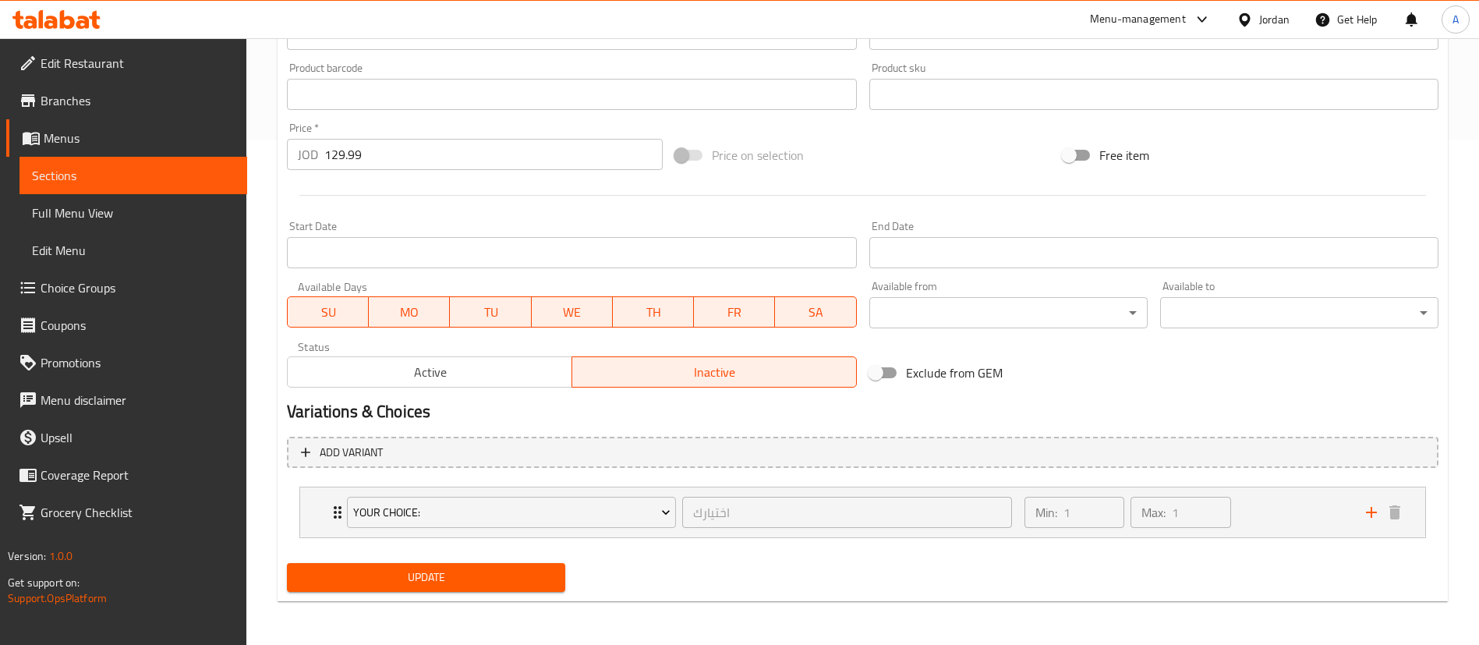
click at [500, 570] on span "Update" at bounding box center [425, 577] width 253 height 19
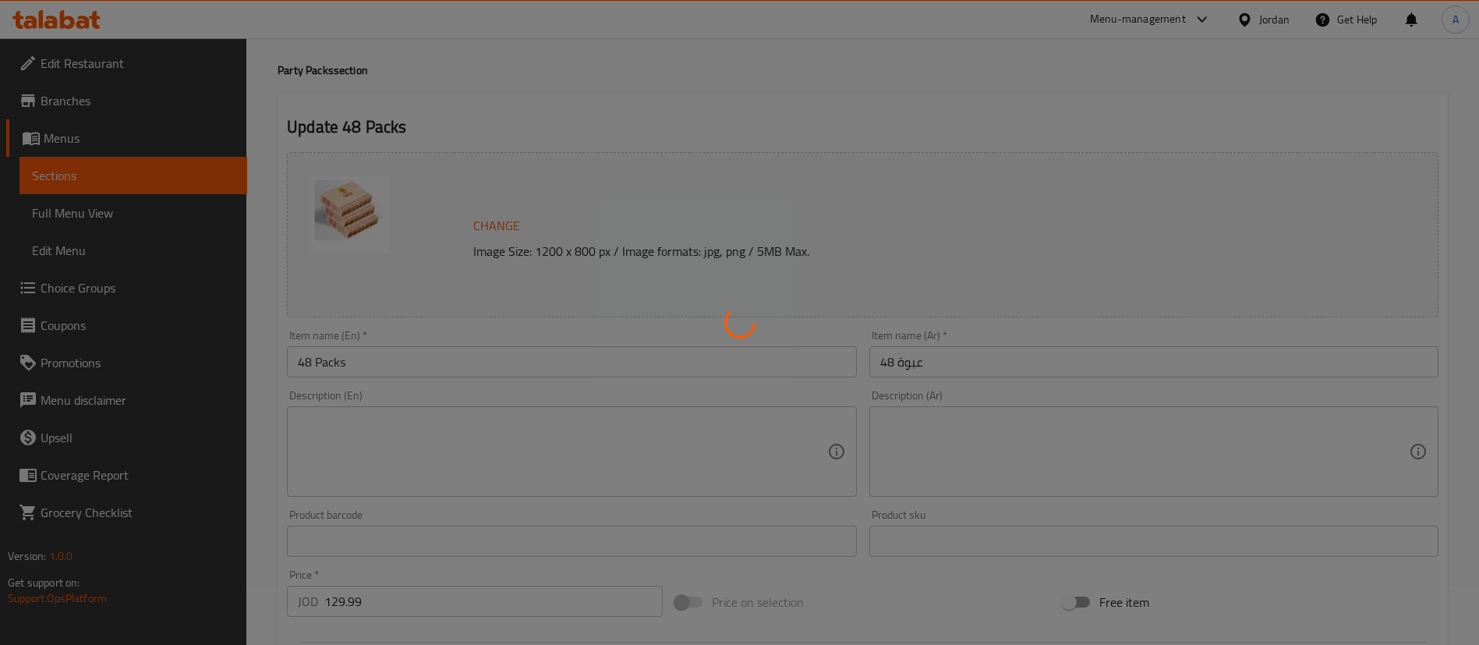
scroll to position [0, 0]
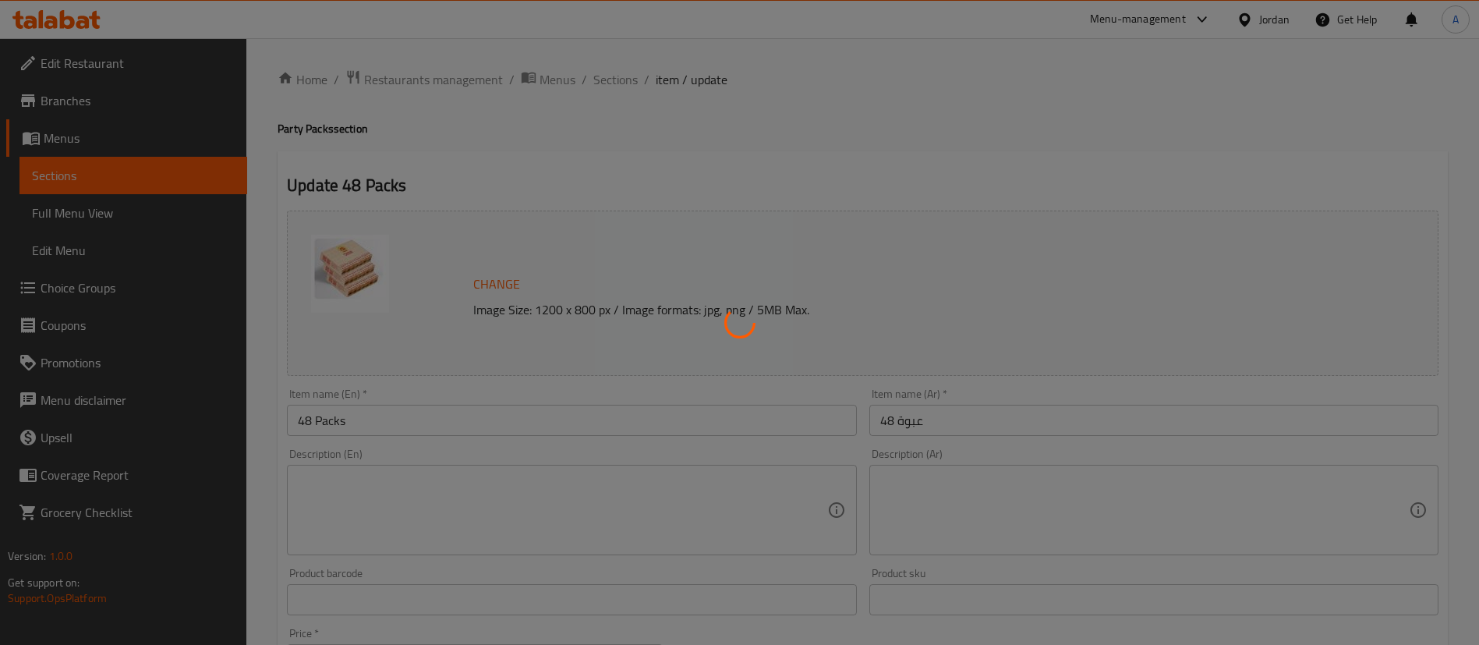
click at [606, 94] on div at bounding box center [739, 322] width 1479 height 645
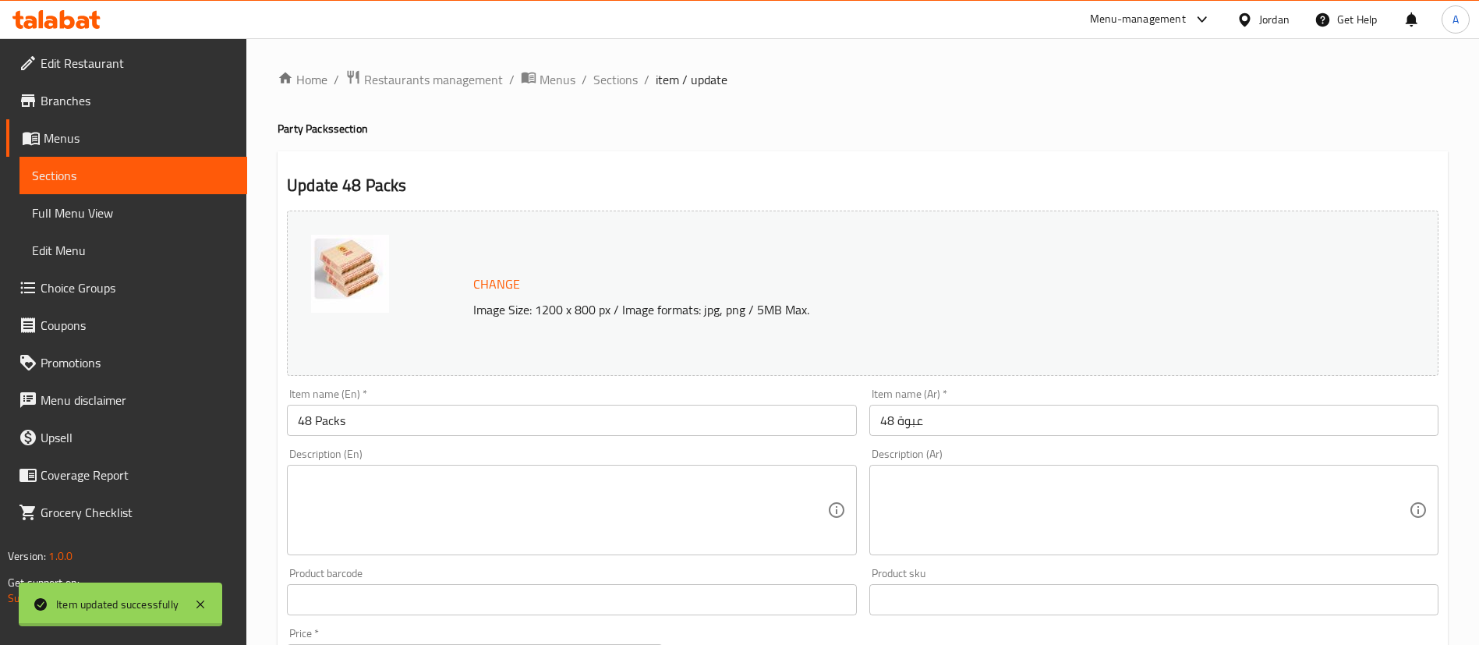
click at [613, 76] on div "Home / Restaurants management / Menus / Sections / item / update Party Packs se…" at bounding box center [863, 594] width 1171 height 1050
click at [618, 72] on span "Sections" at bounding box center [616, 79] width 44 height 19
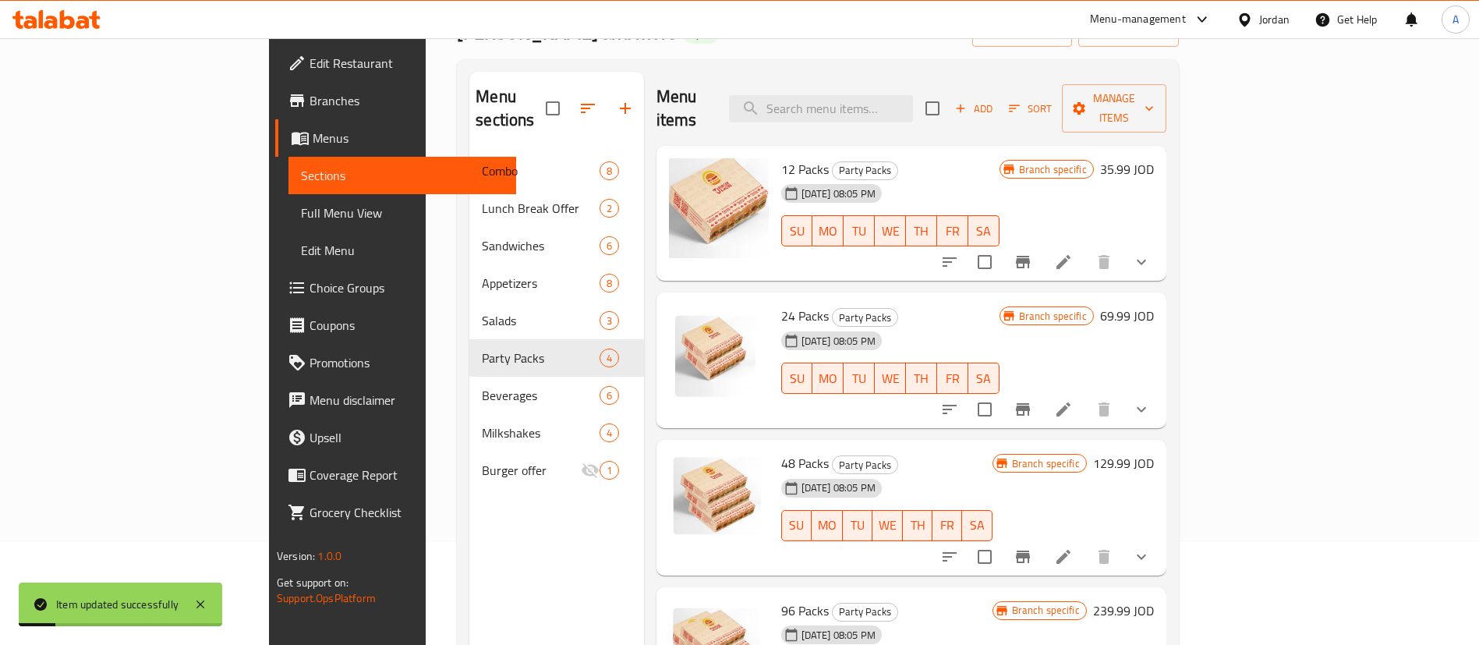
scroll to position [218, 0]
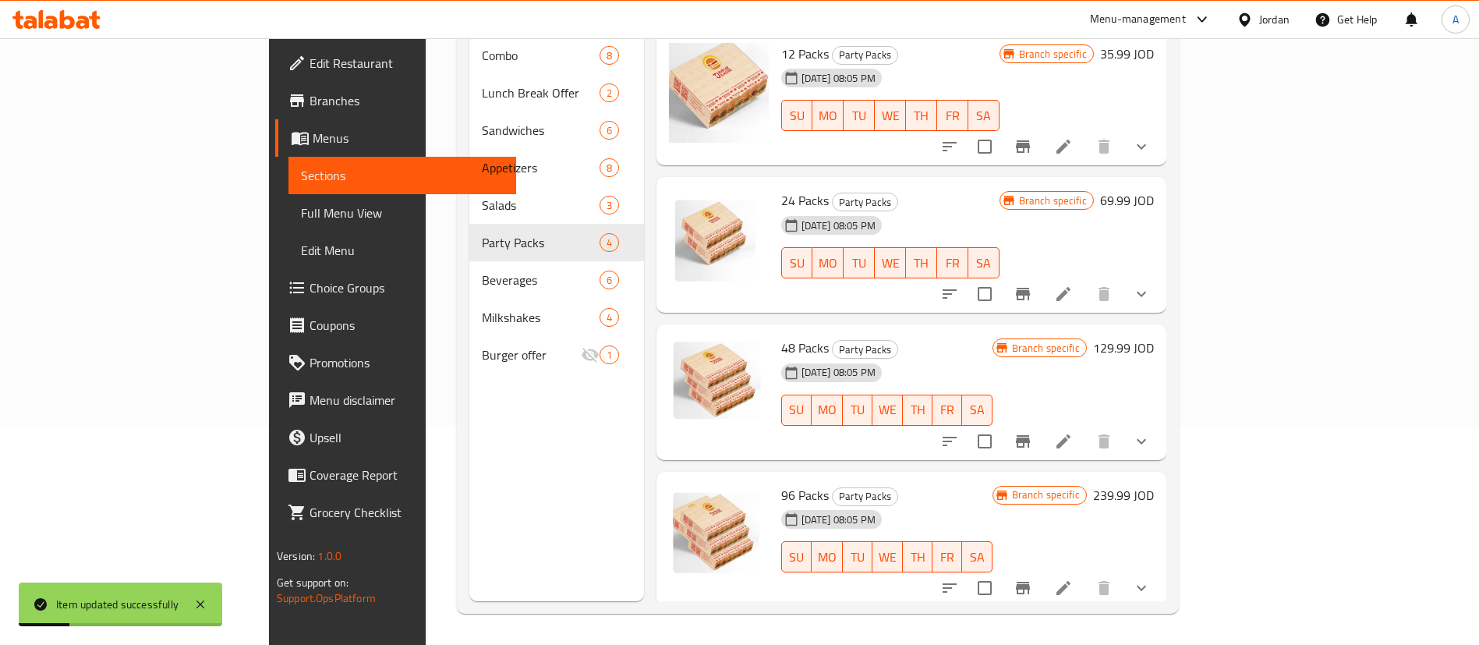
click at [1160, 569] on div at bounding box center [1045, 587] width 229 height 37
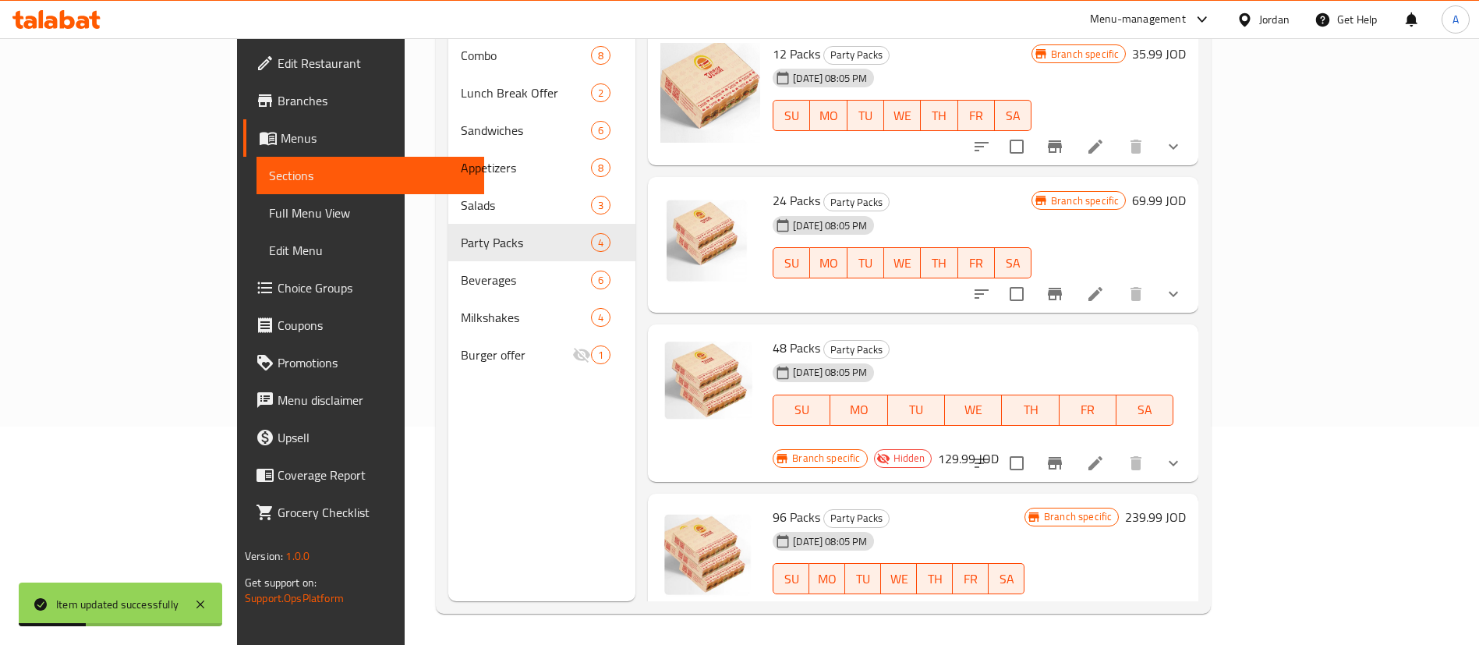
click at [1105, 601] on icon at bounding box center [1095, 610] width 19 height 19
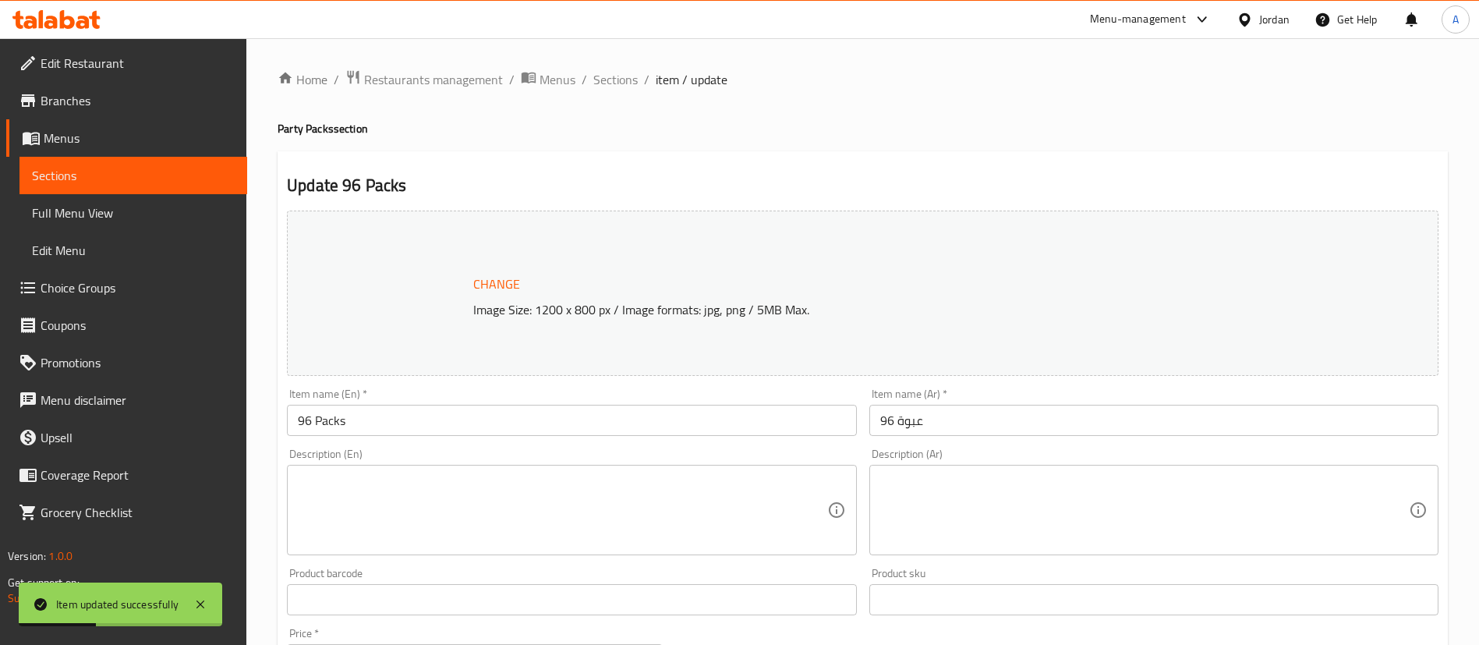
scroll to position [505, 0]
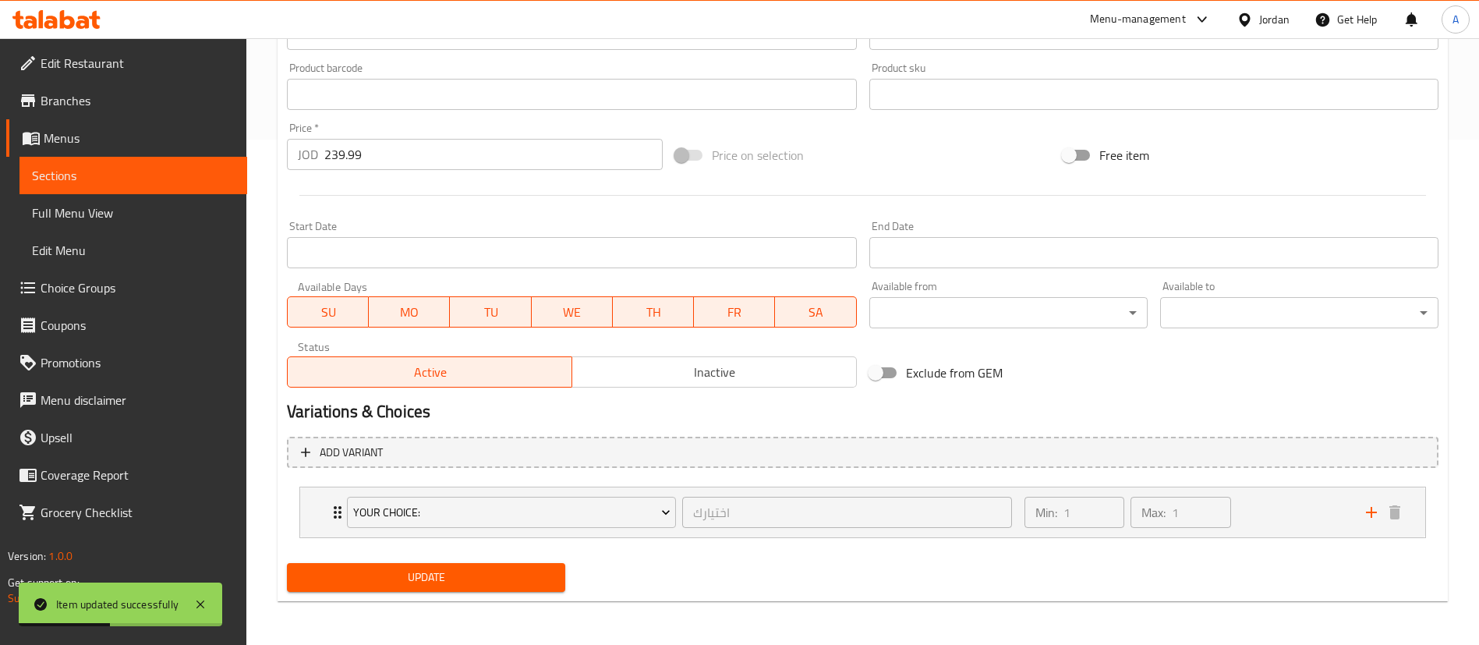
drag, startPoint x: 669, startPoint y: 404, endPoint x: 675, endPoint y: 381, distance: 23.3
click at [670, 400] on h2 "Variations & Choices" at bounding box center [863, 411] width 1152 height 23
drag, startPoint x: 675, startPoint y: 381, endPoint x: 634, endPoint y: 421, distance: 56.8
click at [673, 383] on span "Inactive" at bounding box center [715, 372] width 272 height 23
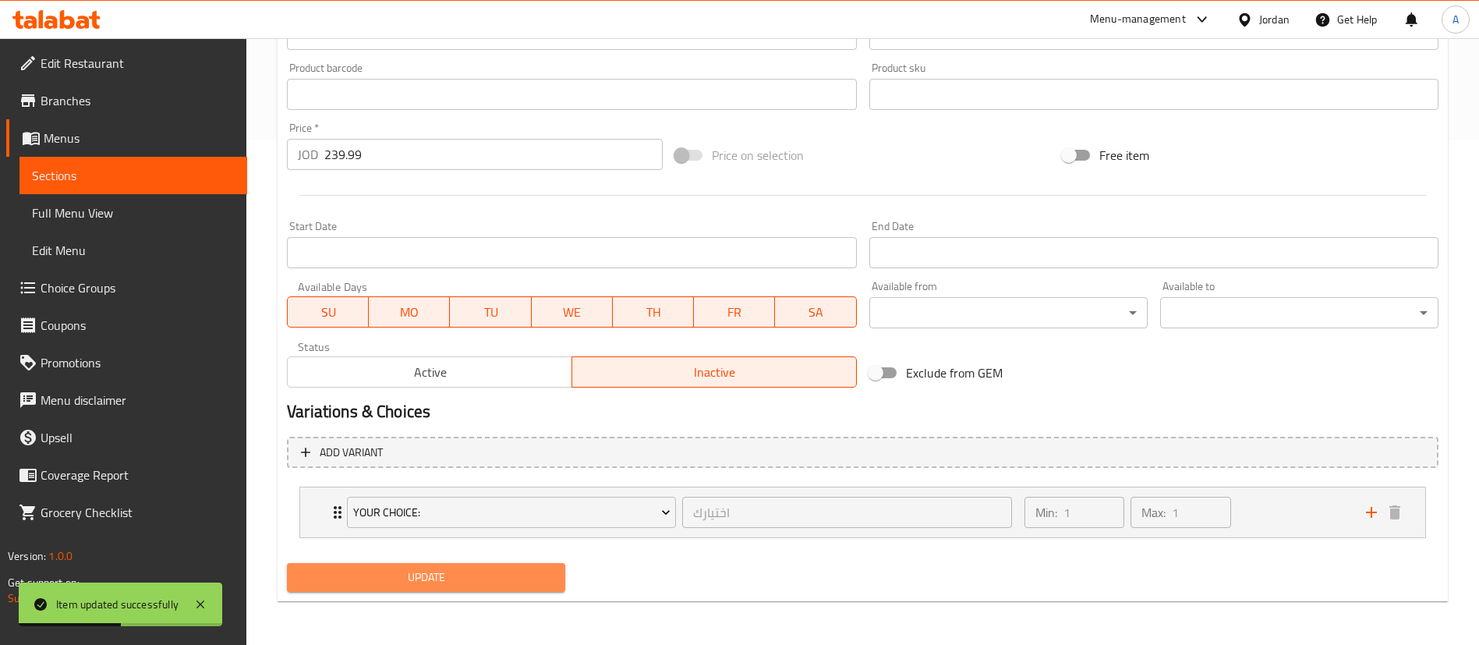
click at [466, 567] on button "Update" at bounding box center [426, 577] width 278 height 29
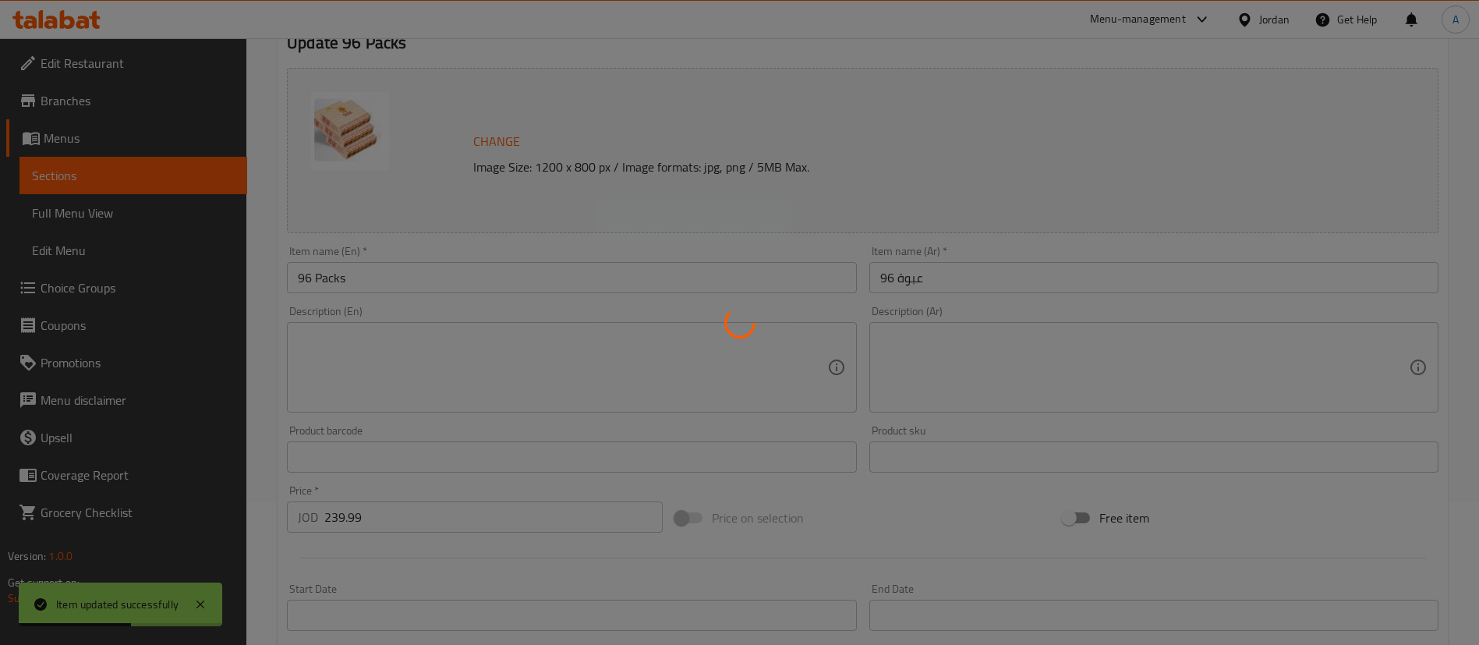
scroll to position [0, 0]
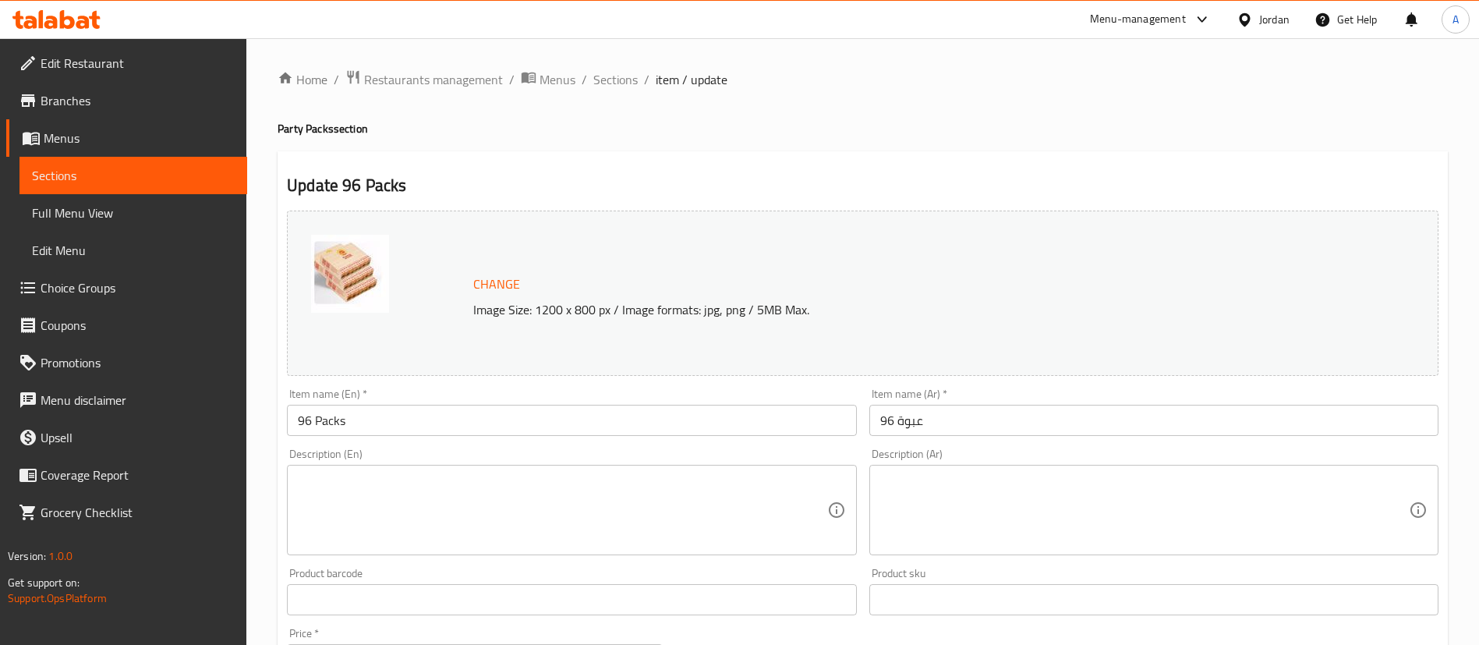
click at [505, 101] on div "Home / Restaurants management / Menus / Sections / item / update Party Packs se…" at bounding box center [863, 594] width 1171 height 1050
click at [484, 62] on div "Home / Restaurants management / Menus / Sections / item / update Party Packs se…" at bounding box center [862, 594] width 1233 height 1112
click at [609, 73] on span "Sections" at bounding box center [616, 79] width 44 height 19
